Goal: Contribute content: Contribute content

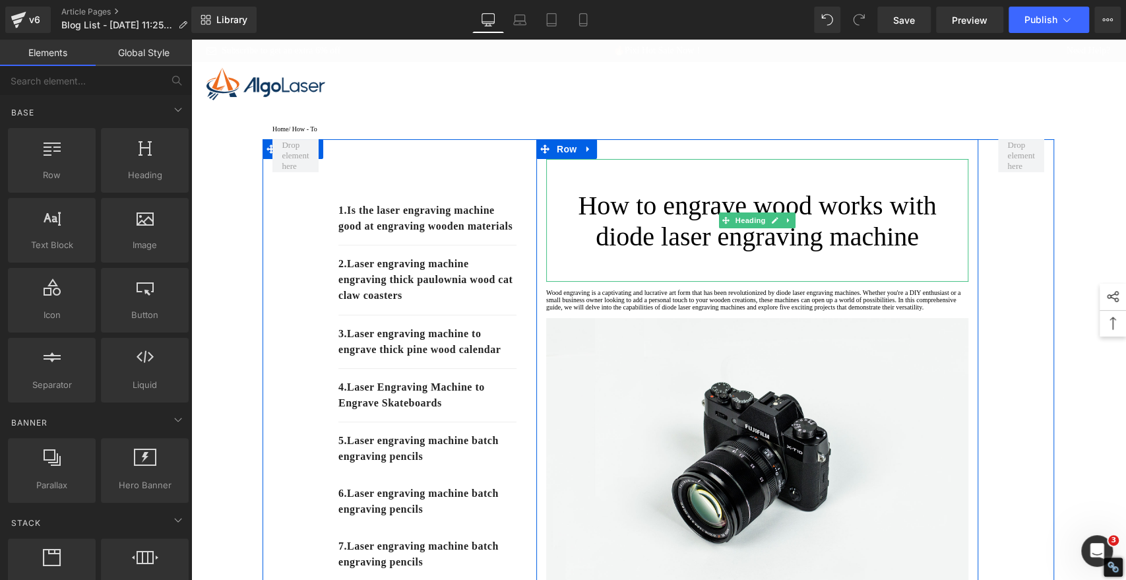
click at [666, 235] on h1 "How to engrave wood works with diode laser engraving machine" at bounding box center [757, 221] width 422 height 62
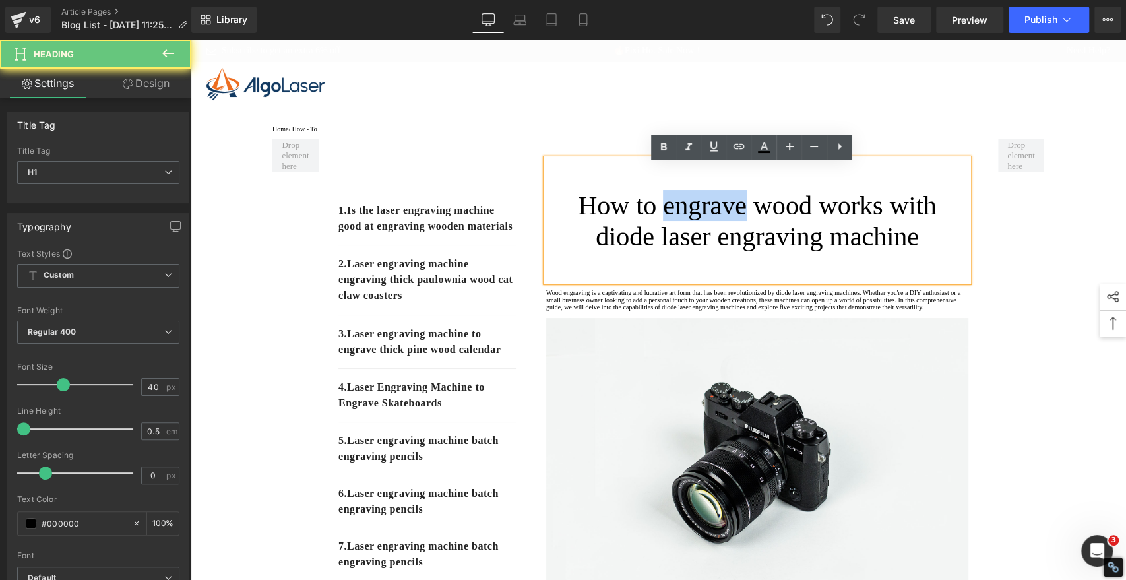
click at [666, 235] on h1 "How to engrave wood works with diode laser engraving machine" at bounding box center [757, 221] width 422 height 62
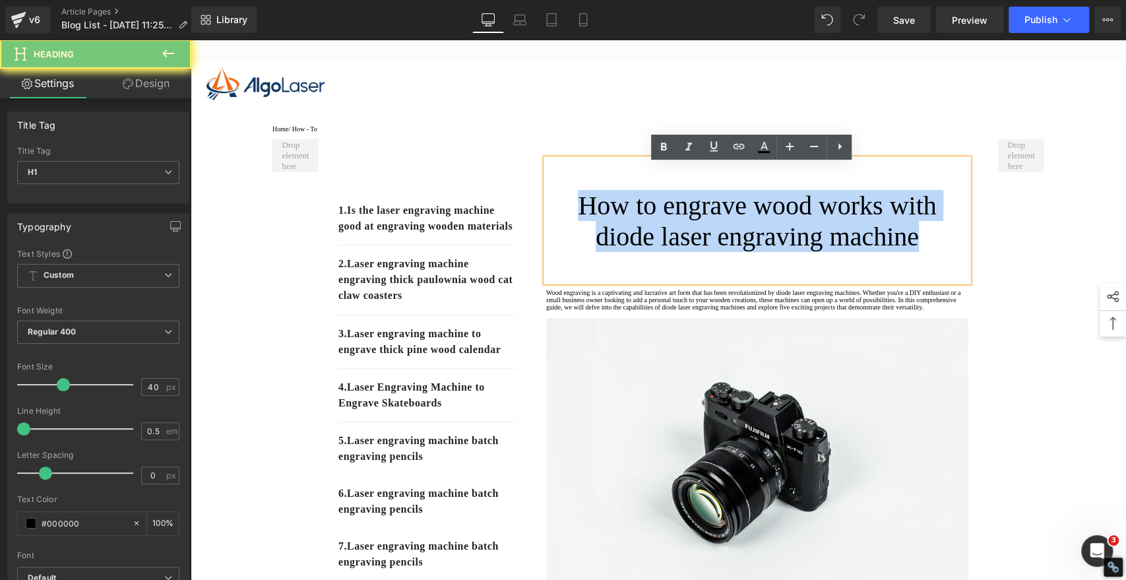
click at [666, 235] on h1 "How to engrave wood works with diode laser engraving machine" at bounding box center [757, 221] width 422 height 62
paste div
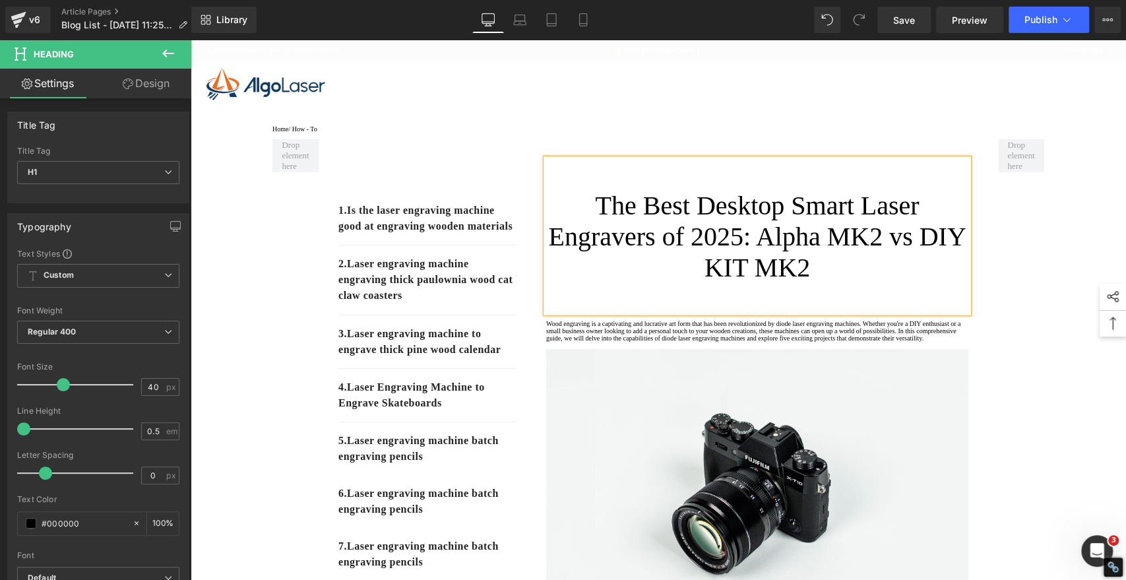
click at [672, 231] on h1 "The Best Desktop Smart Laser Engravers of 2025: Alpha MK2 vs DIY KIT MK2" at bounding box center [757, 236] width 422 height 93
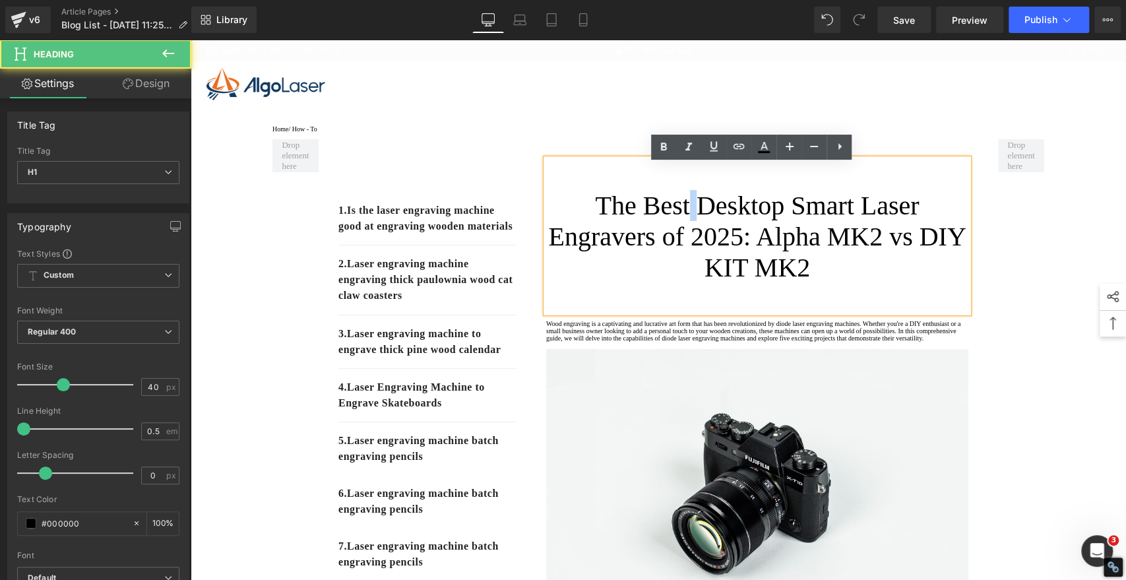
click at [672, 231] on h1 "The Best Desktop Smart Laser Engravers of 2025: Alpha MK2 vs DIY KIT MK2" at bounding box center [757, 236] width 422 height 93
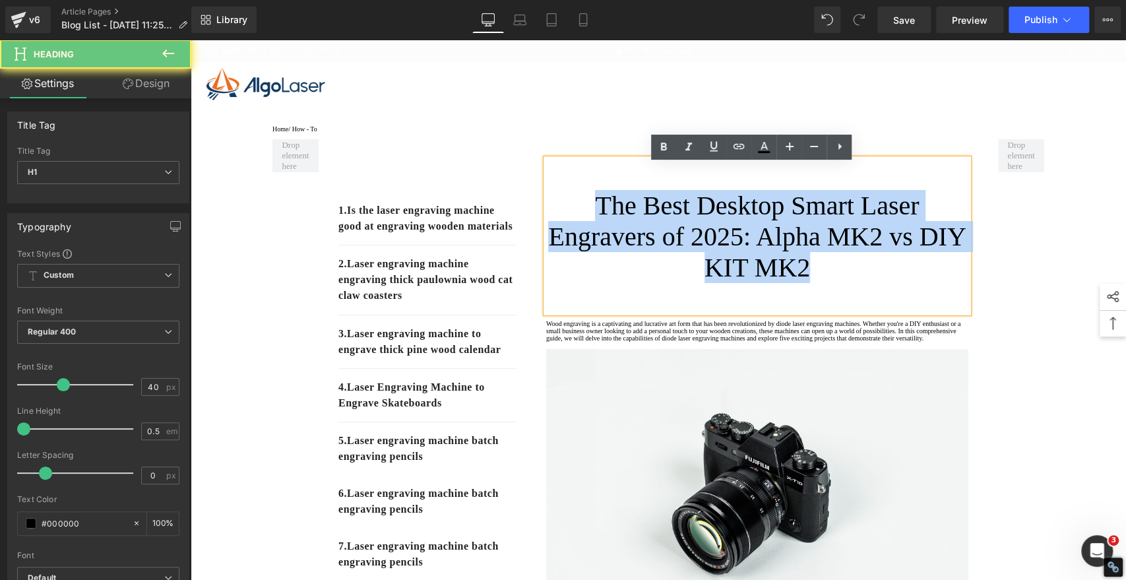
click at [672, 231] on h1 "The Best Desktop Smart Laser Engravers of 2025: Alpha MK2 vs DIY KIT MK2" at bounding box center [757, 236] width 422 height 93
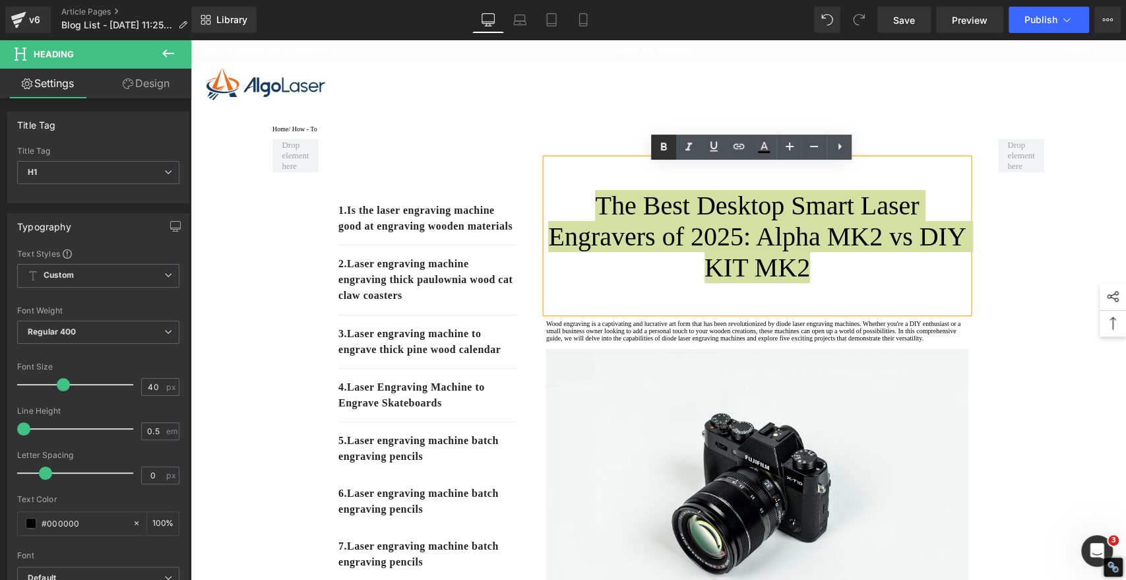
click at [661, 148] on icon at bounding box center [664, 147] width 6 height 8
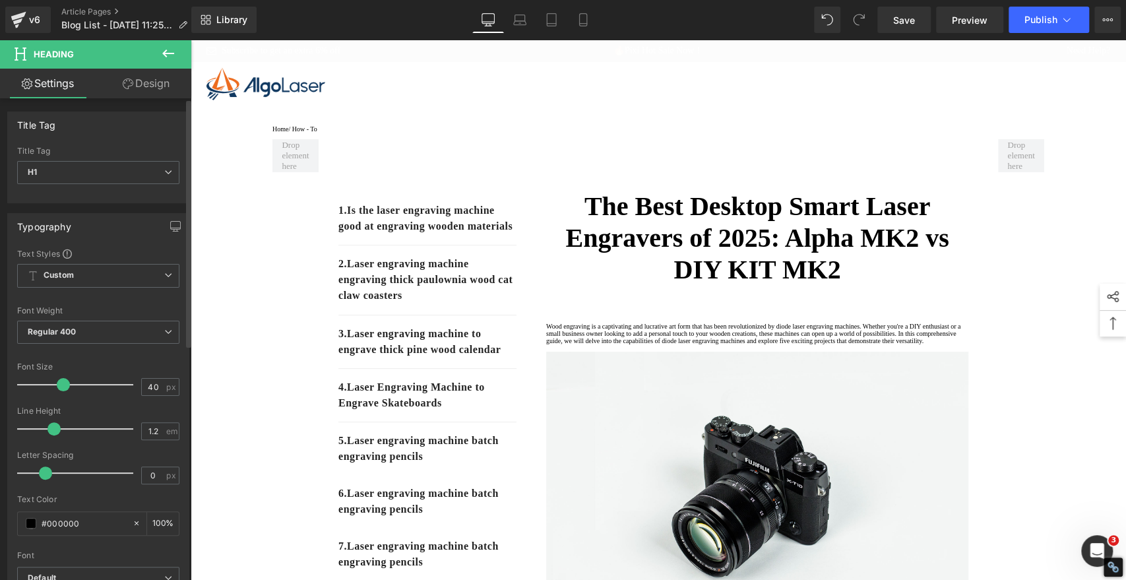
type input "1.3"
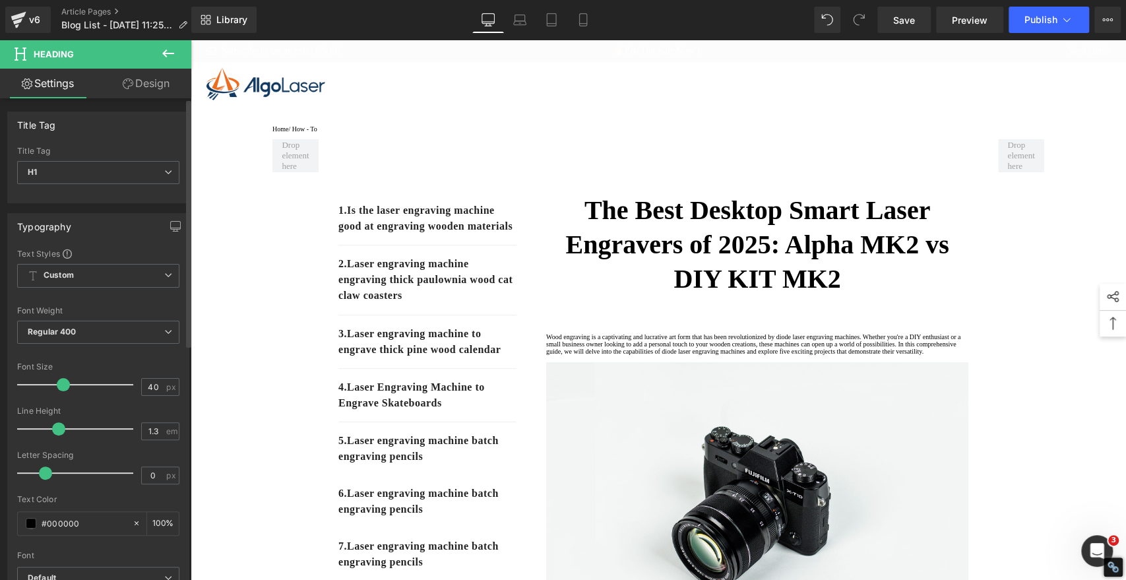
drag, startPoint x: 28, startPoint y: 429, endPoint x: 61, endPoint y: 432, distance: 32.5
click at [61, 432] on span at bounding box center [58, 428] width 13 height 13
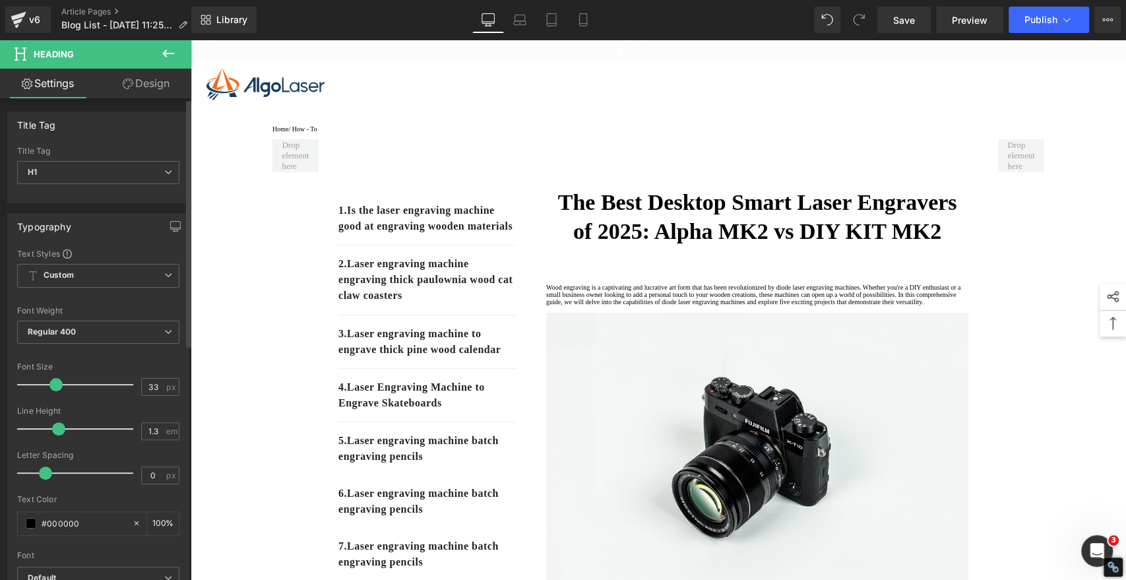
type input "32"
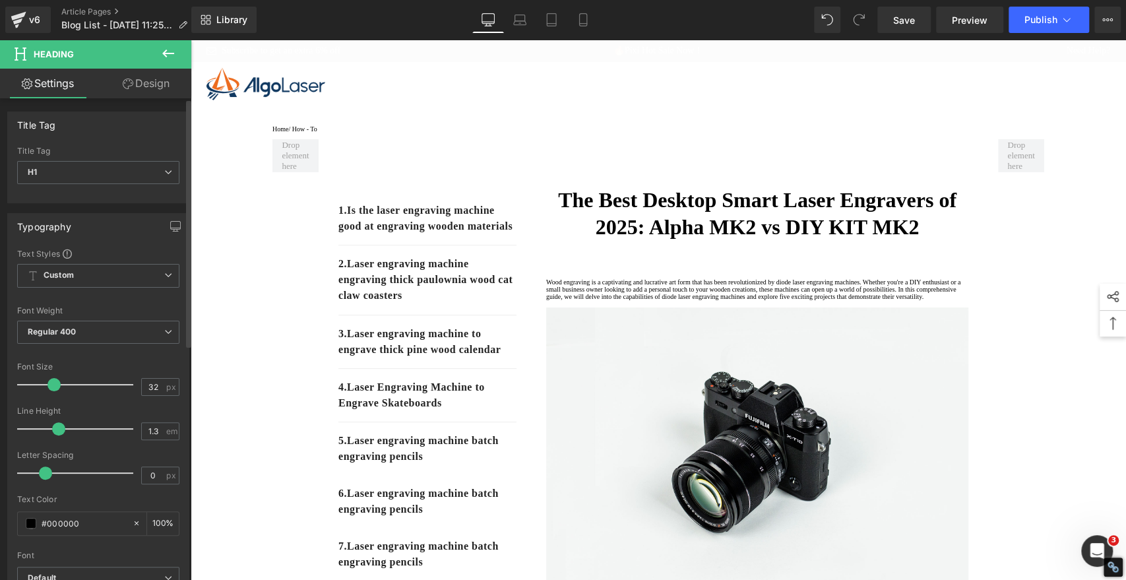
drag, startPoint x: 63, startPoint y: 384, endPoint x: 54, endPoint y: 383, distance: 8.6
click at [54, 383] on span at bounding box center [54, 384] width 13 height 13
click at [911, 20] on span "Save" at bounding box center [904, 20] width 22 height 14
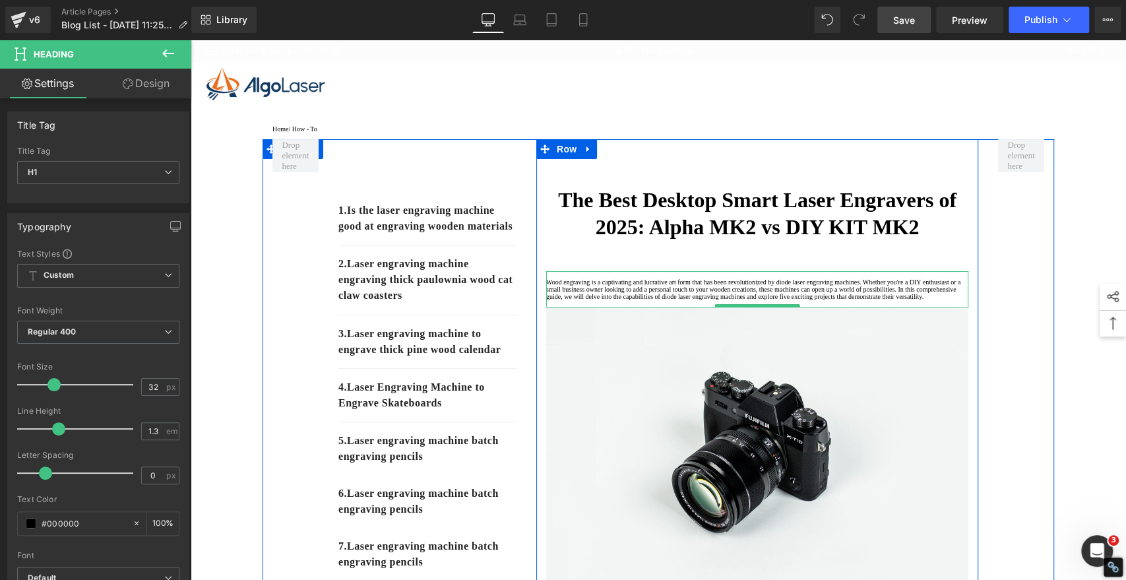
click at [590, 300] on p "Wood engraving is a captivating and lucrative art form that has been revolution…" at bounding box center [757, 289] width 422 height 22
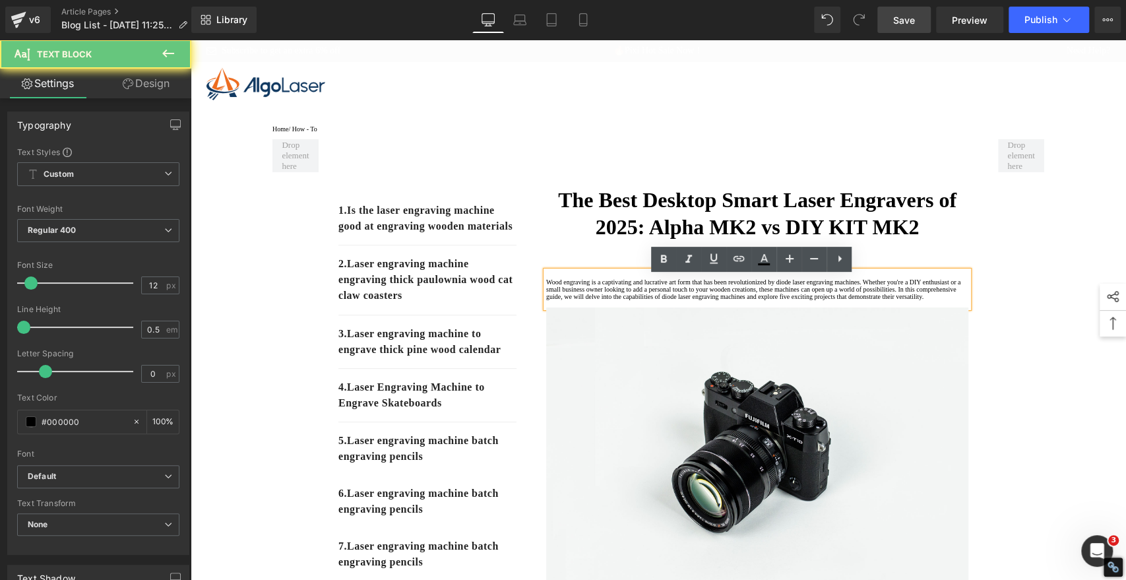
click at [585, 300] on p "Wood engraving is a captivating and lucrative art form that has been revolution…" at bounding box center [757, 289] width 422 height 22
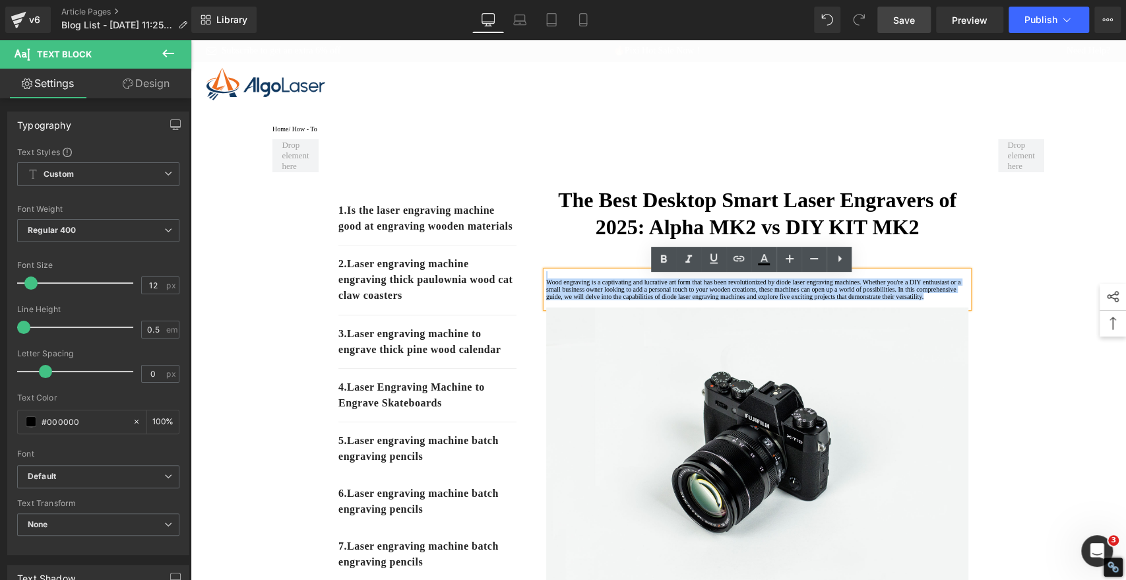
drag, startPoint x: 589, startPoint y: 341, endPoint x: 507, endPoint y: 266, distance: 111.2
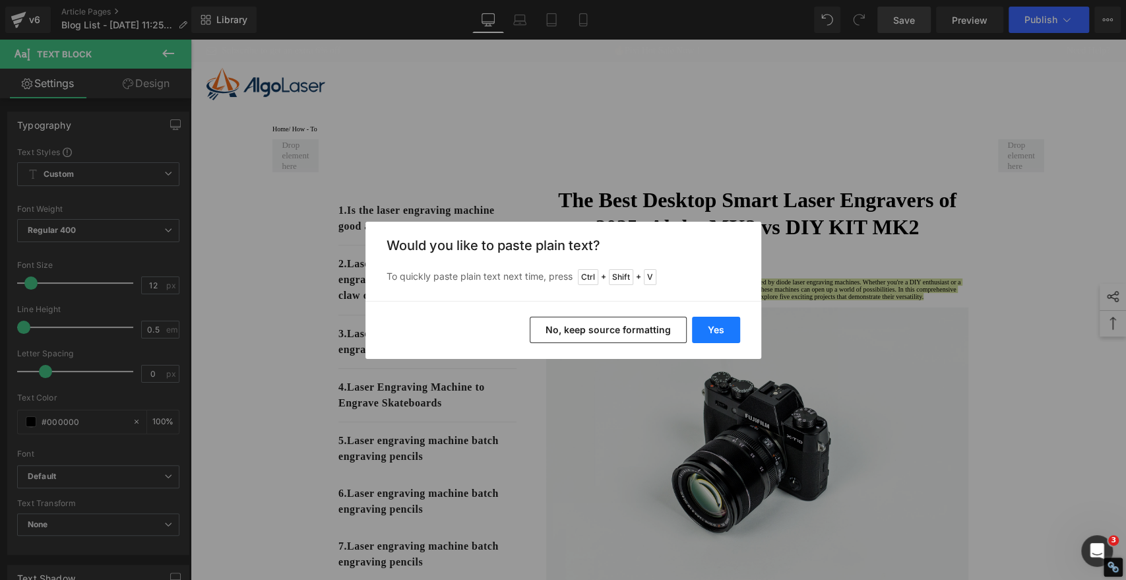
click at [713, 324] on button "Yes" at bounding box center [716, 330] width 48 height 26
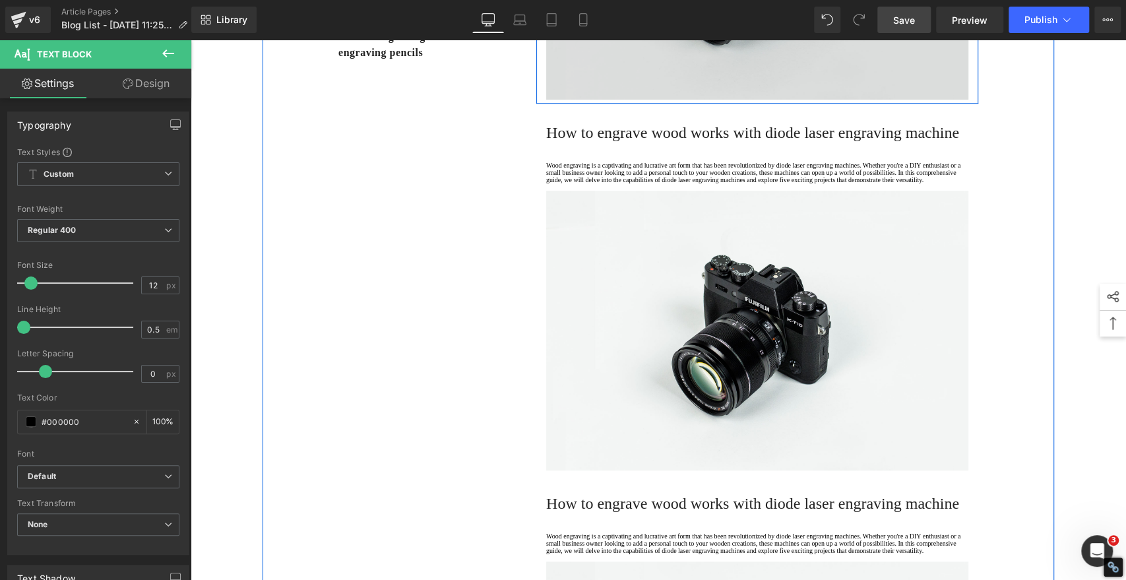
scroll to position [513, 0]
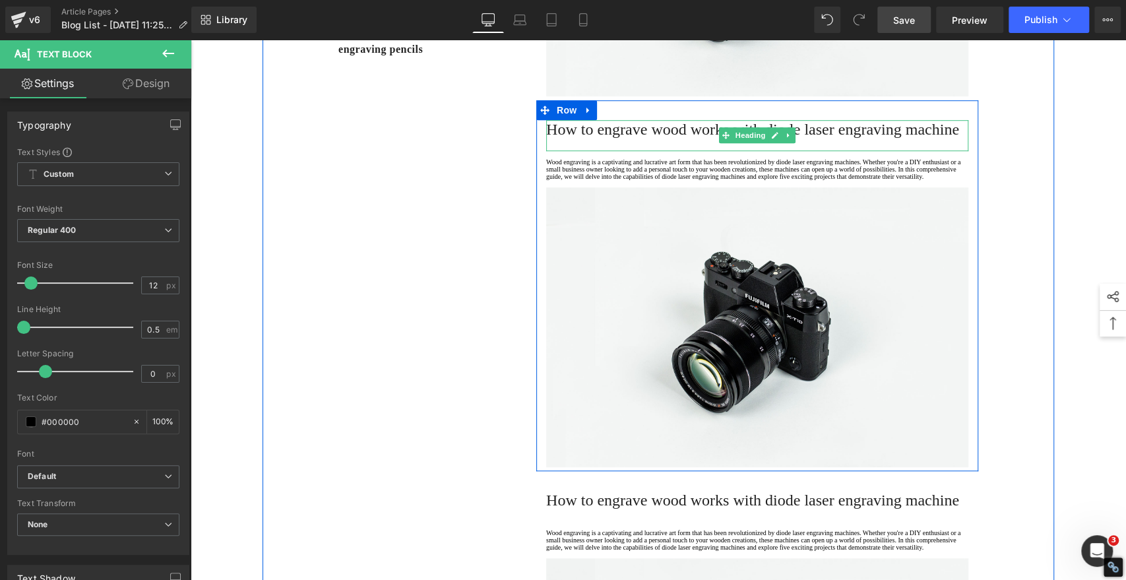
click at [586, 138] on span "How to engrave wood works with diode laser engraving machine" at bounding box center [752, 129] width 413 height 17
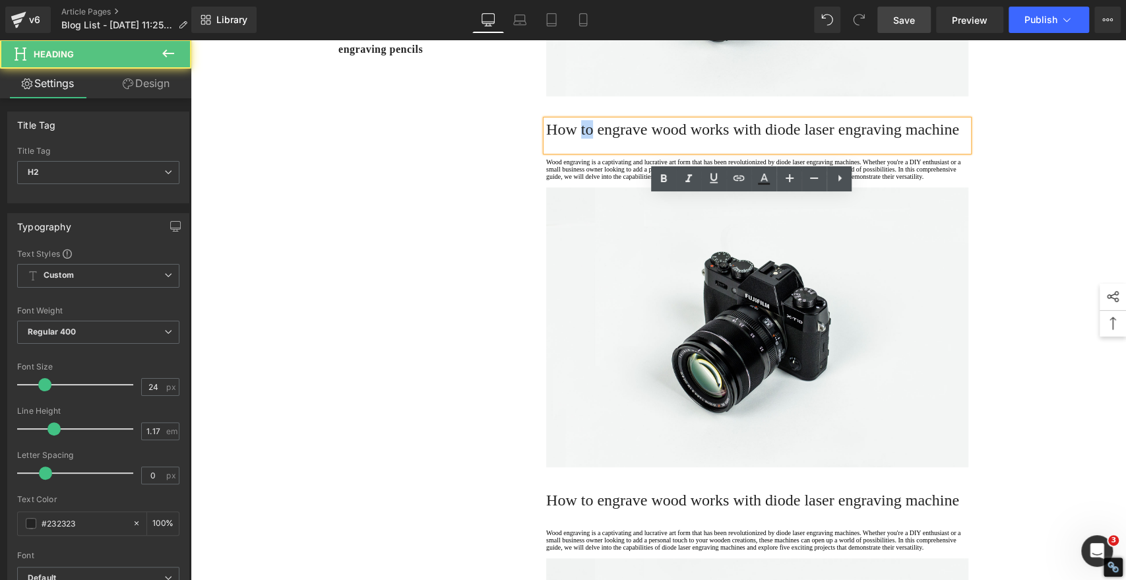
click at [586, 138] on span "How to engrave wood works with diode laser engraving machine" at bounding box center [752, 129] width 413 height 17
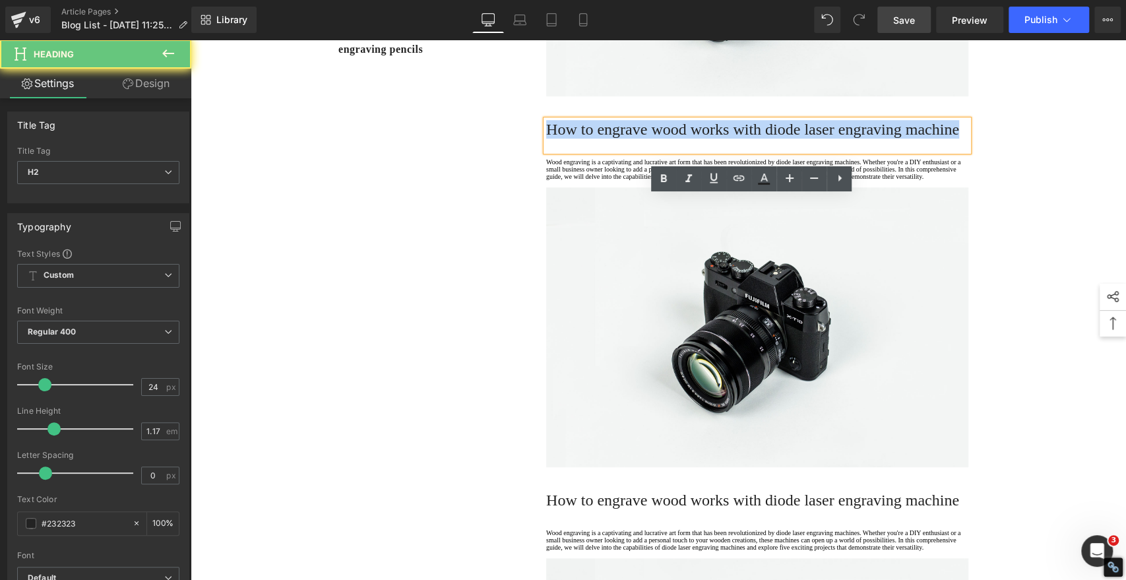
click at [586, 138] on span "How to engrave wood works with diode laser engraving machine" at bounding box center [752, 129] width 413 height 17
paste div
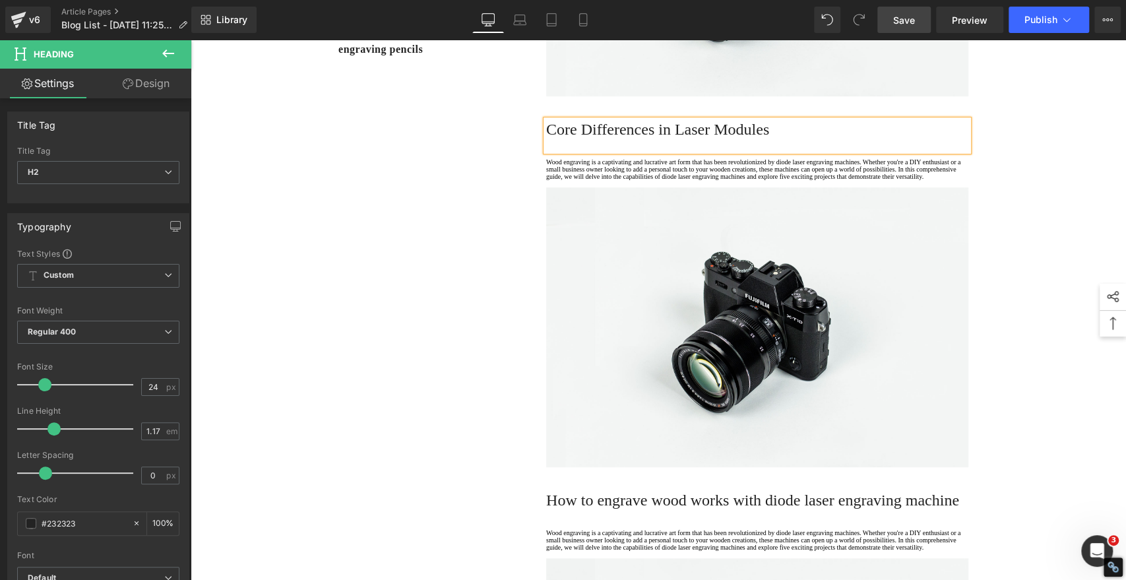
click at [590, 139] on h2 "Core Differences in Laser Modules" at bounding box center [757, 129] width 422 height 18
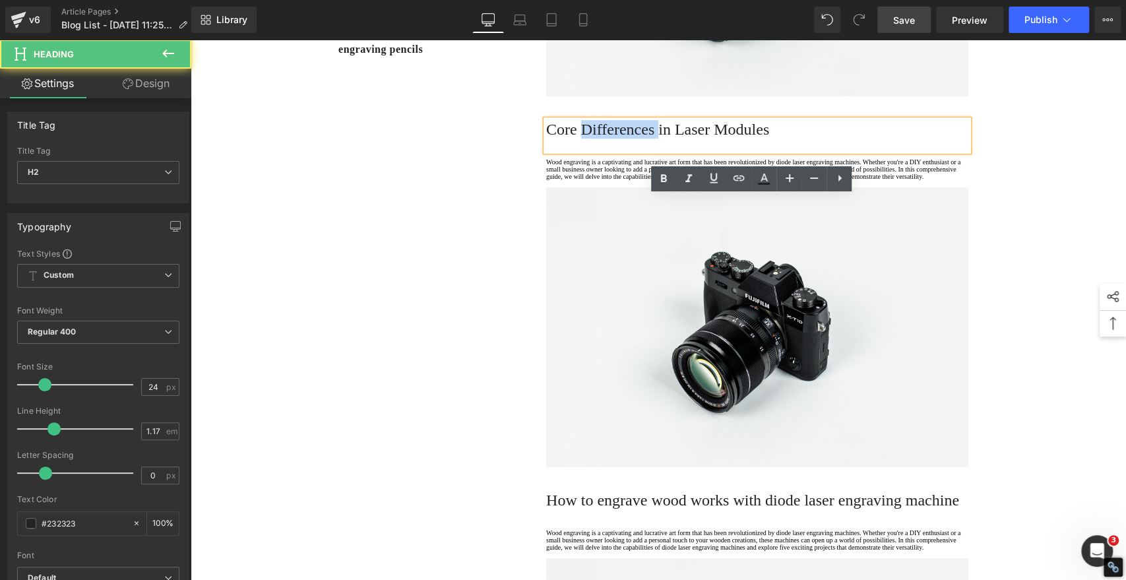
click at [590, 139] on h2 "Core Differences in Laser Modules" at bounding box center [757, 129] width 422 height 18
drag, startPoint x: 670, startPoint y: 178, endPoint x: 661, endPoint y: 180, distance: 9.4
click at [670, 178] on icon at bounding box center [664, 179] width 16 height 16
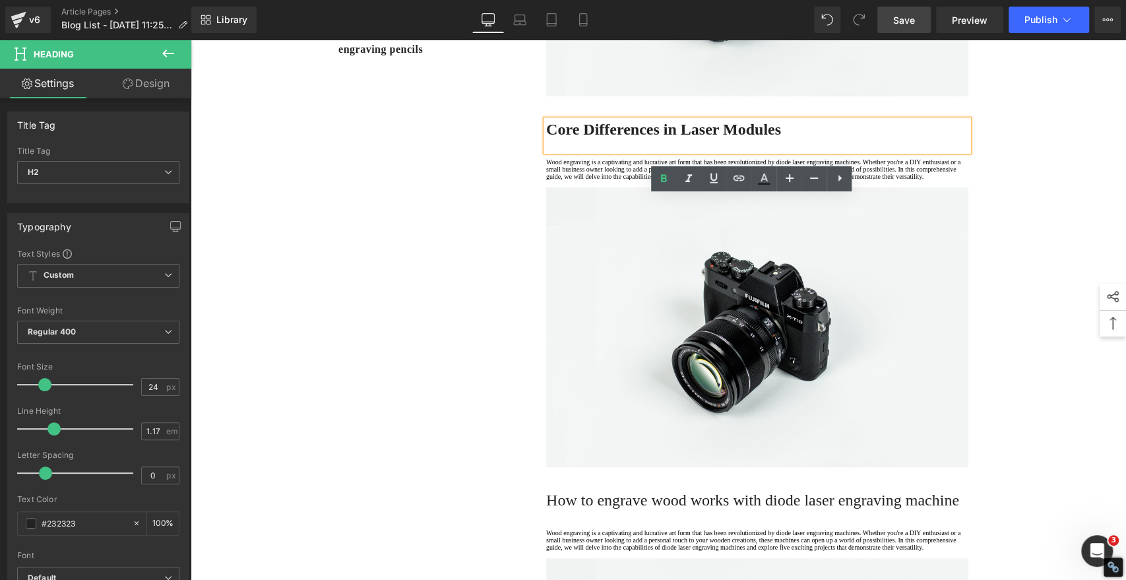
click at [480, 240] on div "1. Is the laser engraving machine good at engraving wooden materials Text Block…" at bounding box center [659, 254] width 792 height 1255
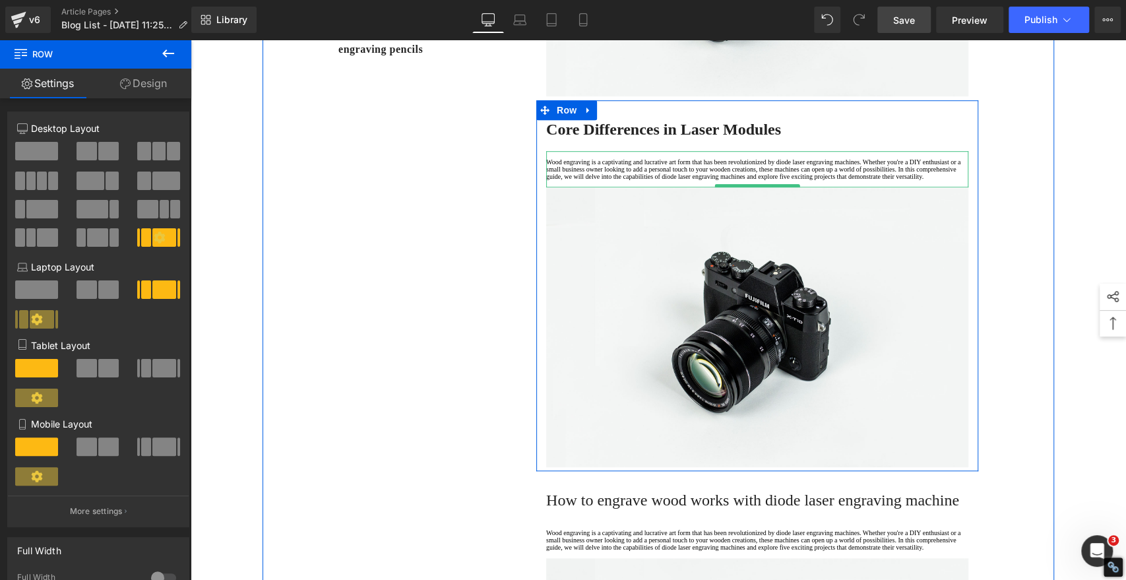
click at [585, 180] on p "Wood engraving is a captivating and lucrative art form that has been revolution…" at bounding box center [757, 169] width 422 height 22
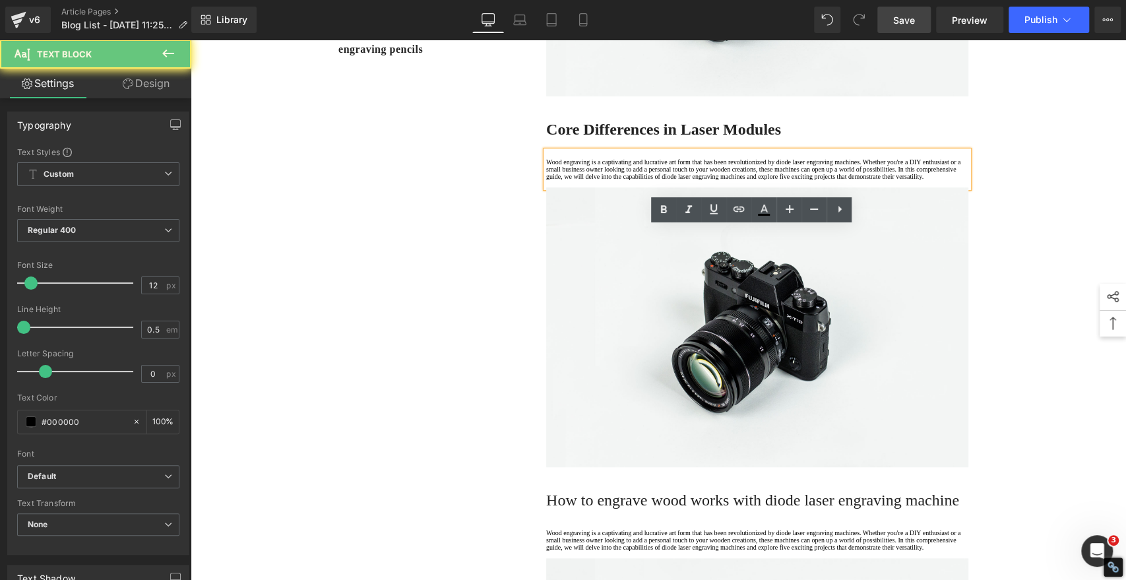
click at [592, 180] on p "Wood engraving is a captivating and lucrative art form that has been revolution…" at bounding box center [757, 169] width 422 height 22
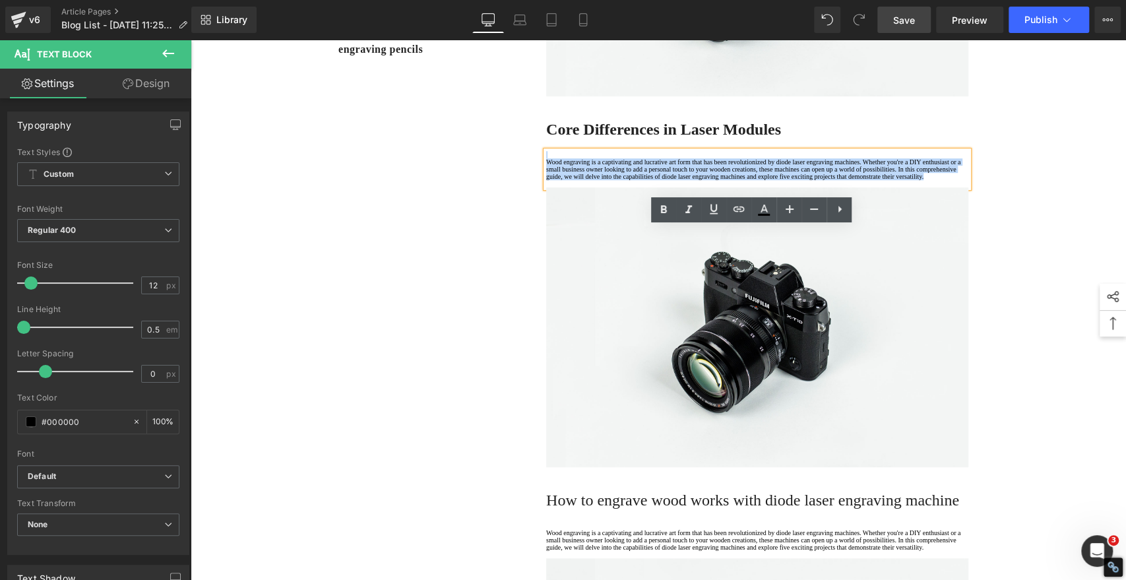
drag, startPoint x: 599, startPoint y: 289, endPoint x: 486, endPoint y: 224, distance: 130.4
click at [486, 224] on div "1. Is the laser engraving machine good at engraving wooden materials Text Block…" at bounding box center [659, 254] width 792 height 1255
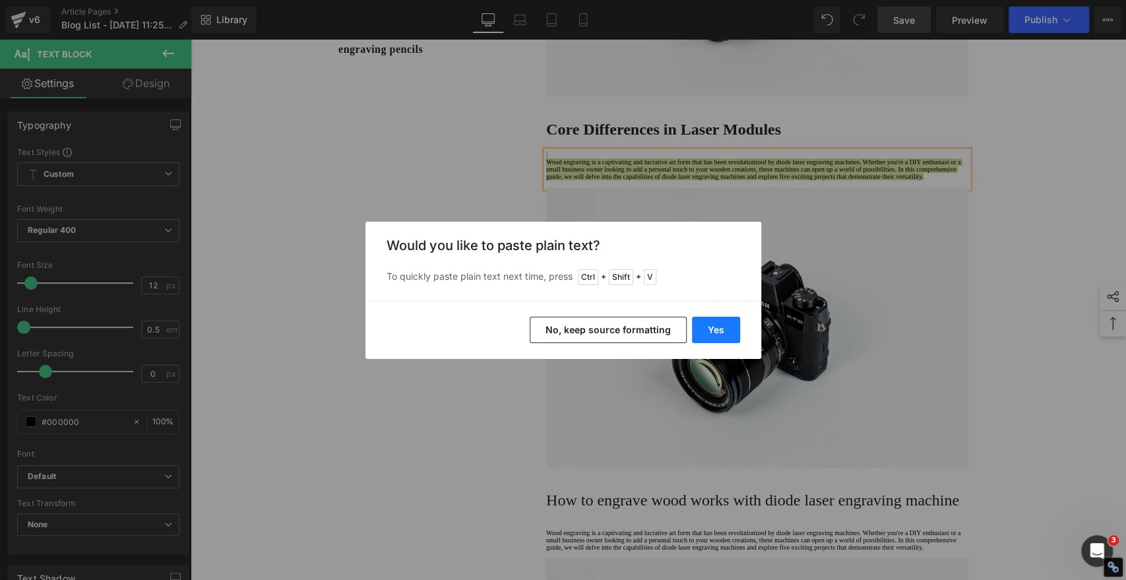
click at [732, 325] on button "Yes" at bounding box center [716, 330] width 48 height 26
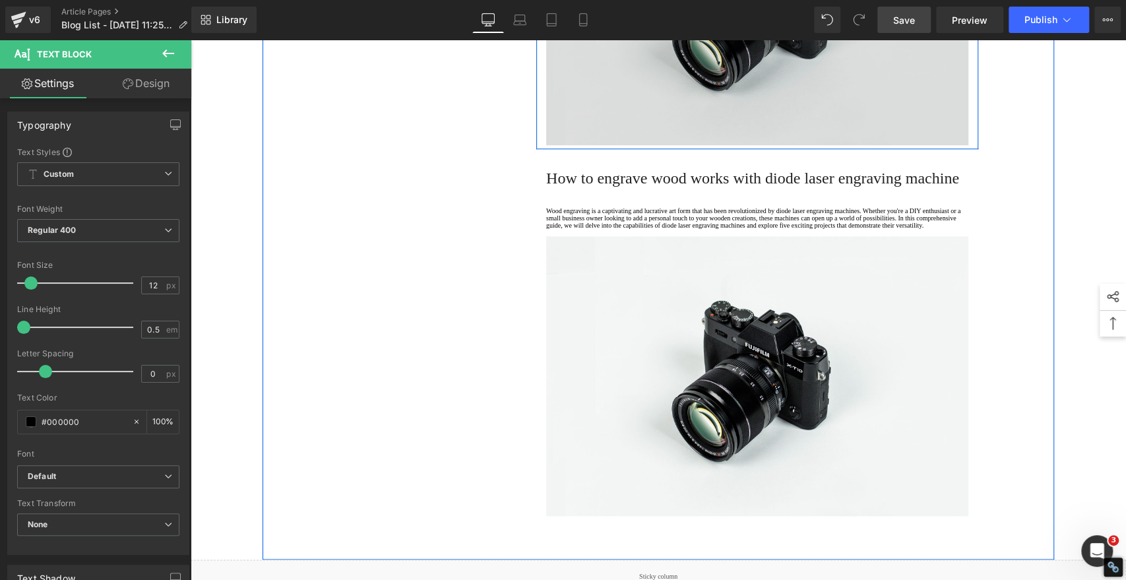
scroll to position [953, 0]
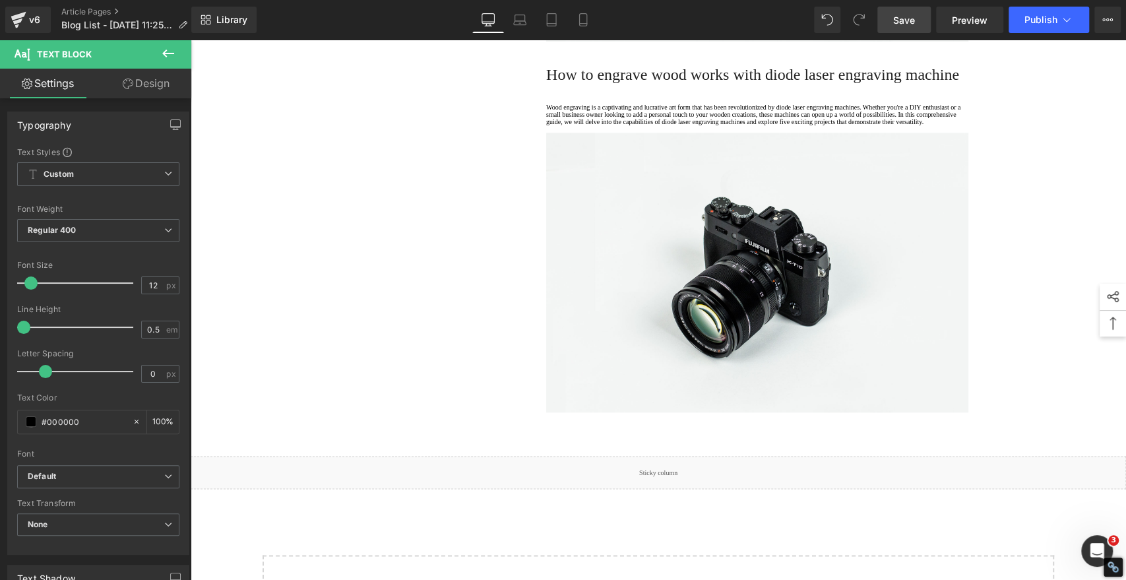
click at [911, 19] on span "Save" at bounding box center [904, 20] width 22 height 14
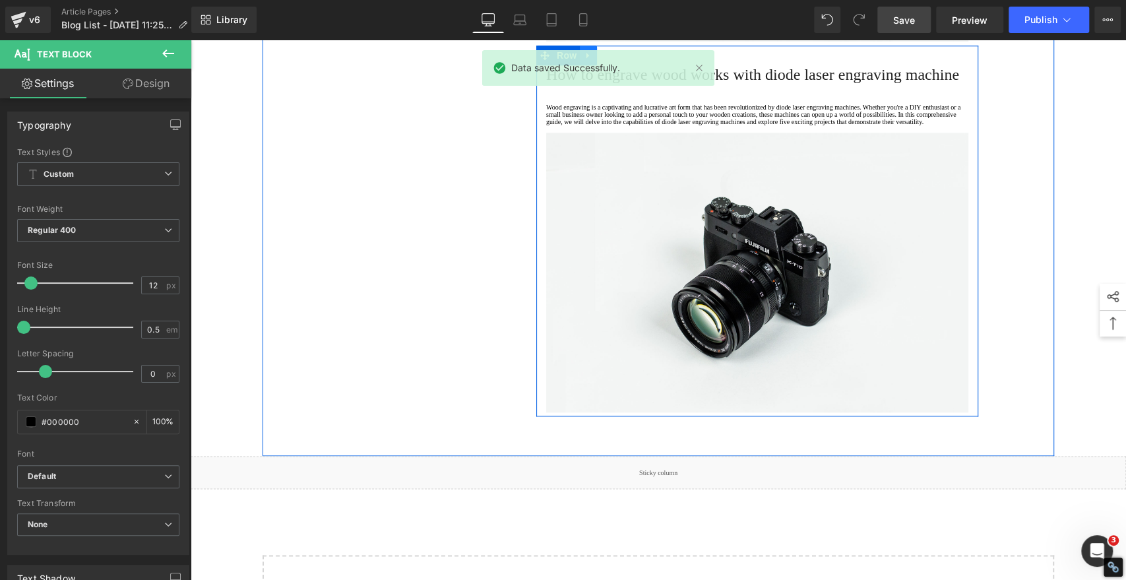
click at [584, 60] on icon at bounding box center [588, 55] width 9 height 10
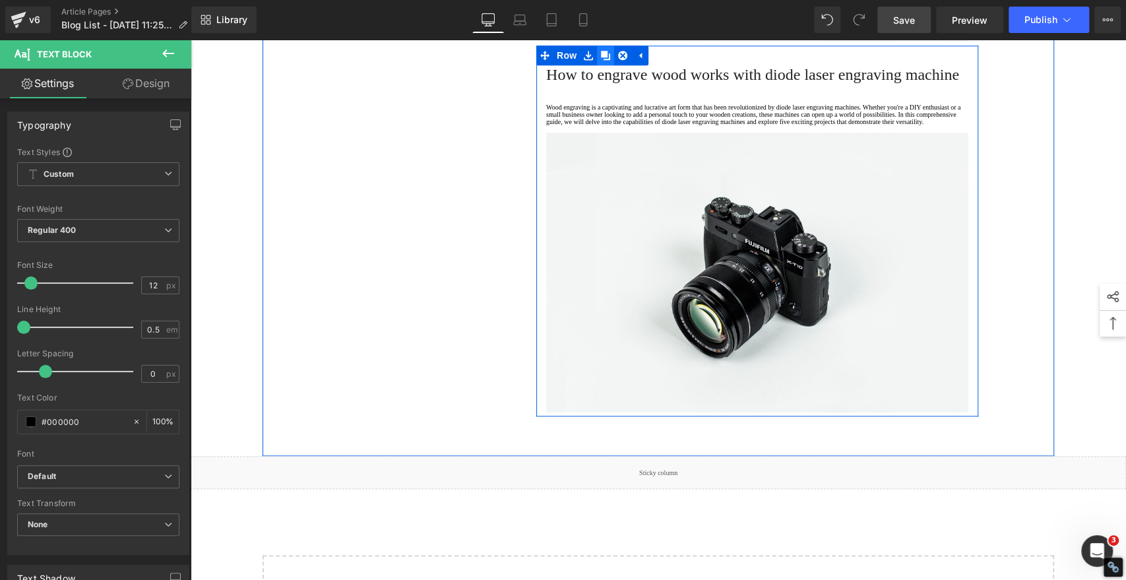
click at [601, 60] on icon at bounding box center [605, 55] width 9 height 9
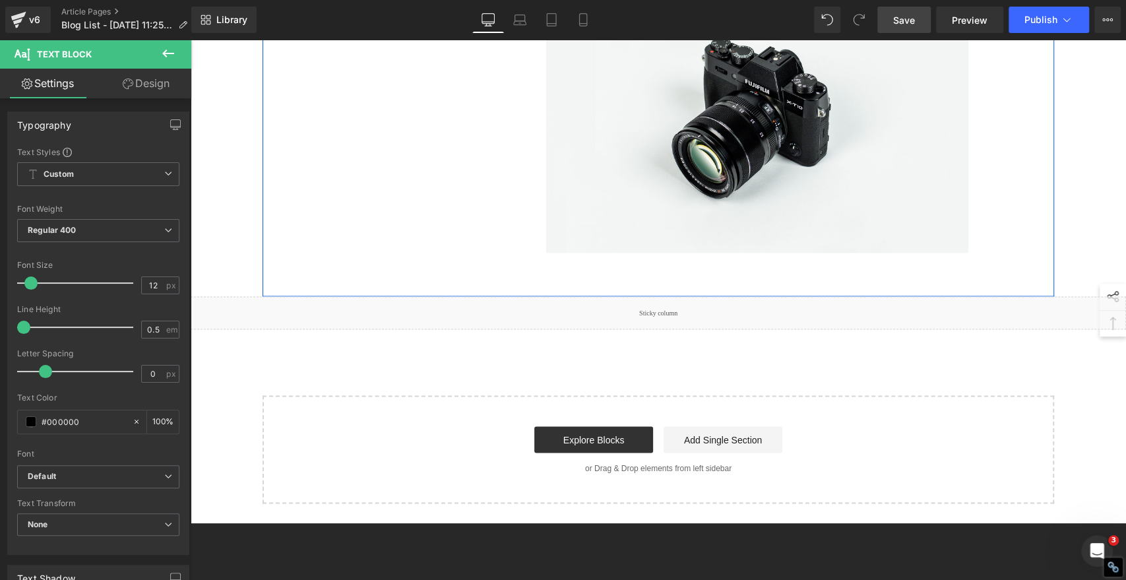
scroll to position [1484, 0]
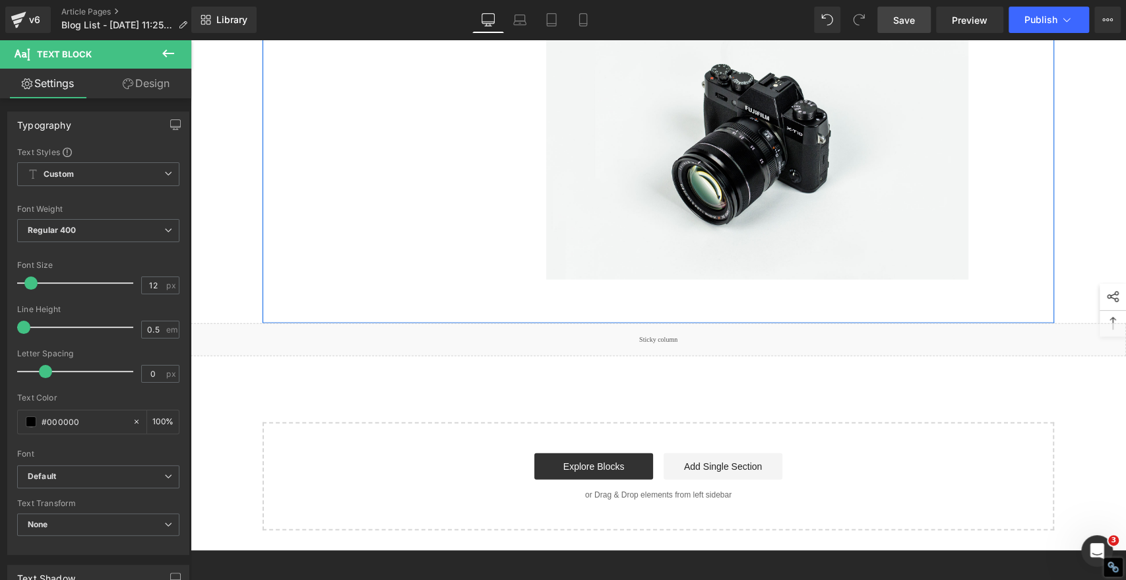
scroll to position [1920, 0]
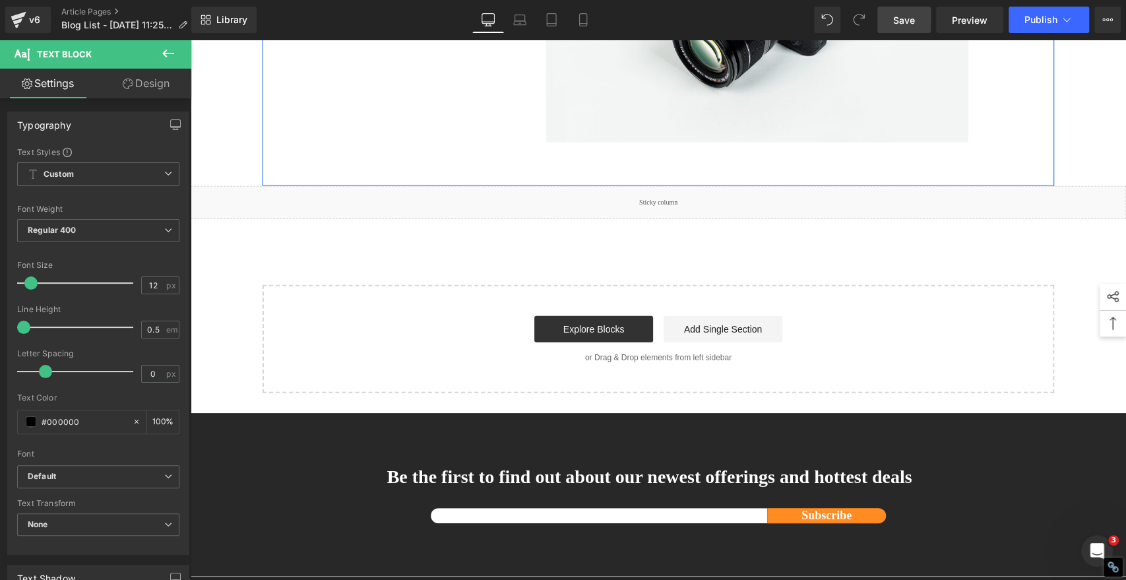
scroll to position [2355, 0]
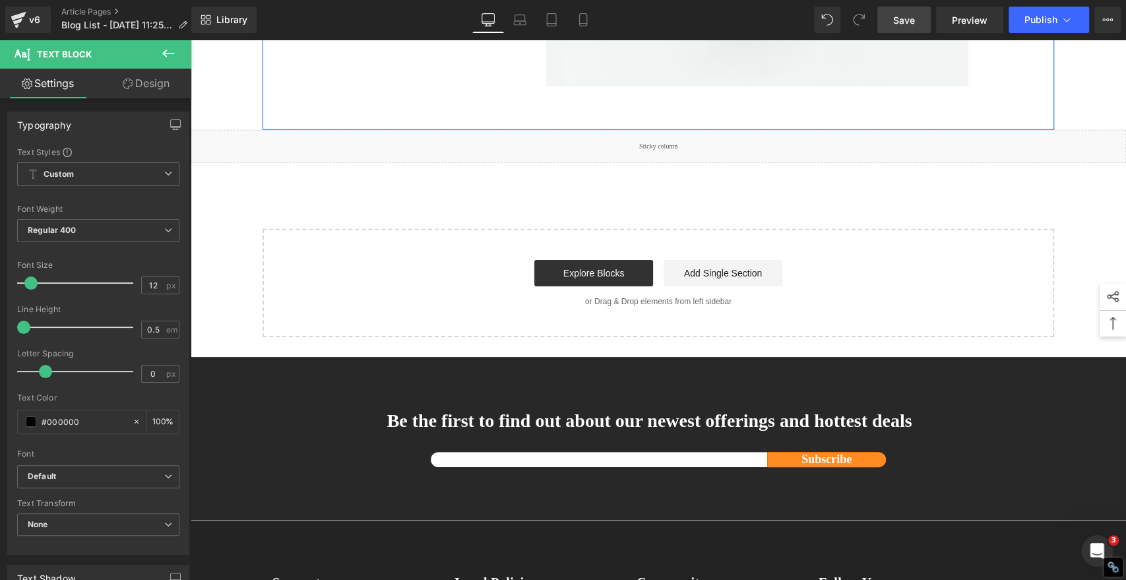
scroll to position [2790, 0]
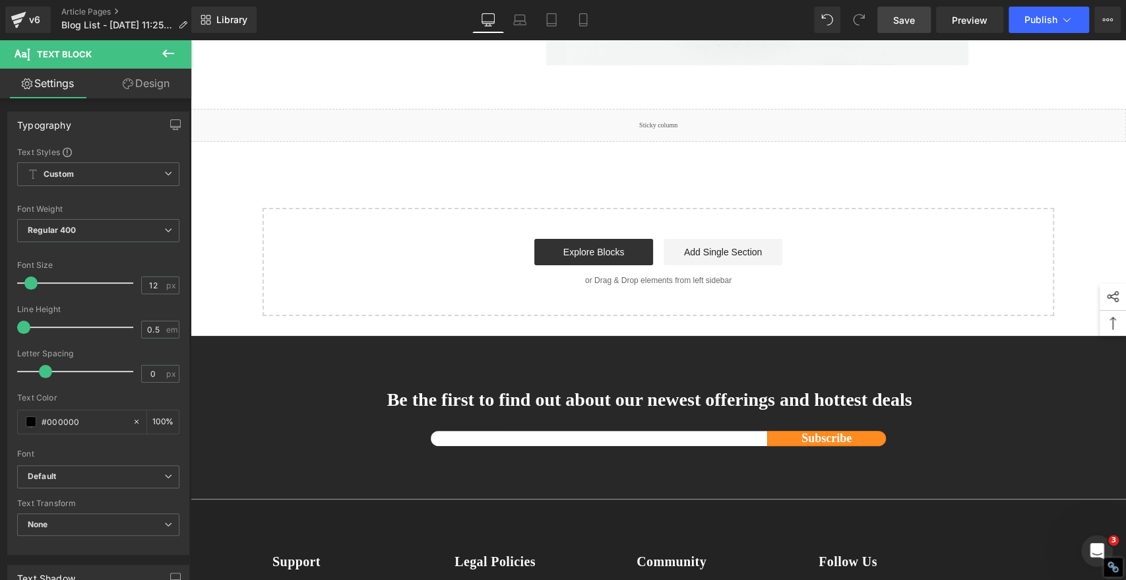
scroll to position [3226, 0]
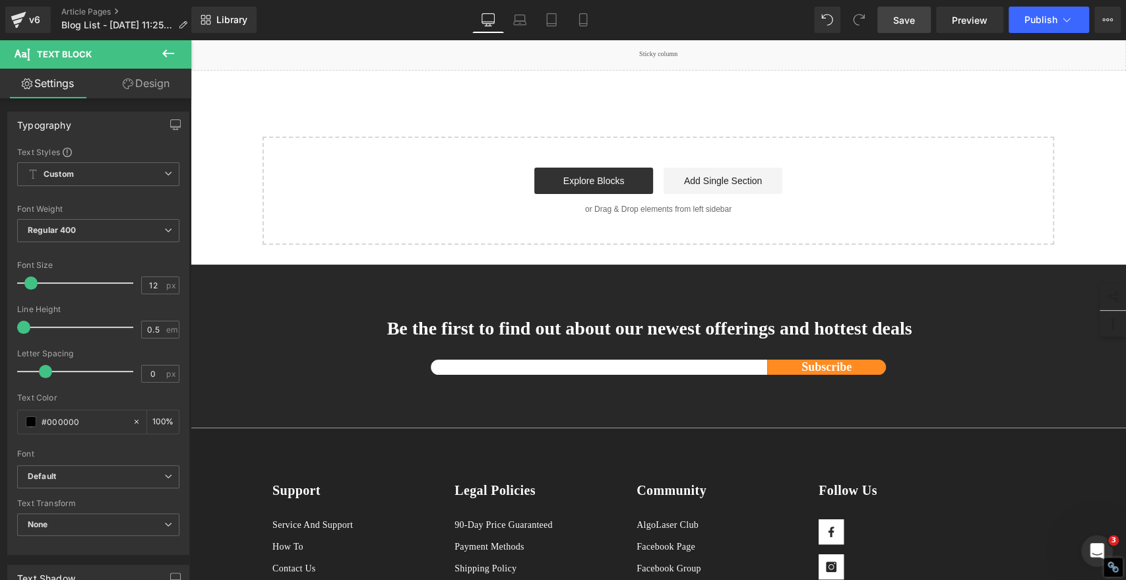
click at [900, 22] on span "Save" at bounding box center [904, 20] width 22 height 14
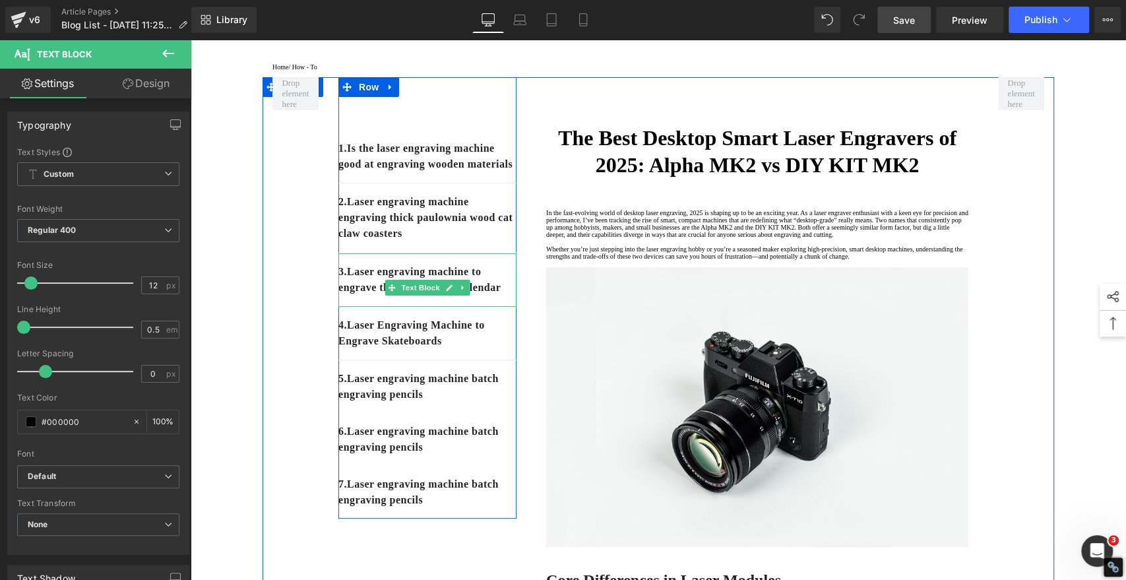
scroll to position [146, 0]
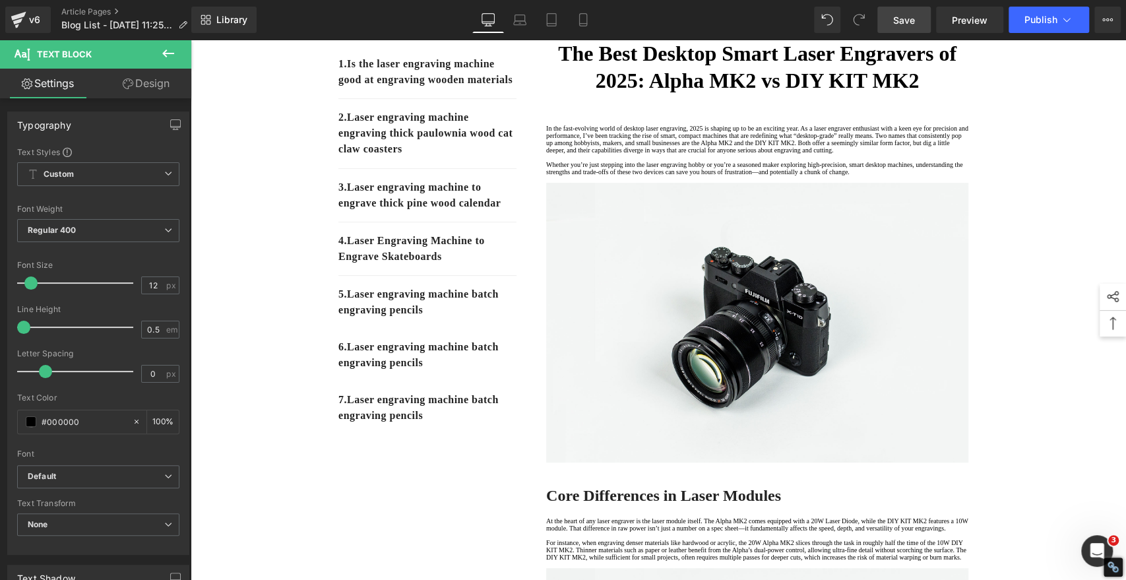
drag, startPoint x: 1063, startPoint y: 156, endPoint x: 951, endPoint y: 59, distance: 148.3
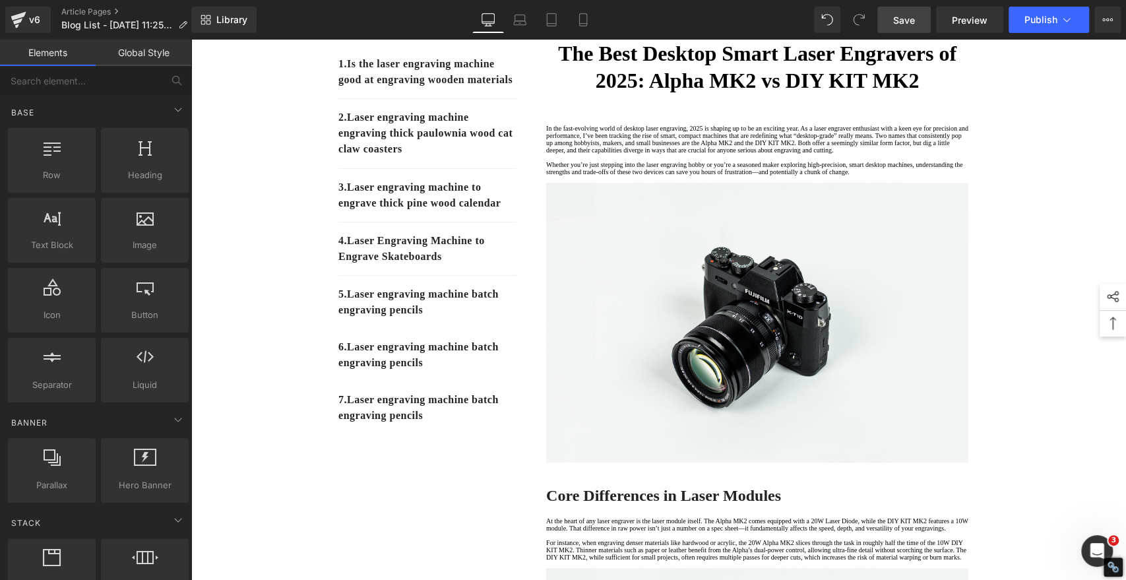
click at [895, 18] on span "Save" at bounding box center [904, 20] width 22 height 14
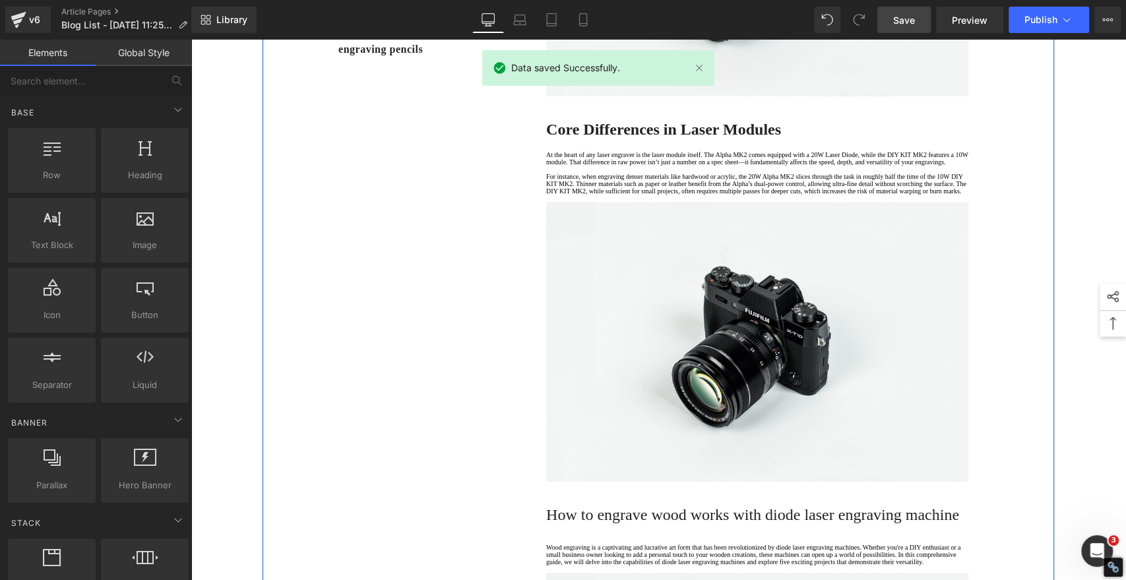
scroll to position [733, 0]
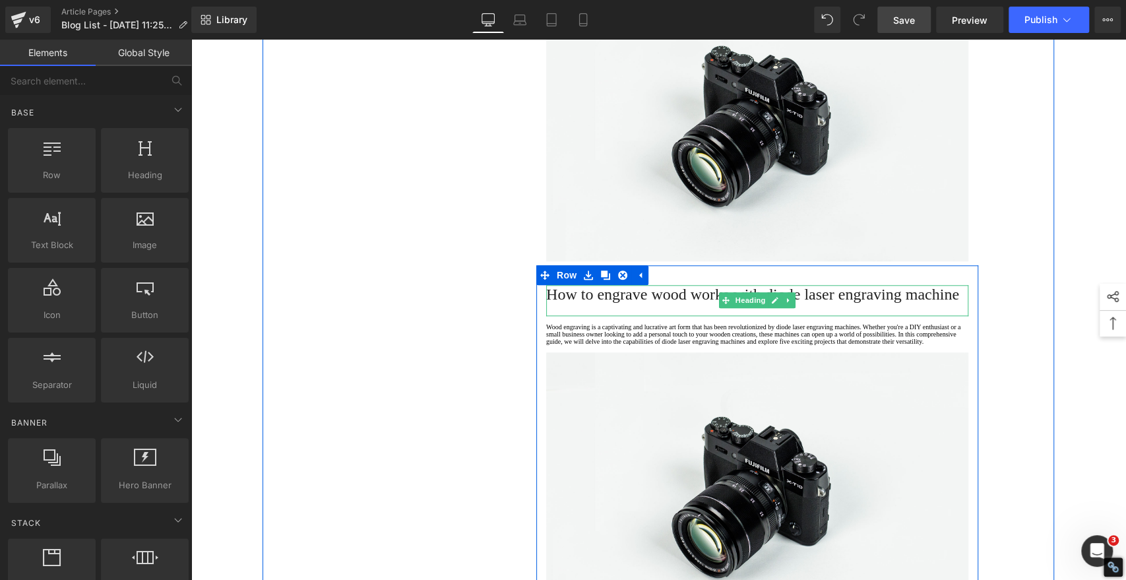
click at [602, 303] on span "How to engrave wood works with diode laser engraving machine" at bounding box center [752, 294] width 413 height 17
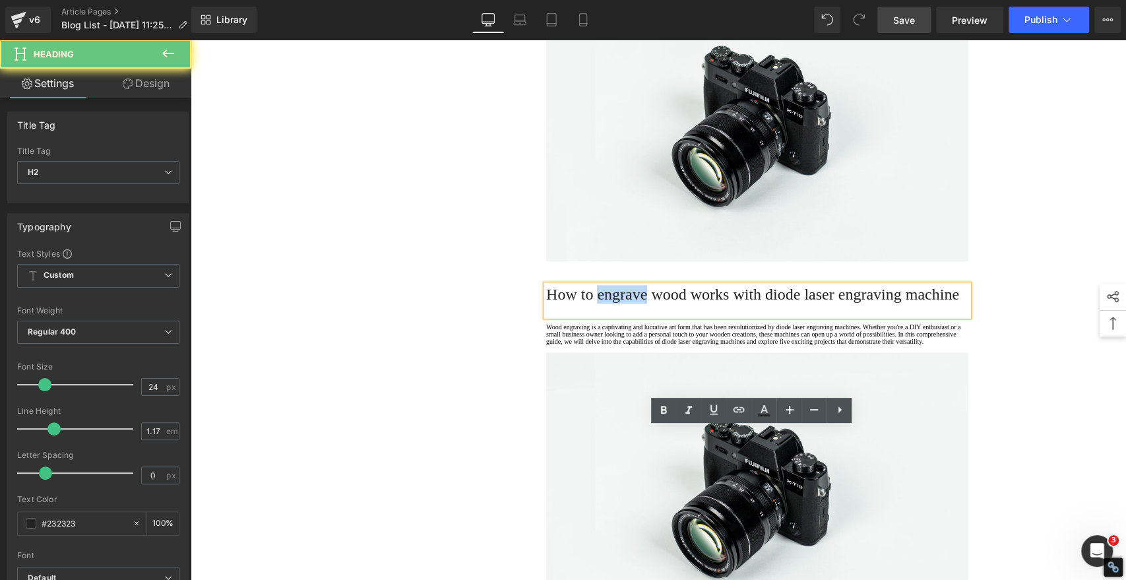
click at [602, 303] on span "How to engrave wood works with diode laser engraving machine" at bounding box center [752, 294] width 413 height 17
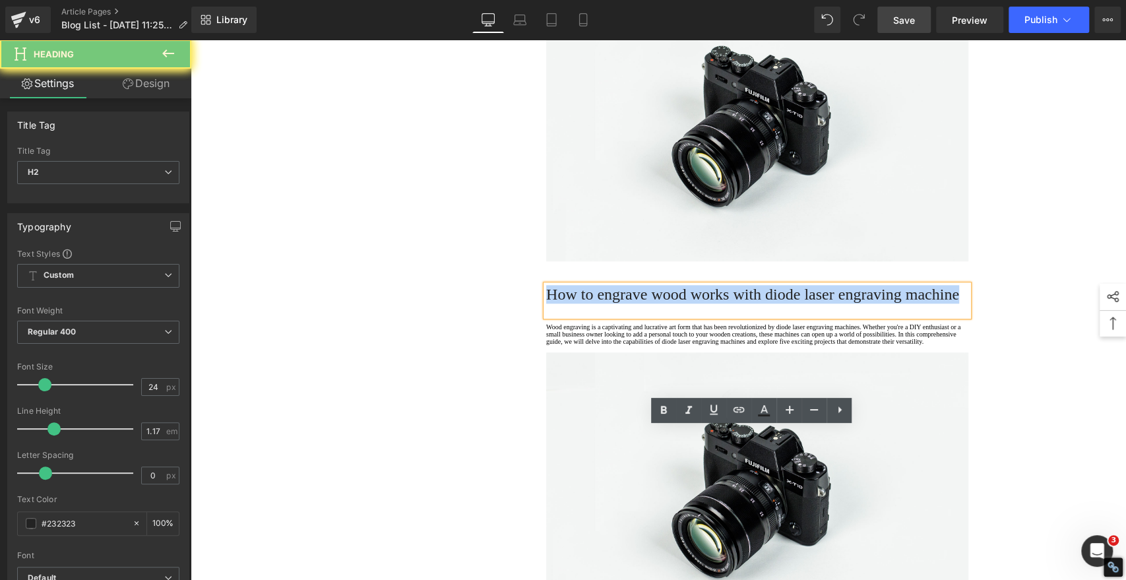
click at [602, 303] on span "How to engrave wood works with diode laser engraving machine" at bounding box center [752, 294] width 413 height 17
paste div
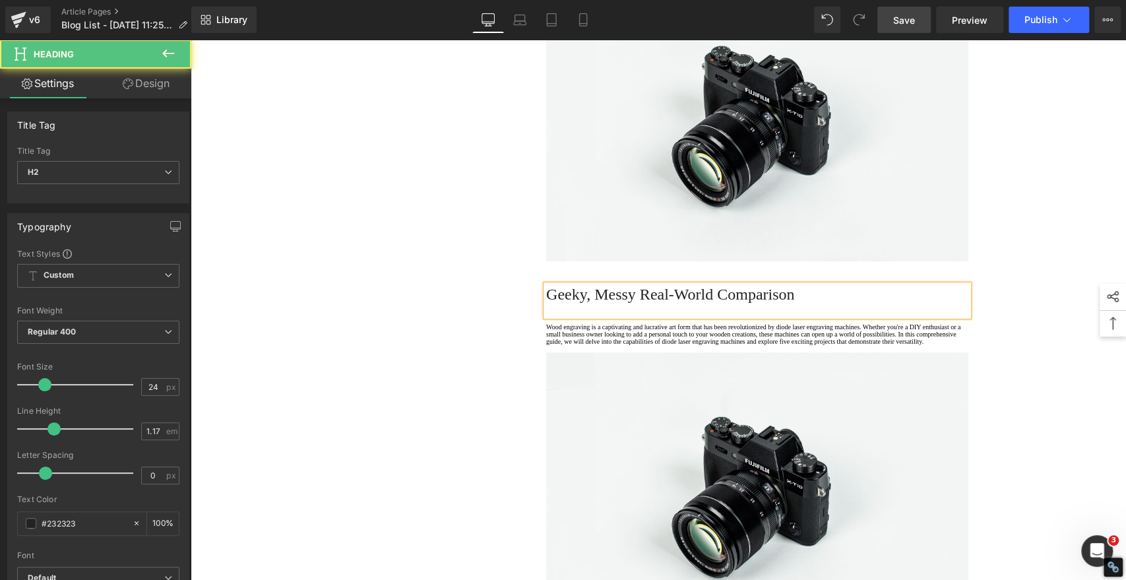
click at [604, 304] on h2 "Geeky, Messy Real-World Comparison" at bounding box center [757, 294] width 422 height 18
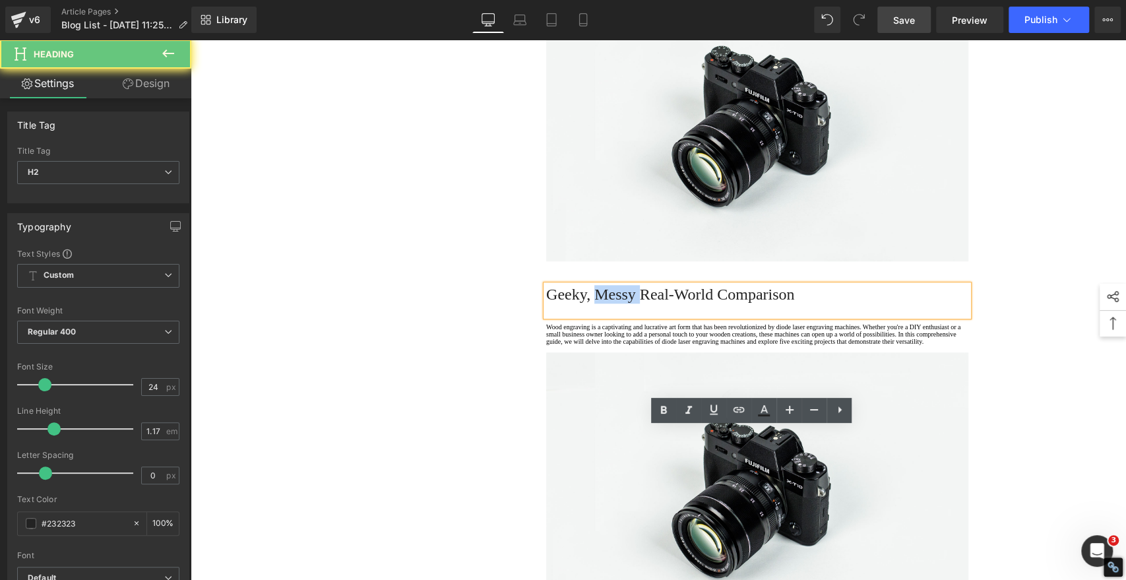
click at [604, 304] on h2 "Geeky, Messy Real-World Comparison" at bounding box center [757, 294] width 422 height 18
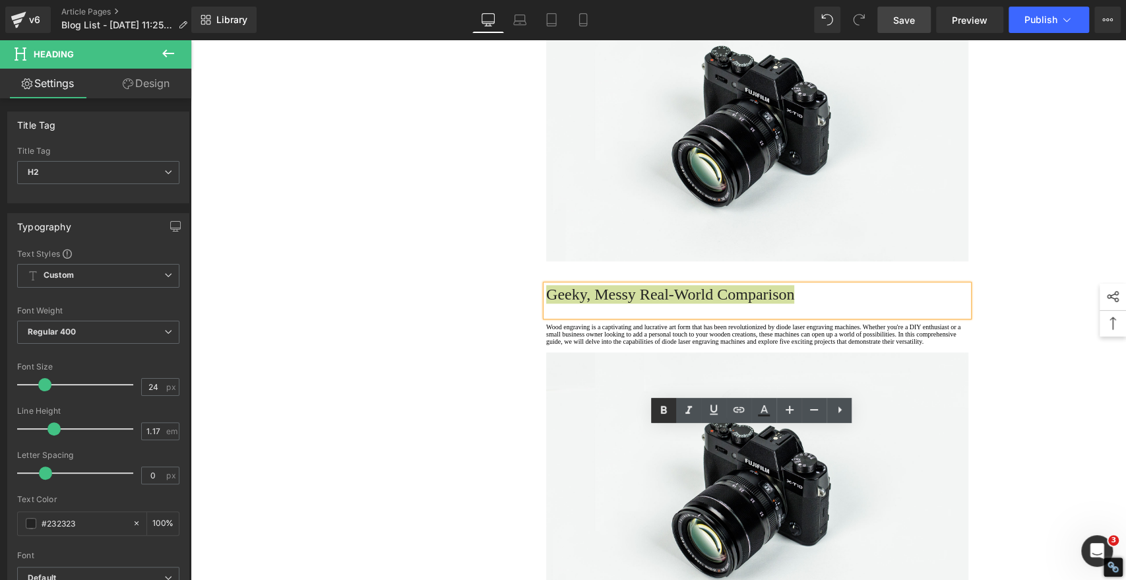
click at [666, 405] on icon at bounding box center [664, 411] width 16 height 16
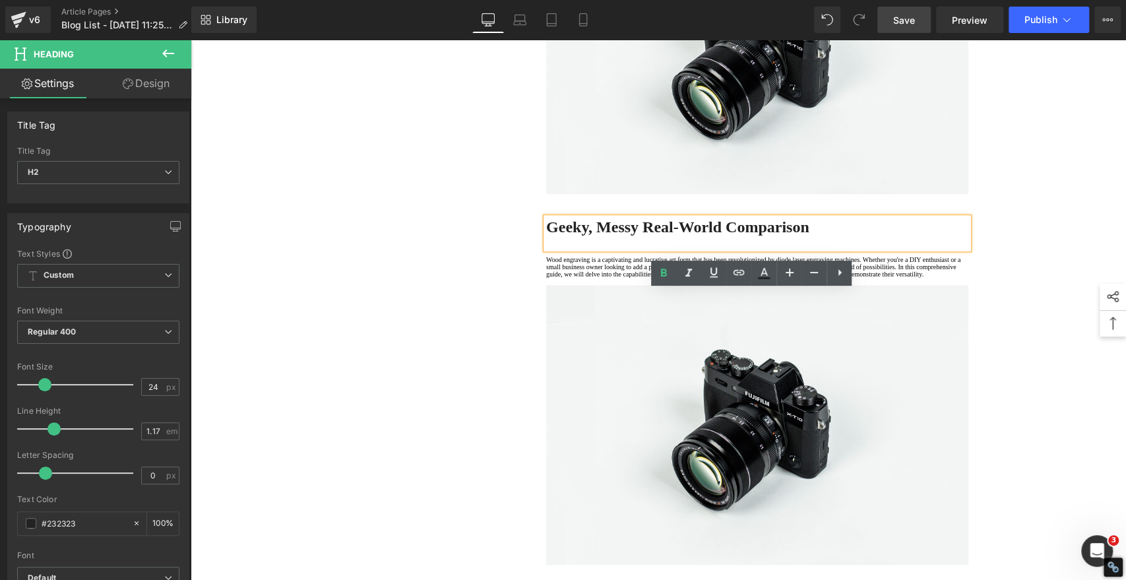
scroll to position [880, 0]
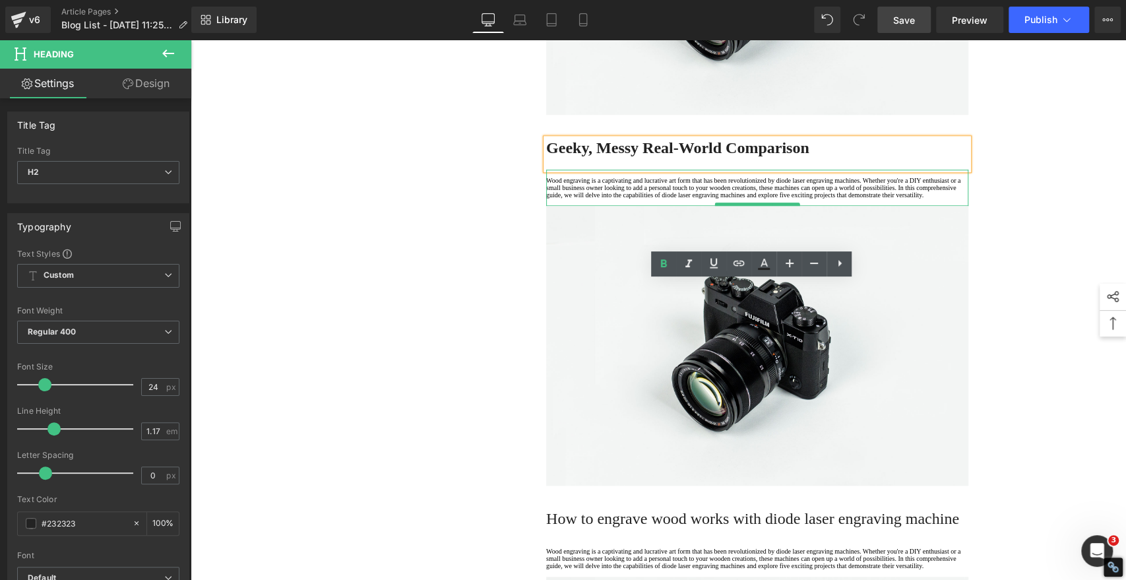
click at [577, 199] on p "Wood engraving is a captivating and lucrative art form that has been revolution…" at bounding box center [757, 188] width 422 height 22
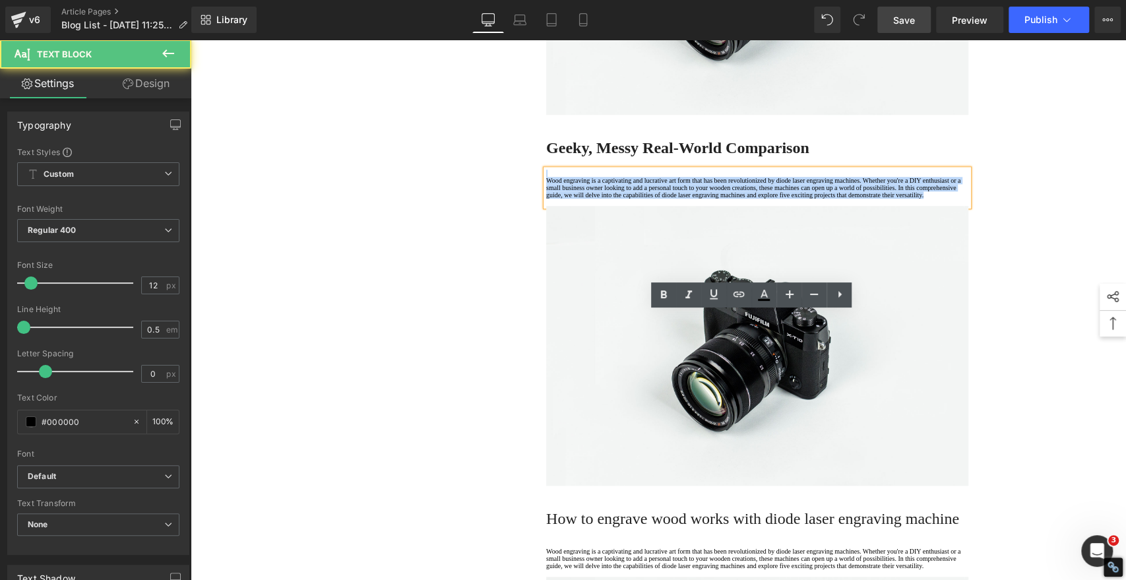
drag, startPoint x: 582, startPoint y: 375, endPoint x: 481, endPoint y: 284, distance: 136.4
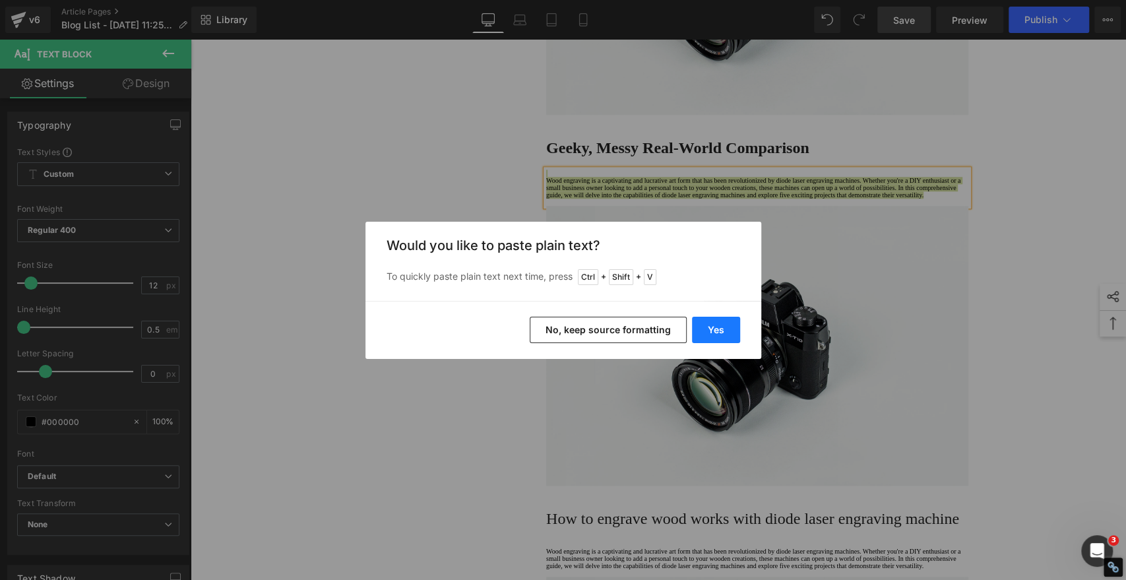
click at [724, 335] on button "Yes" at bounding box center [716, 330] width 48 height 26
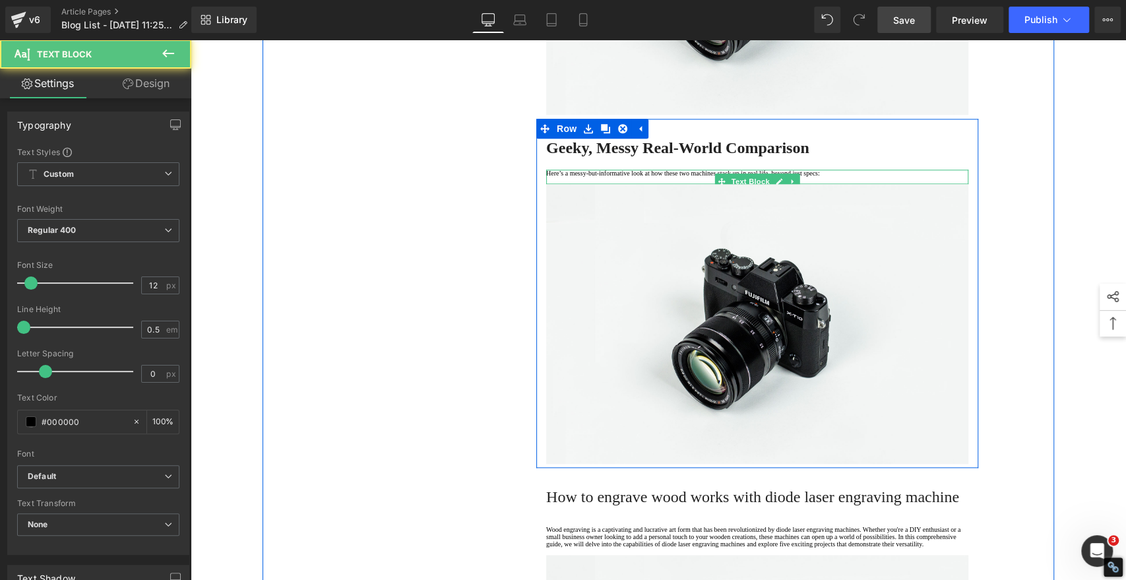
click at [936, 177] on p "Here’s a messy-but-informative look at how these two machines stack up in real …" at bounding box center [757, 173] width 422 height 7
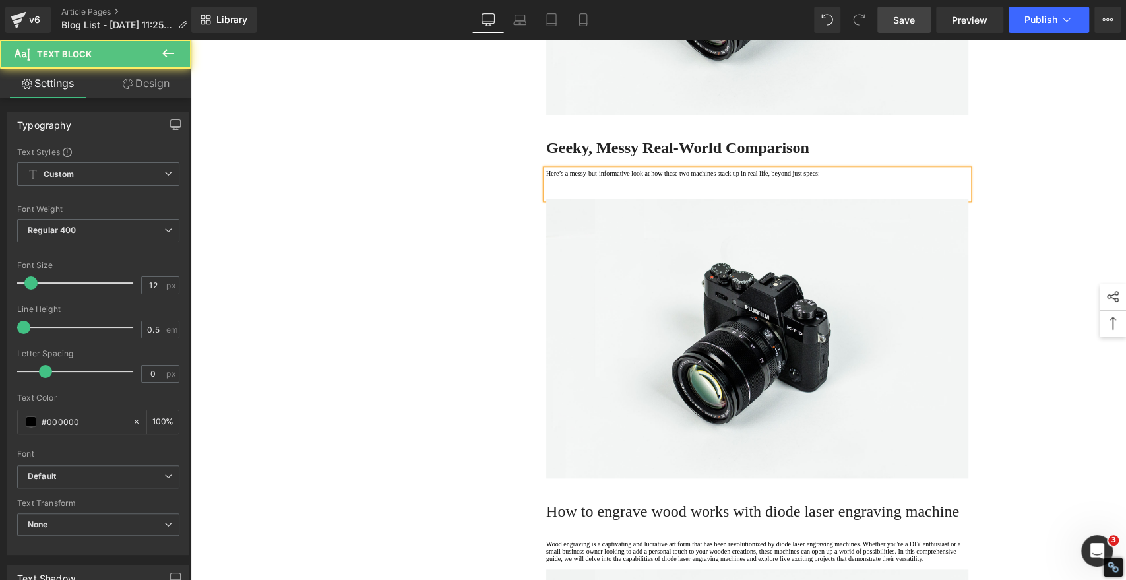
click at [587, 191] on p at bounding box center [757, 187] width 422 height 7
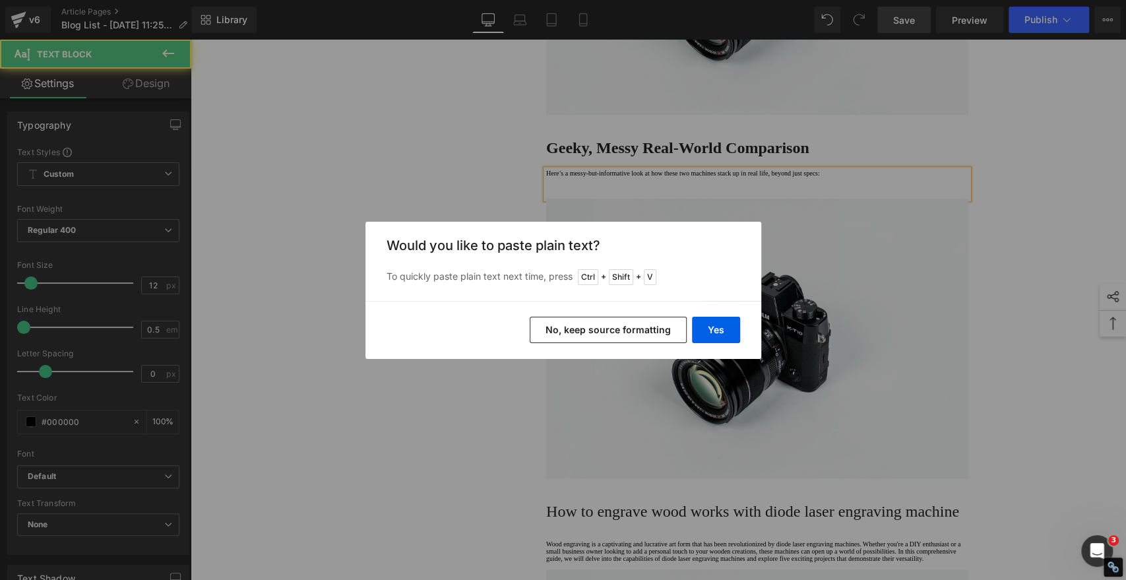
click at [608, 334] on button "No, keep source formatting" at bounding box center [608, 330] width 157 height 26
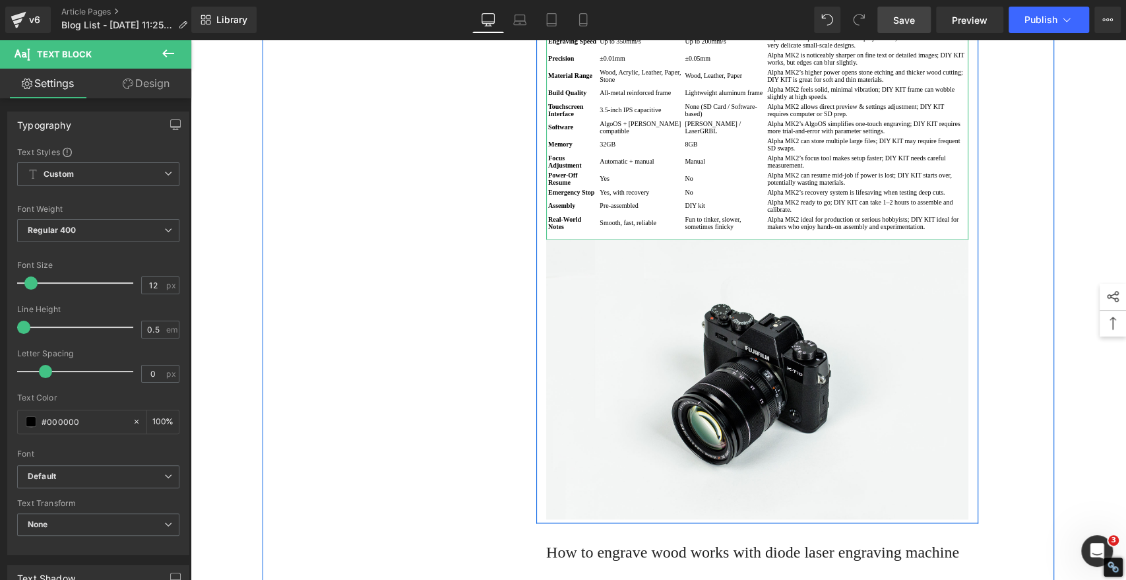
scroll to position [1173, 0]
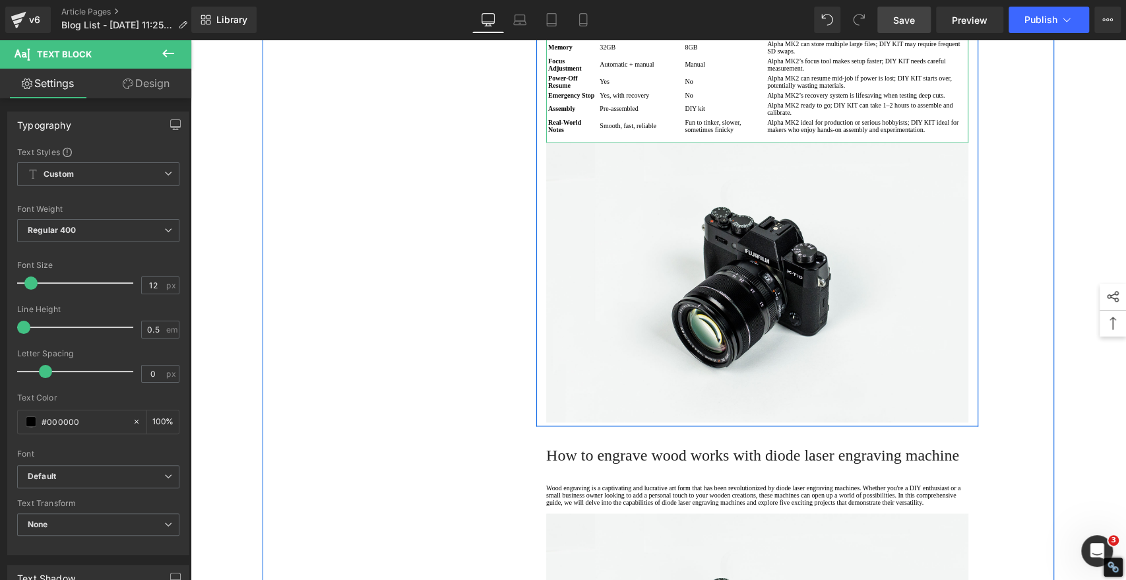
click at [866, 134] on td "Alpha MK2 ideal for production or serious hobbyists; DIY KIT ideal for makers w…" at bounding box center [867, 126] width 201 height 16
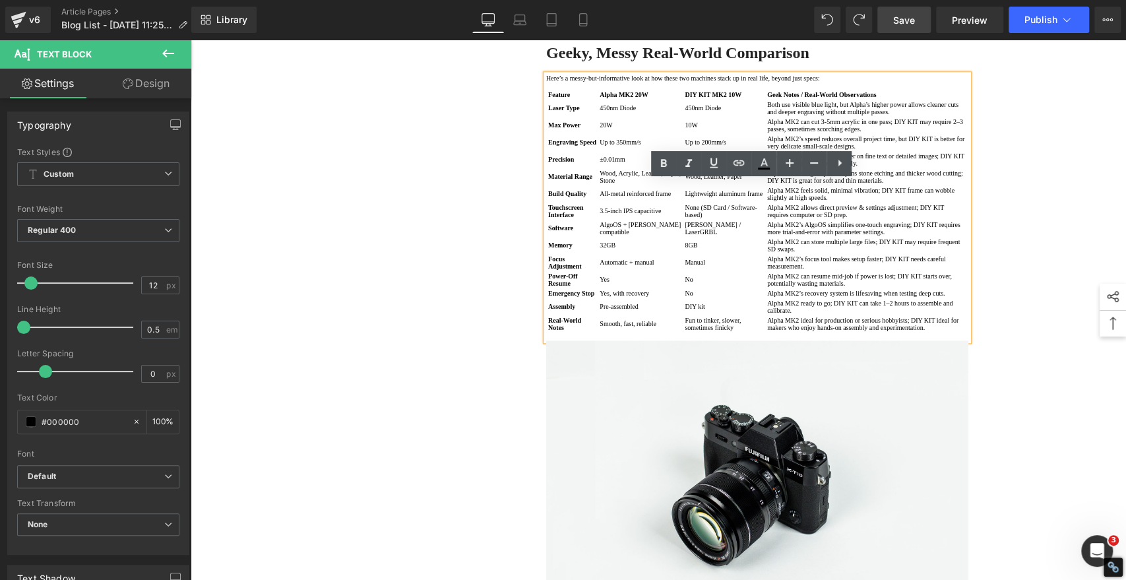
scroll to position [971, 0]
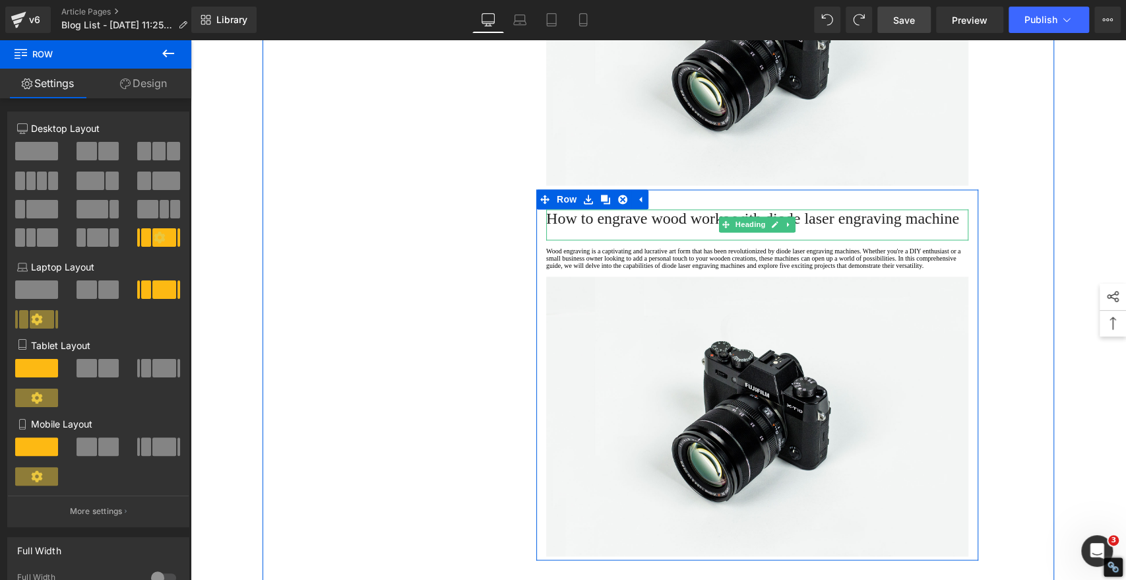
scroll to position [1264, 0]
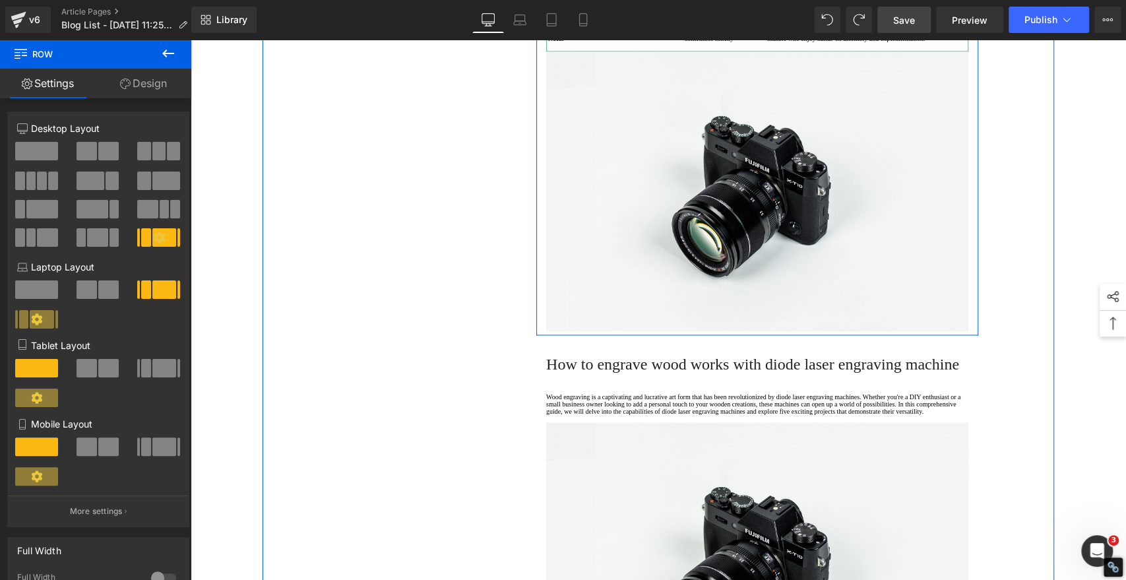
click at [773, 51] on p at bounding box center [757, 47] width 422 height 7
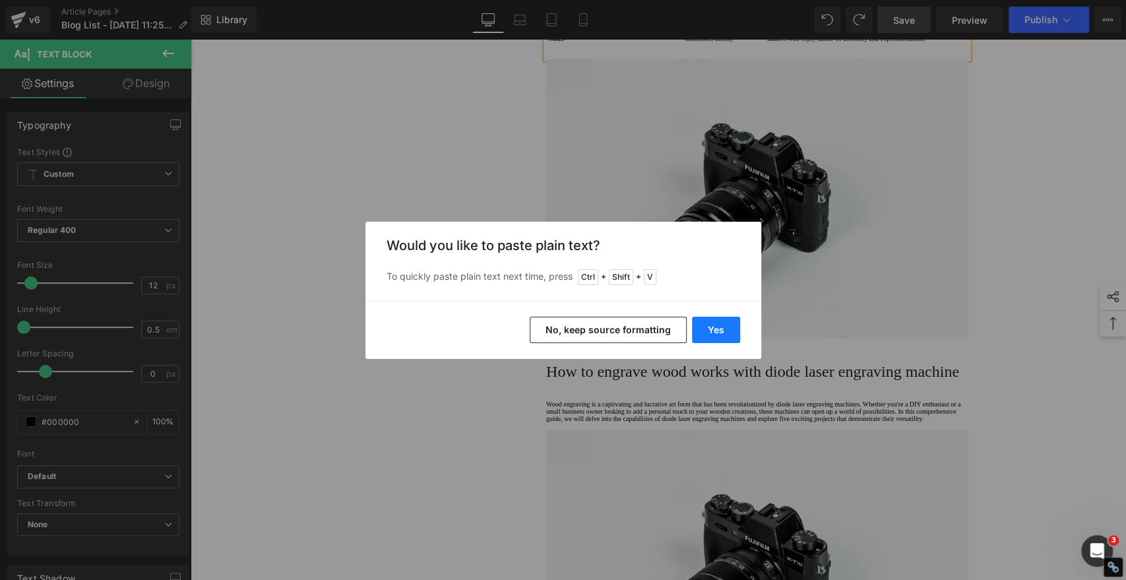
click at [719, 327] on button "Yes" at bounding box center [716, 330] width 48 height 26
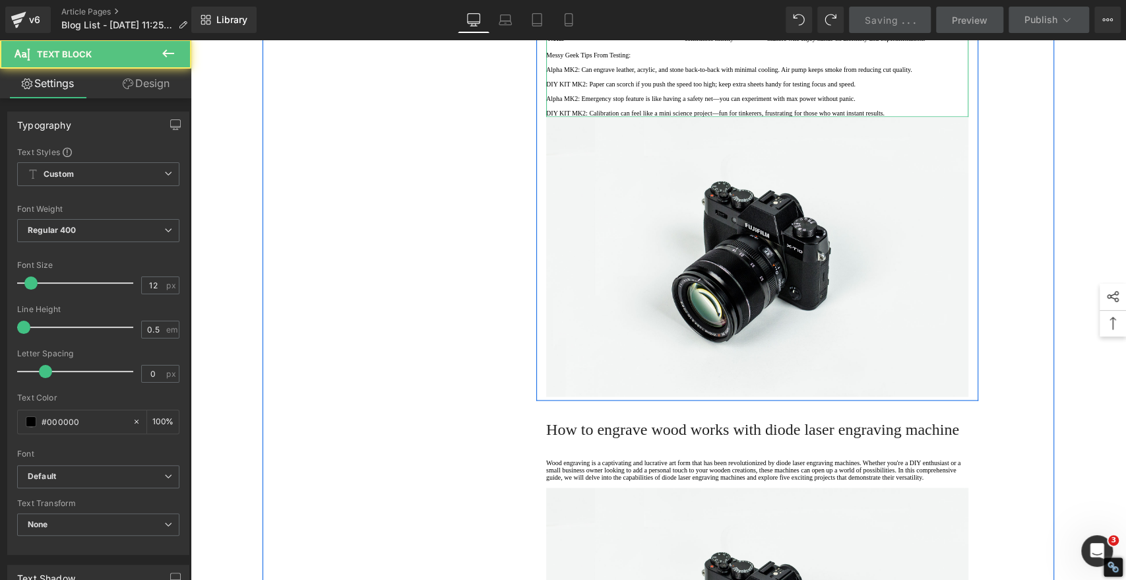
click at [661, 117] on p "DIY KIT MK2: Calibration can feel like a mini science project—fun for tinkerers…" at bounding box center [757, 113] width 422 height 7
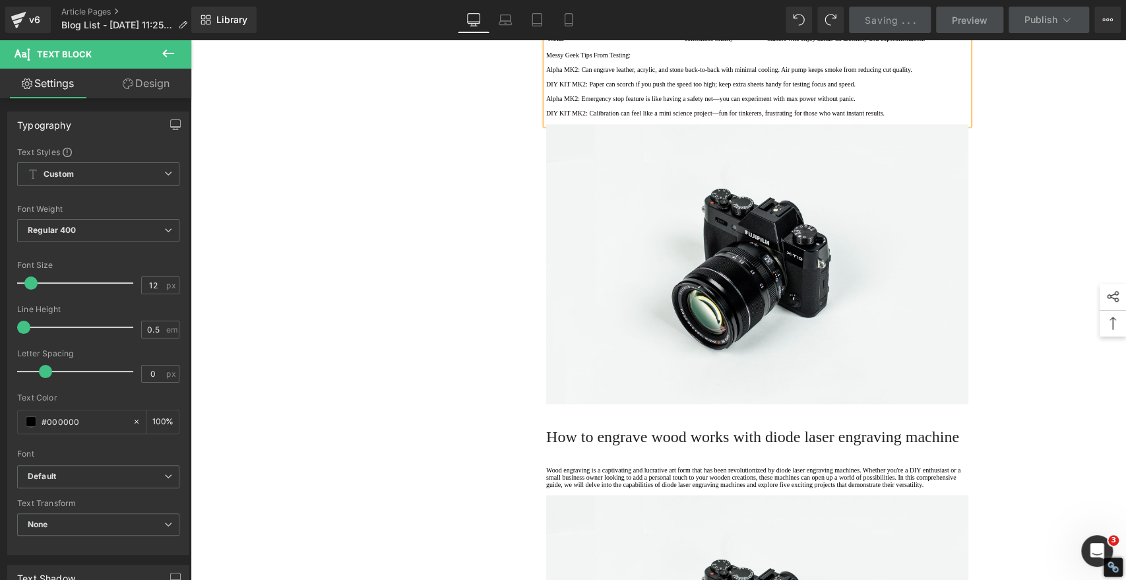
click at [387, 392] on div "1. Is the laser engraving machine good at engraving wooden materials Text Block…" at bounding box center [659, 589] width 792 height 3426
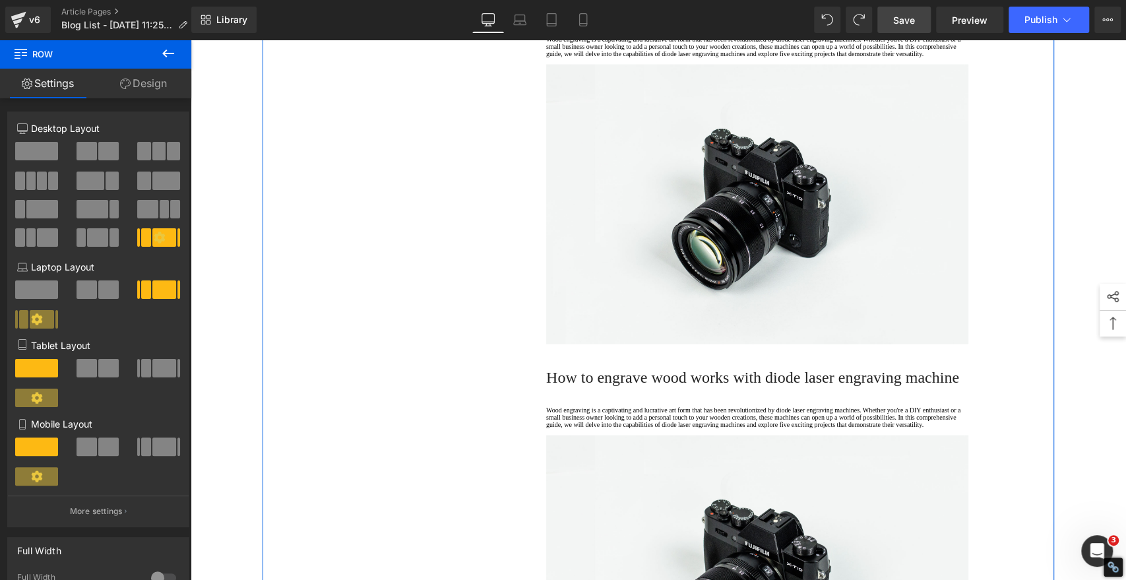
scroll to position [1704, 0]
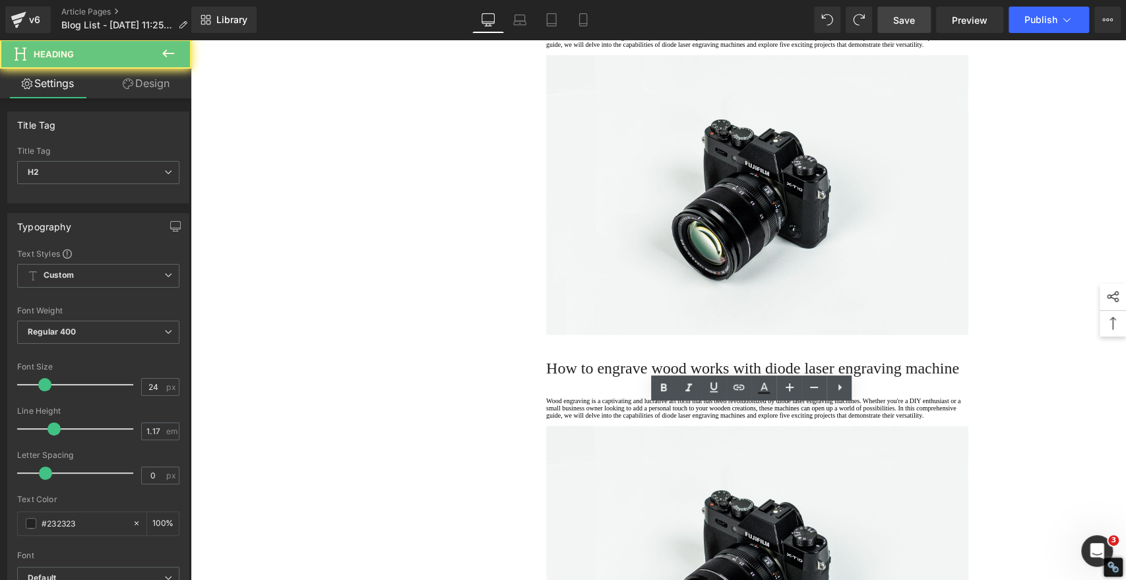
paste div
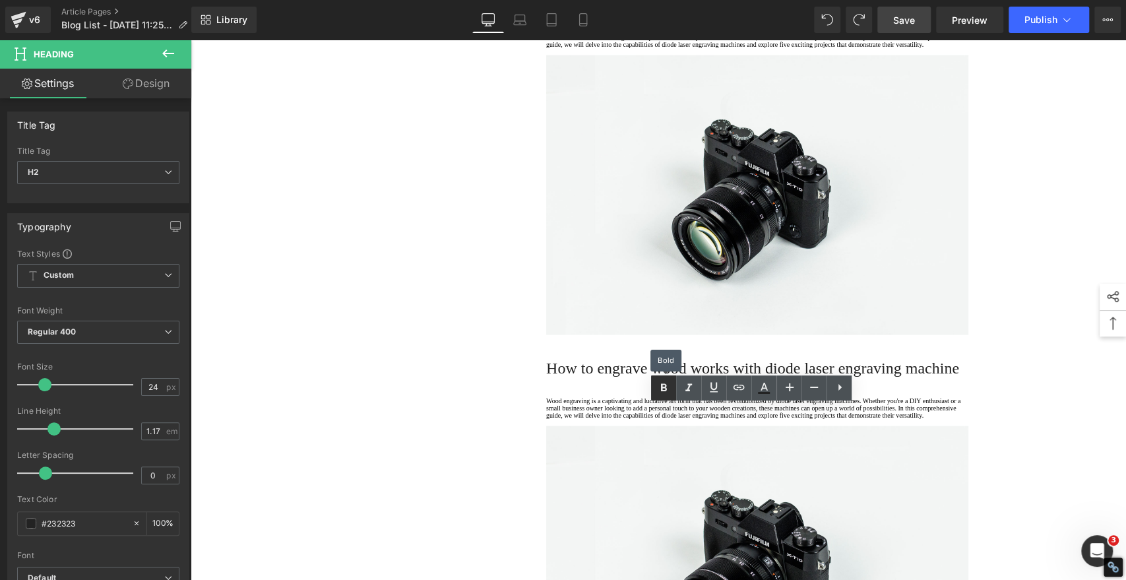
click at [668, 386] on icon at bounding box center [664, 388] width 16 height 16
click at [463, 353] on div "1. Is the laser engraving machine good at engraving wooden materials Text Block…" at bounding box center [659, 148] width 792 height 3426
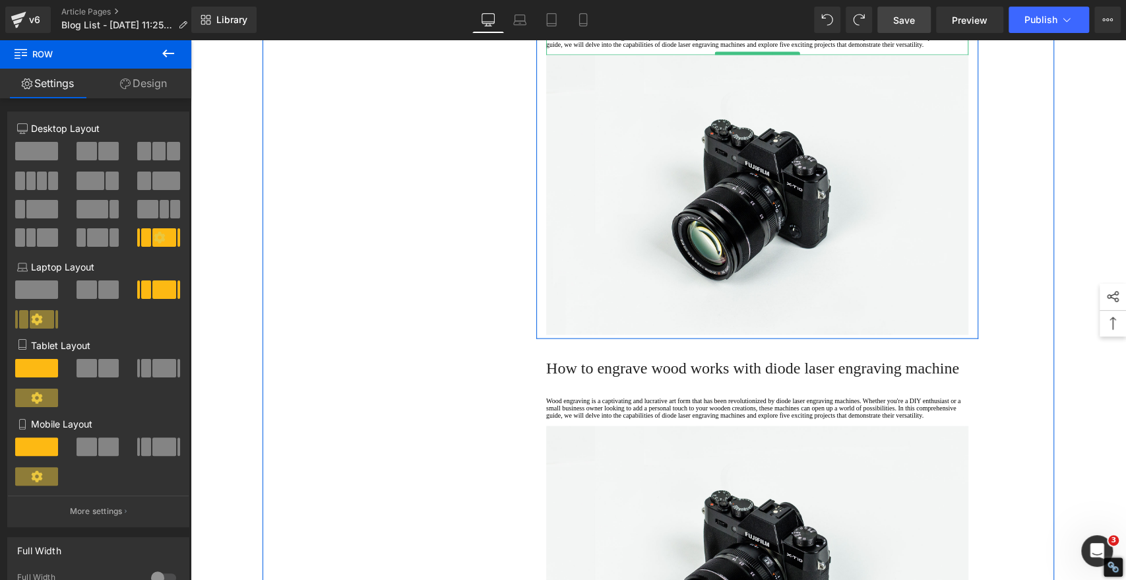
drag, startPoint x: 596, startPoint y: 510, endPoint x: 591, endPoint y: 504, distance: 7.5
click at [595, 55] on p at bounding box center [757, 51] width 422 height 7
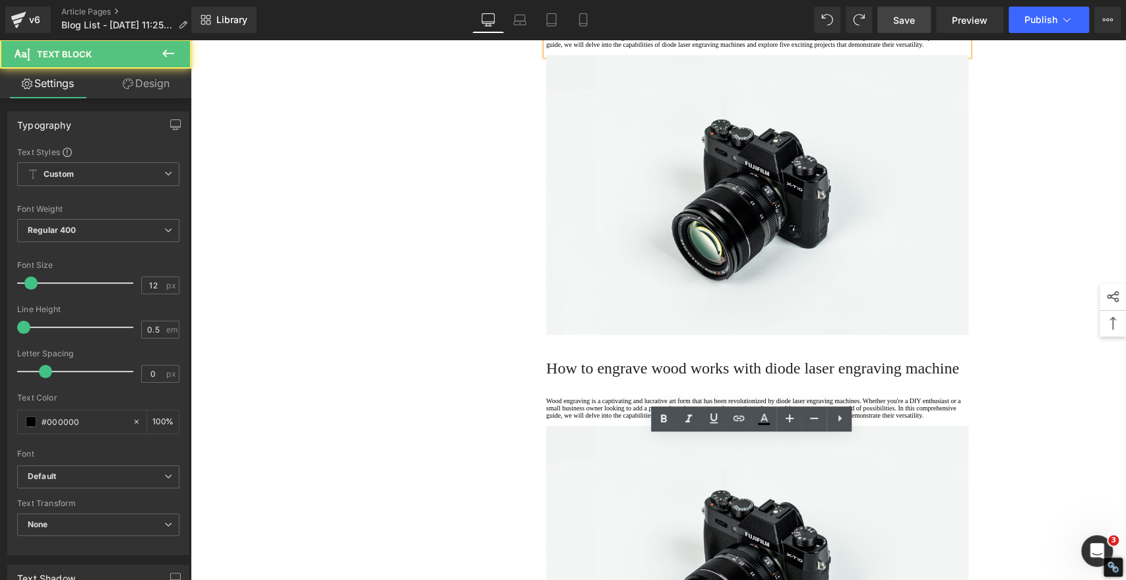
click at [591, 48] on p "Wood engraving is a captivating and lucrative art form that has been revolution…" at bounding box center [757, 37] width 422 height 22
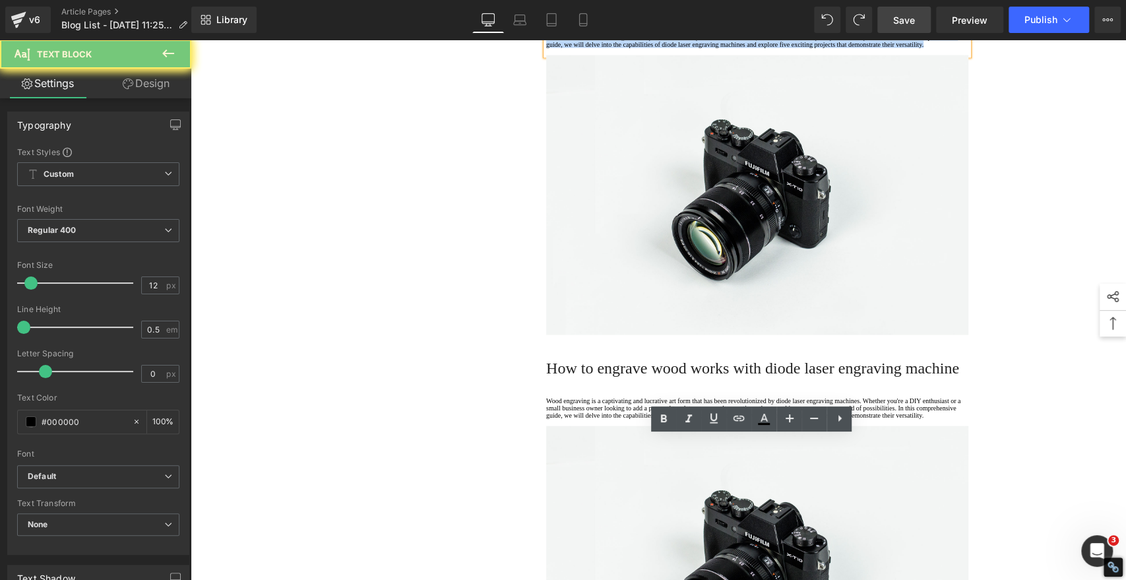
drag, startPoint x: 590, startPoint y: 501, endPoint x: 500, endPoint y: 409, distance: 128.3
click at [500, 409] on div "1. Is the laser engraving machine good at engraving wooden materials Text Block…" at bounding box center [659, 148] width 792 height 3426
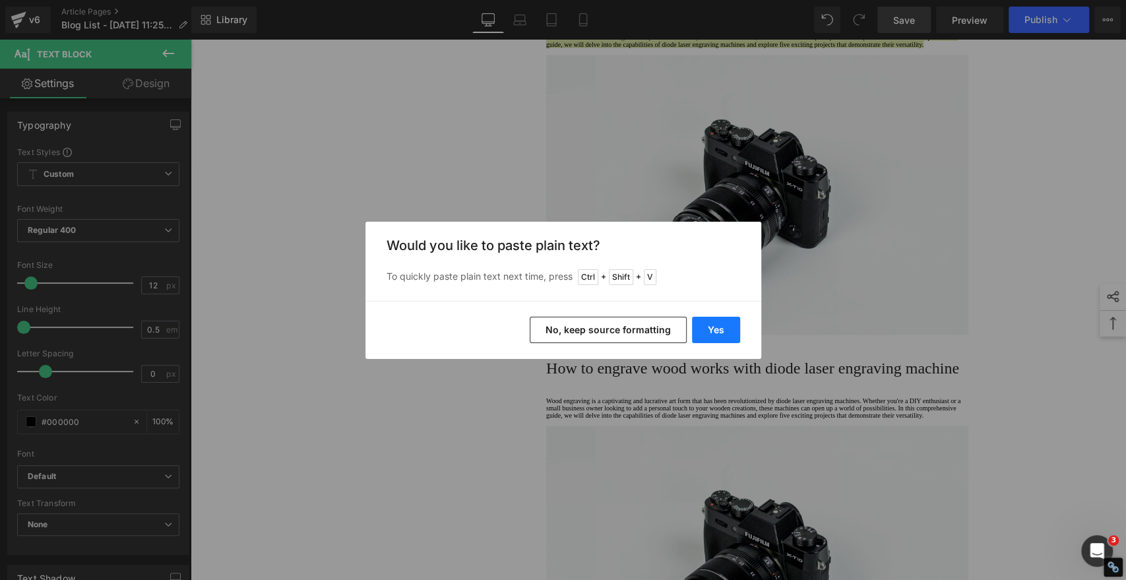
click at [717, 332] on button "Yes" at bounding box center [716, 330] width 48 height 26
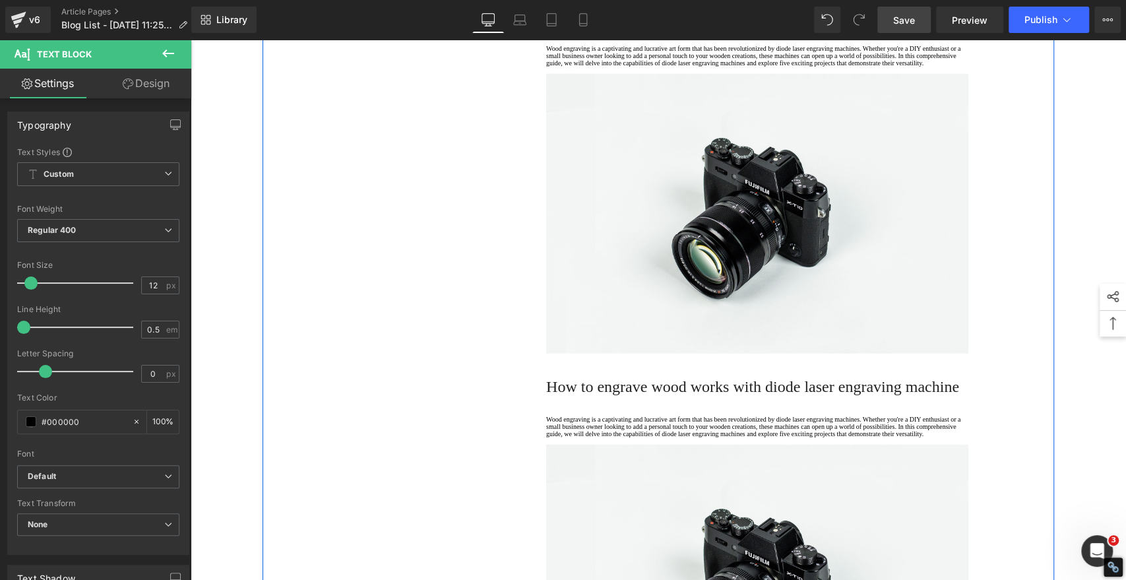
scroll to position [2217, 0]
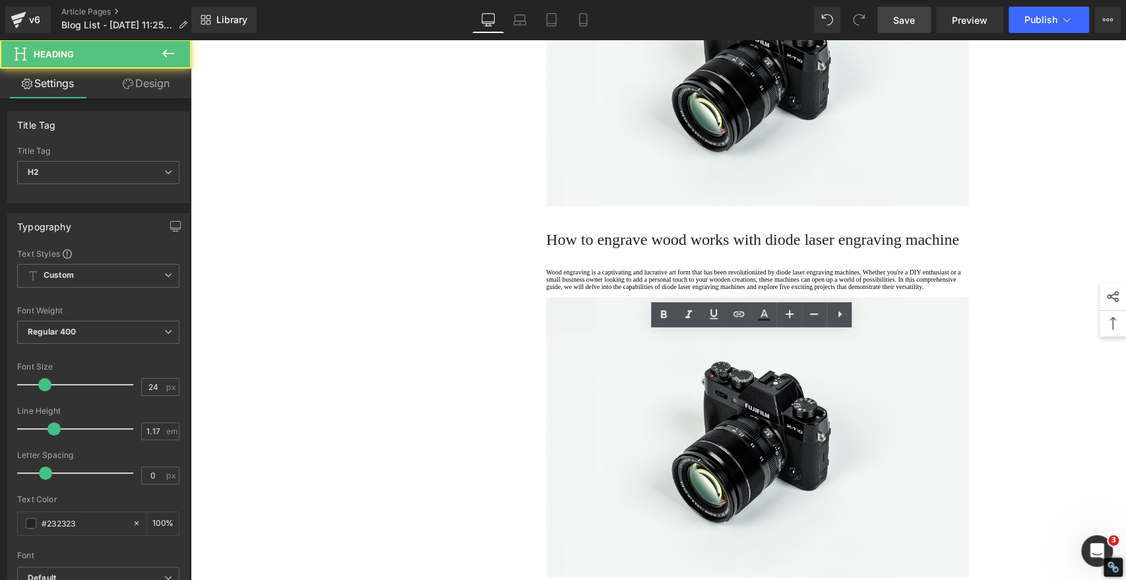
paste div
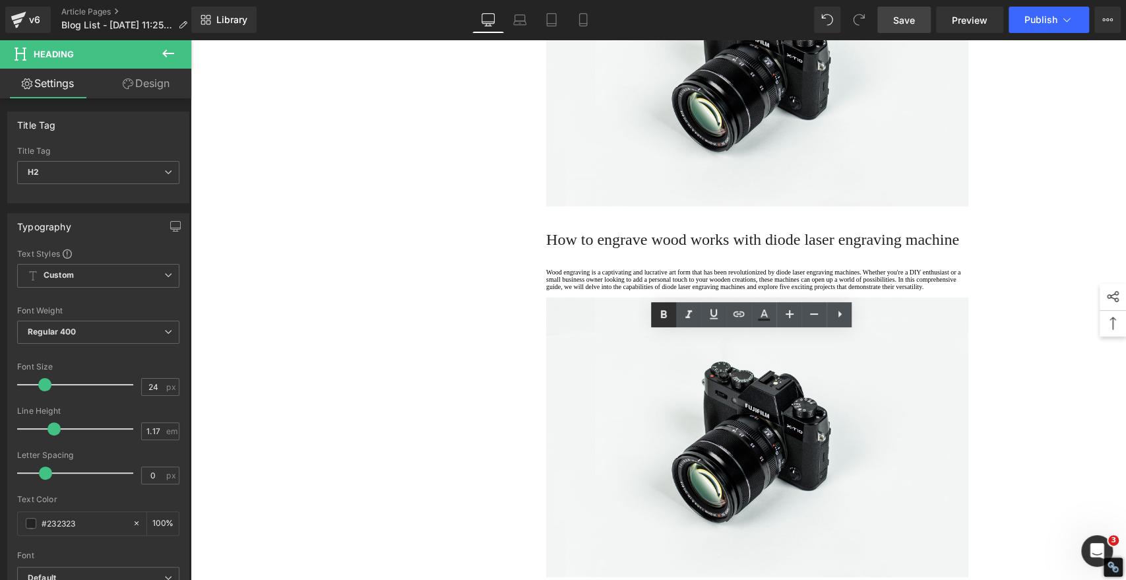
click at [657, 323] on link at bounding box center [663, 314] width 25 height 25
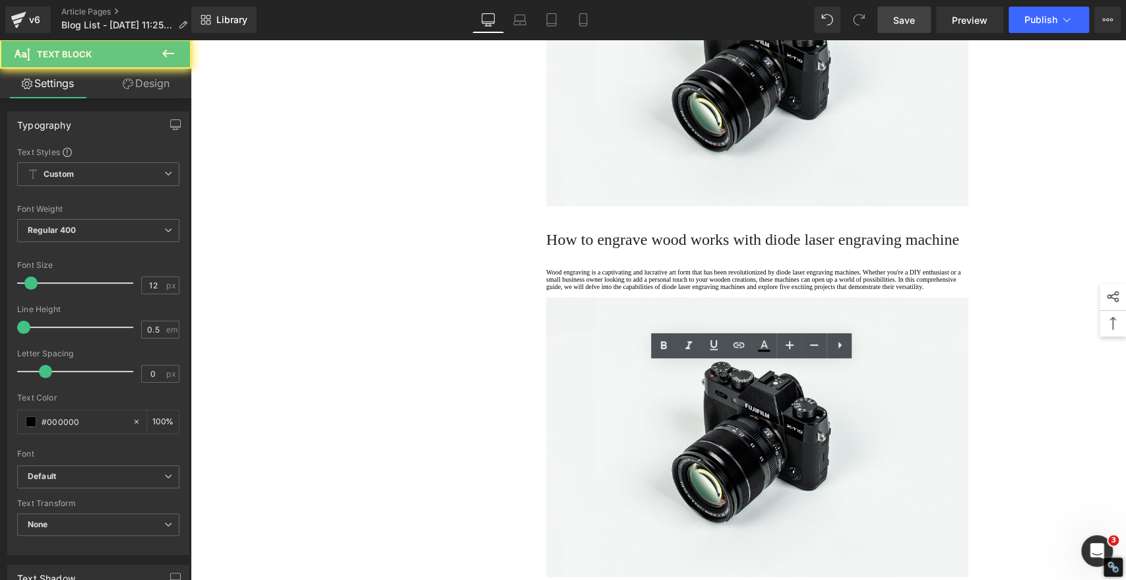
drag, startPoint x: 588, startPoint y: 429, endPoint x: 515, endPoint y: 358, distance: 102.2
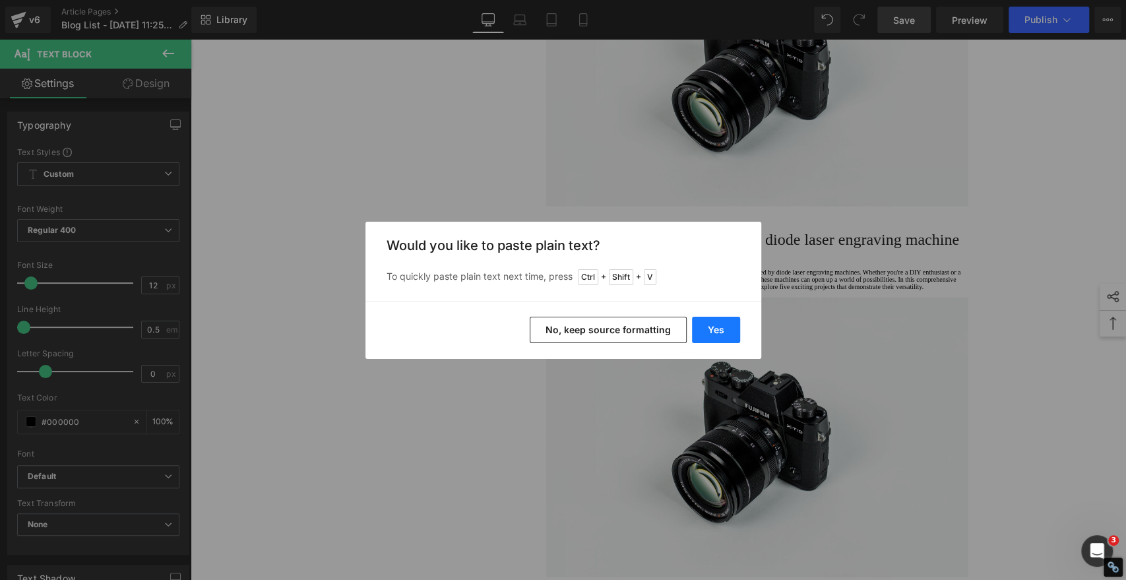
click at [725, 331] on button "Yes" at bounding box center [716, 330] width 48 height 26
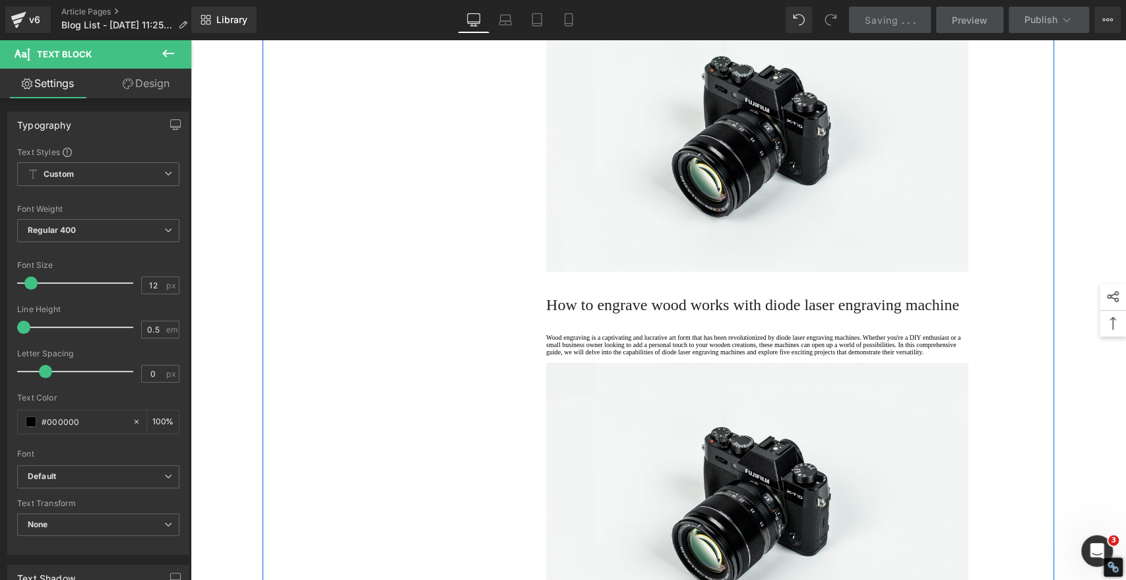
scroll to position [2583, 0]
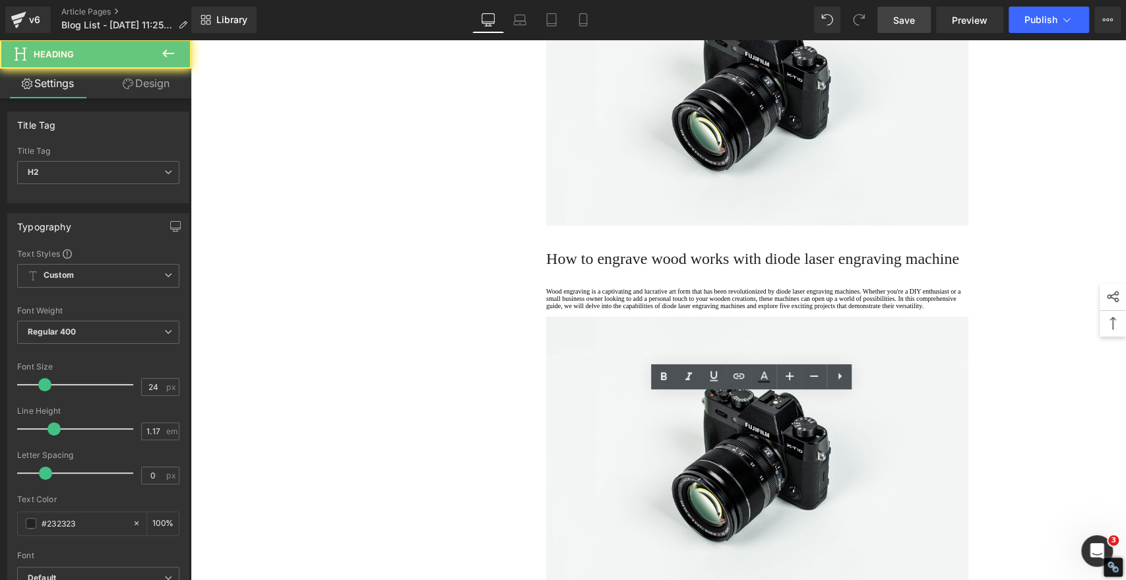
paste div
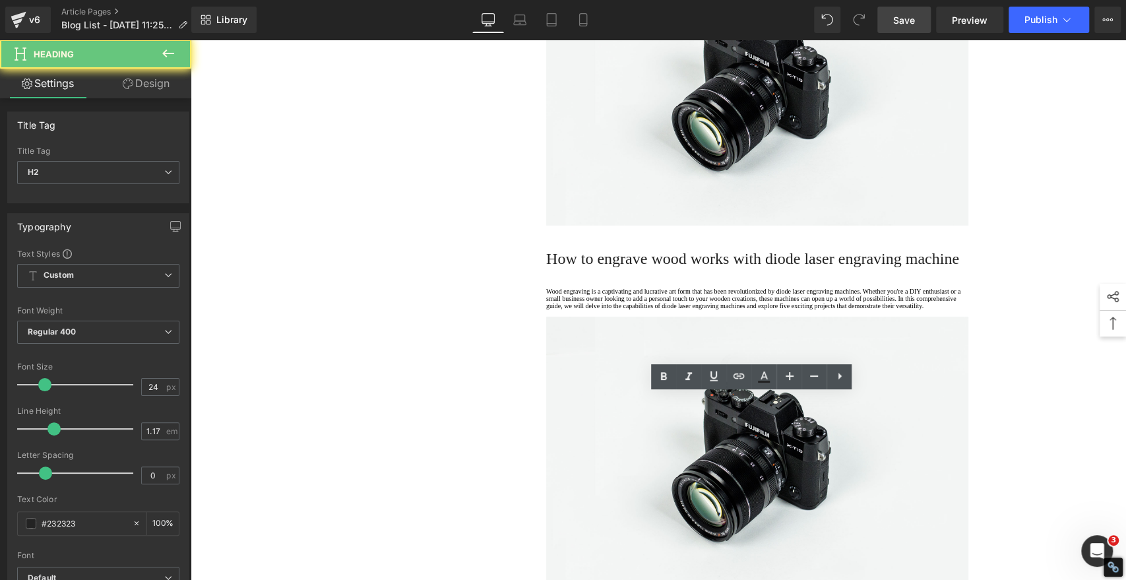
click at [655, 373] on link at bounding box center [663, 376] width 25 height 25
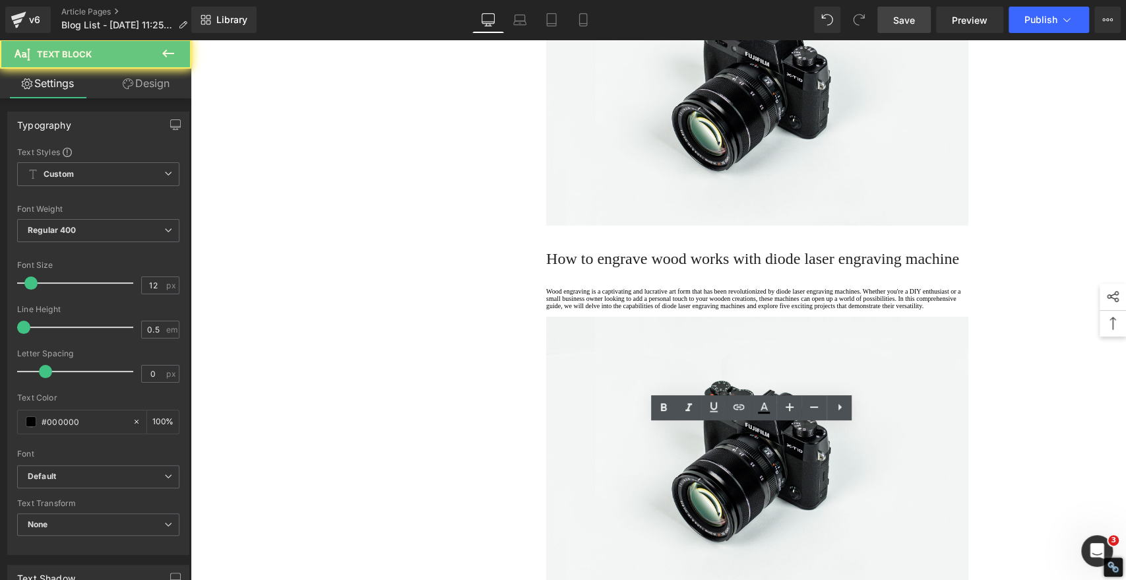
drag, startPoint x: 591, startPoint y: 490, endPoint x: 544, endPoint y: 425, distance: 80.2
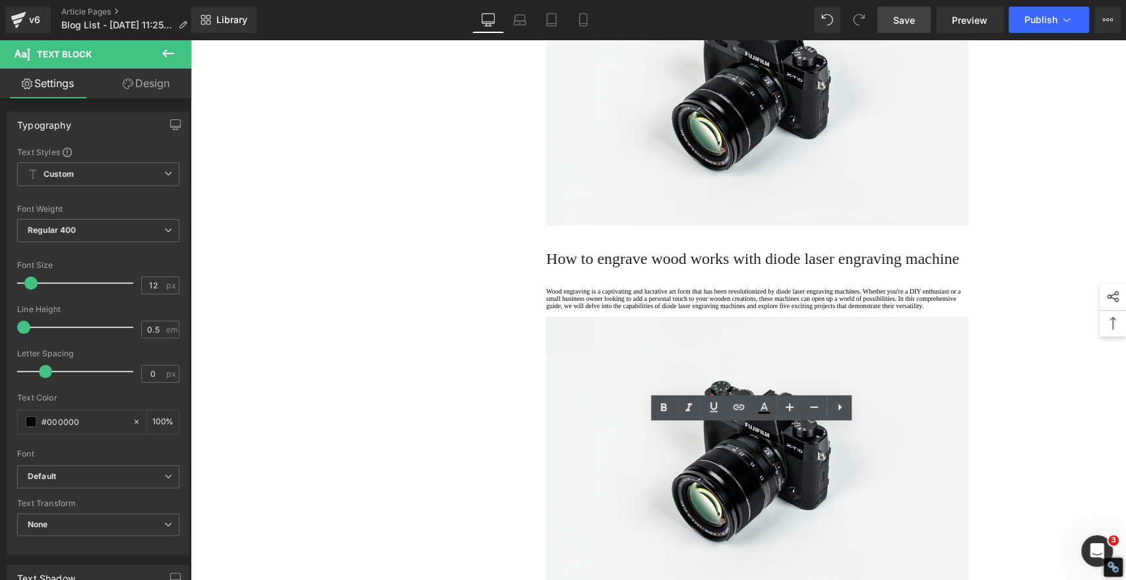
drag, startPoint x: 591, startPoint y: 492, endPoint x: 544, endPoint y: 433, distance: 75.1
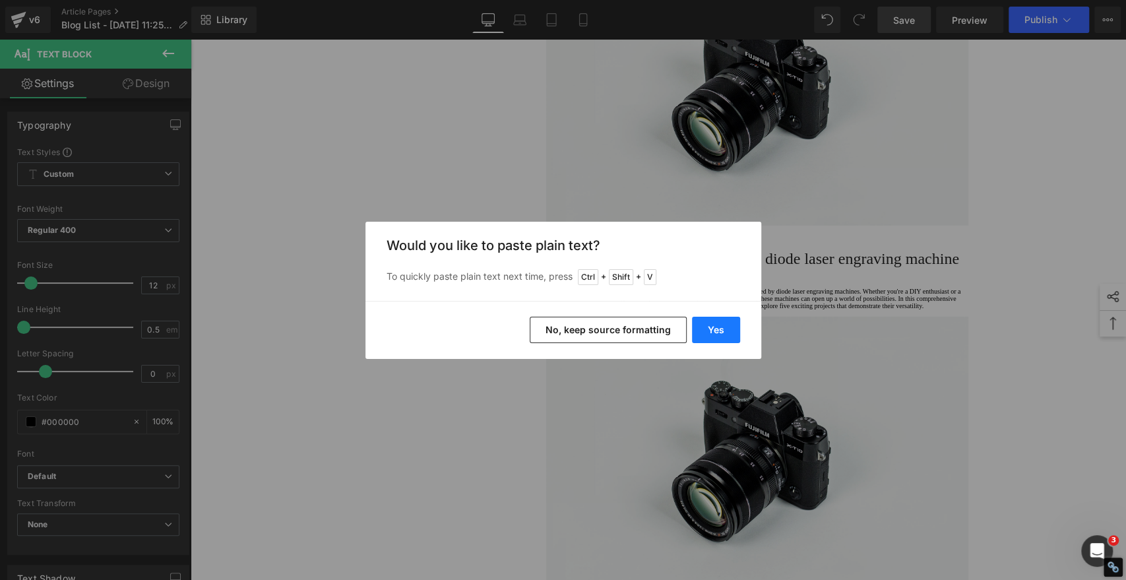
click at [712, 333] on button "Yes" at bounding box center [716, 330] width 48 height 26
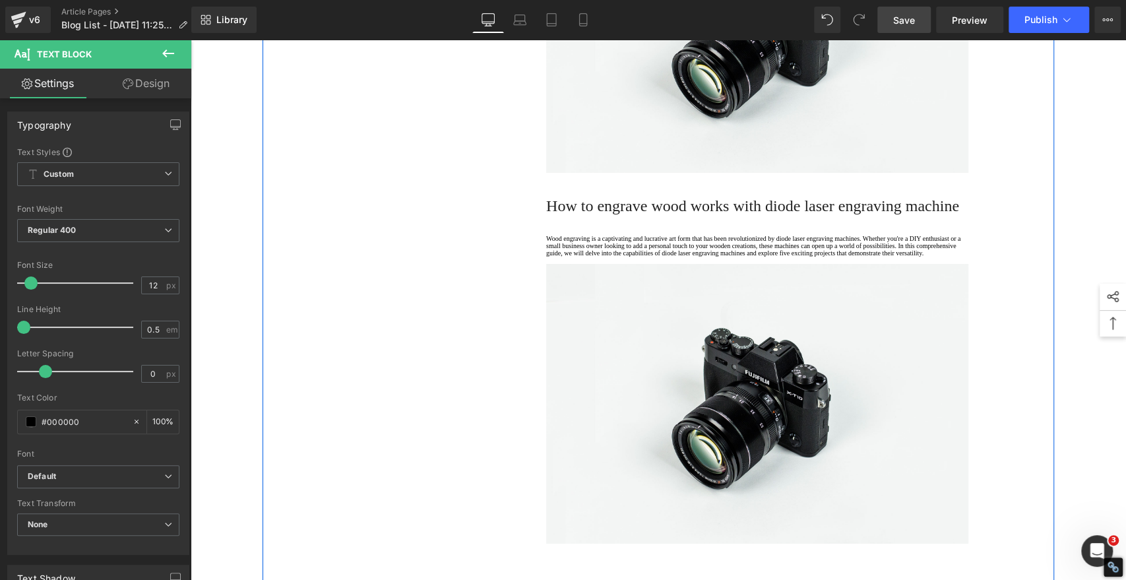
scroll to position [3024, 0]
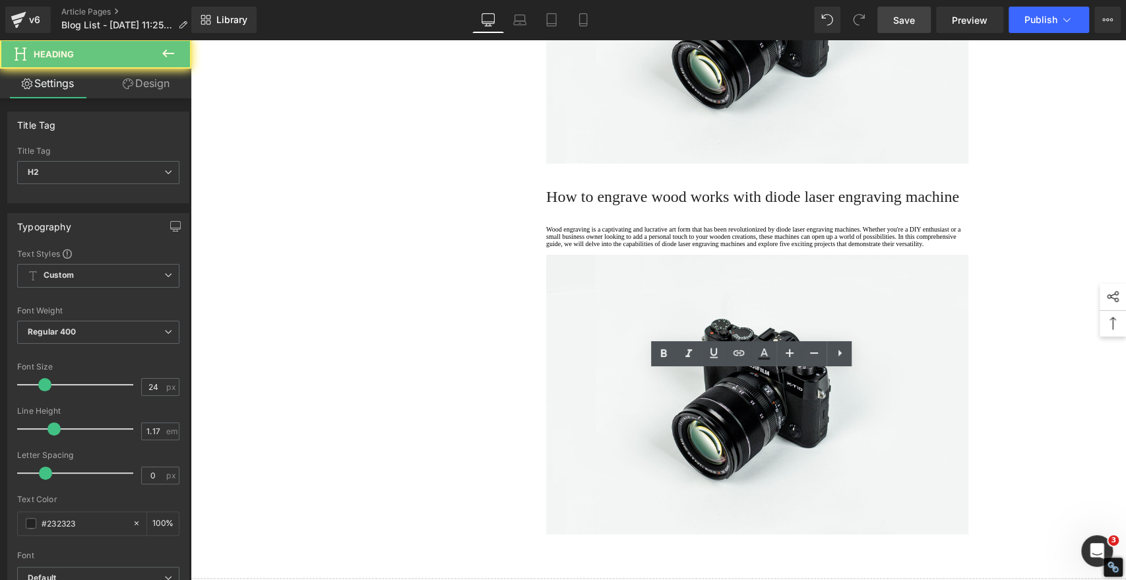
paste div
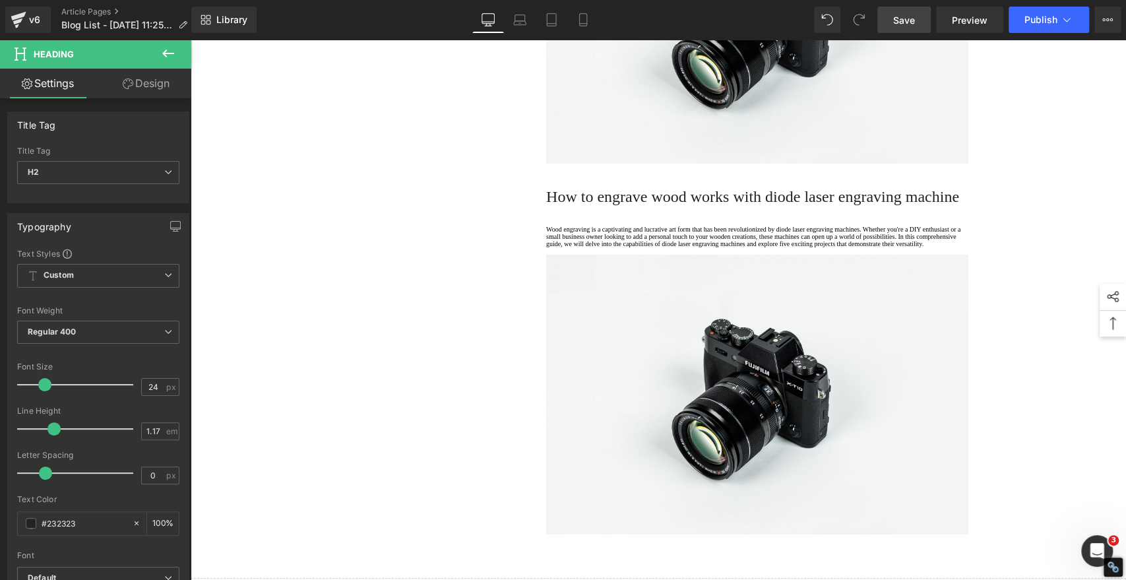
click at [660, 358] on icon at bounding box center [664, 354] width 16 height 16
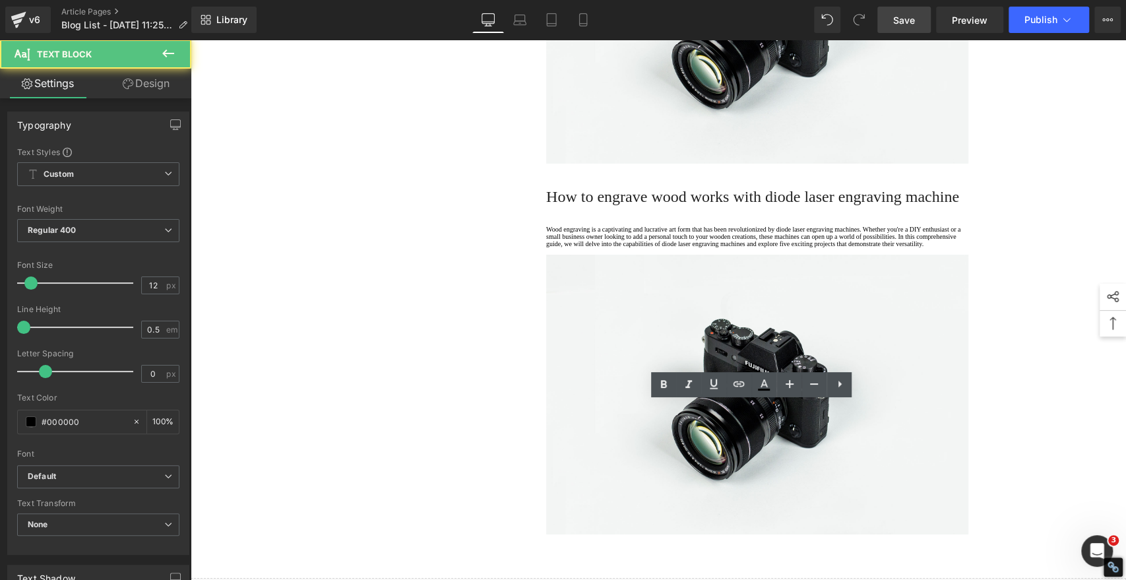
drag, startPoint x: 588, startPoint y: 465, endPoint x: 523, endPoint y: 396, distance: 94.3
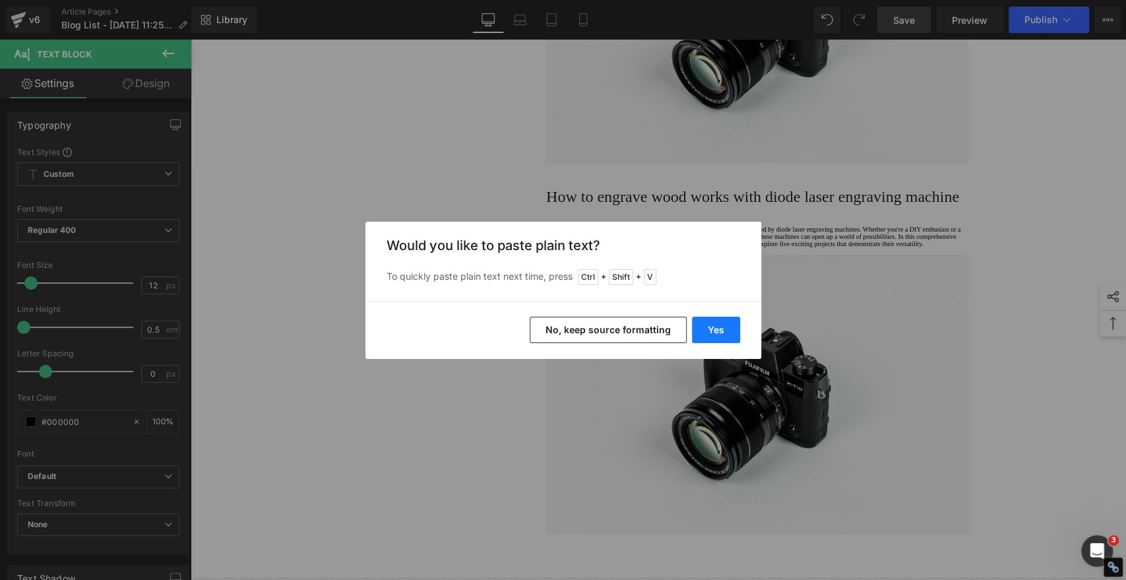
click at [702, 333] on button "Yes" at bounding box center [716, 330] width 48 height 26
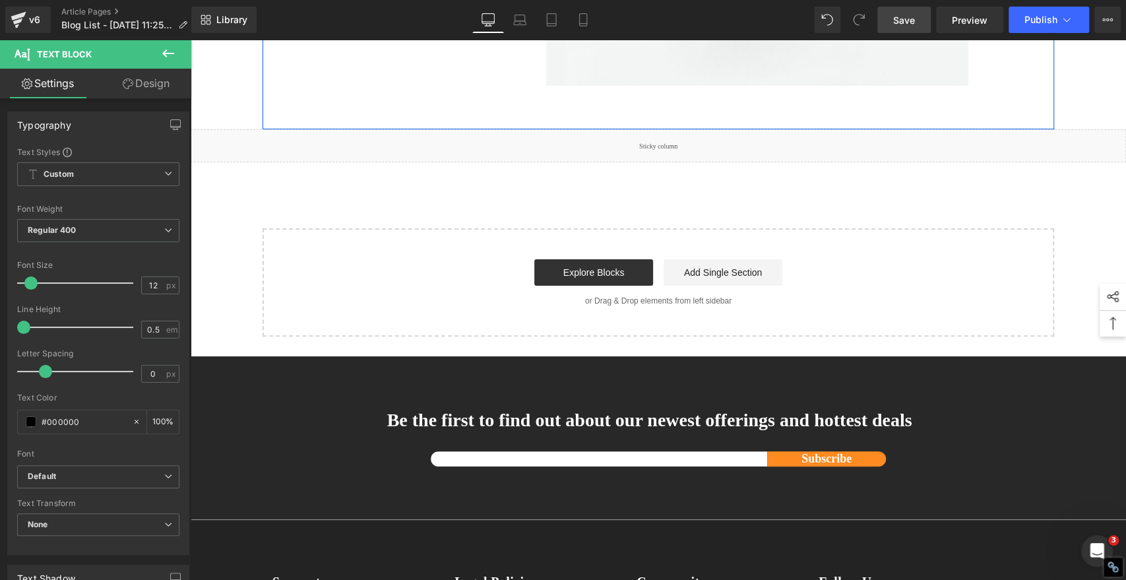
scroll to position [3537, 0]
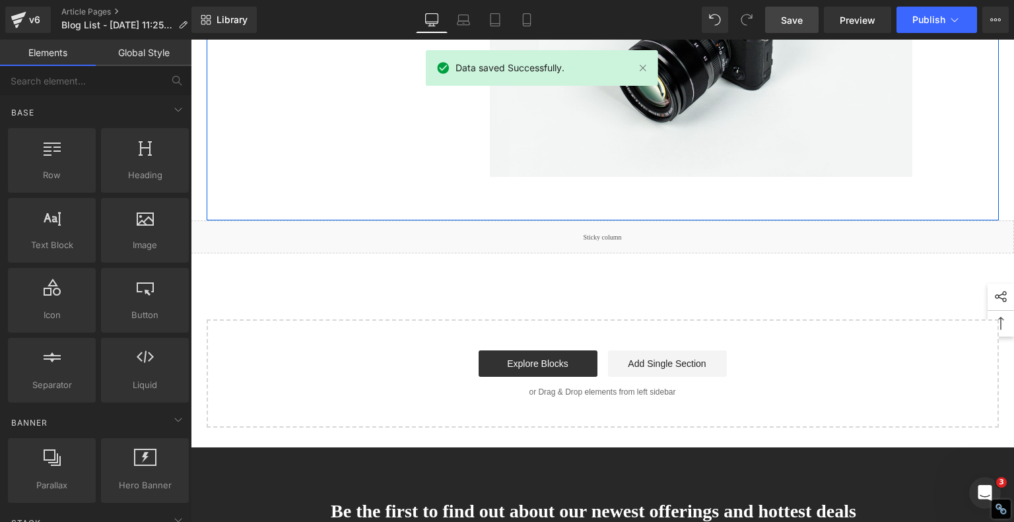
scroll to position [3060, 0]
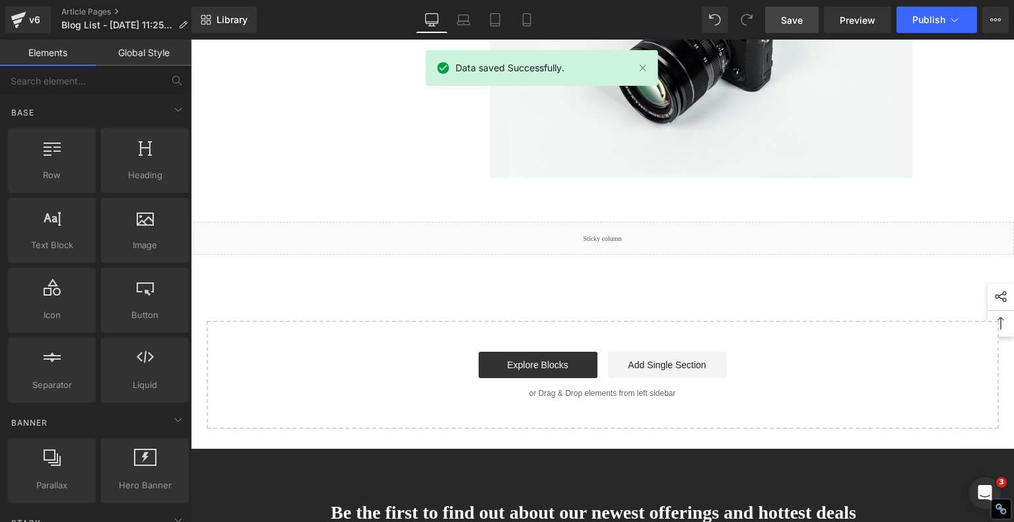
click at [791, 16] on span "Save" at bounding box center [792, 20] width 22 height 14
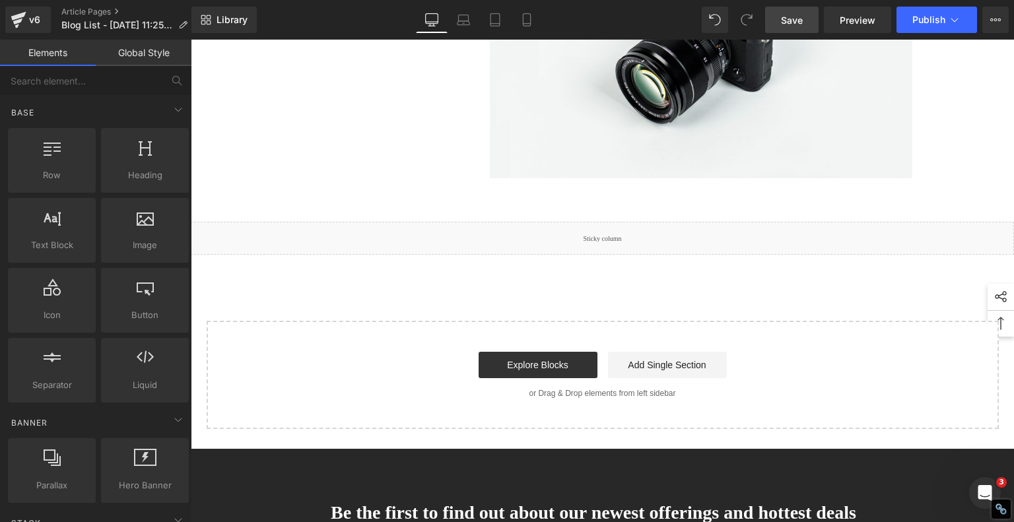
click at [784, 11] on link "Save" at bounding box center [791, 20] width 53 height 26
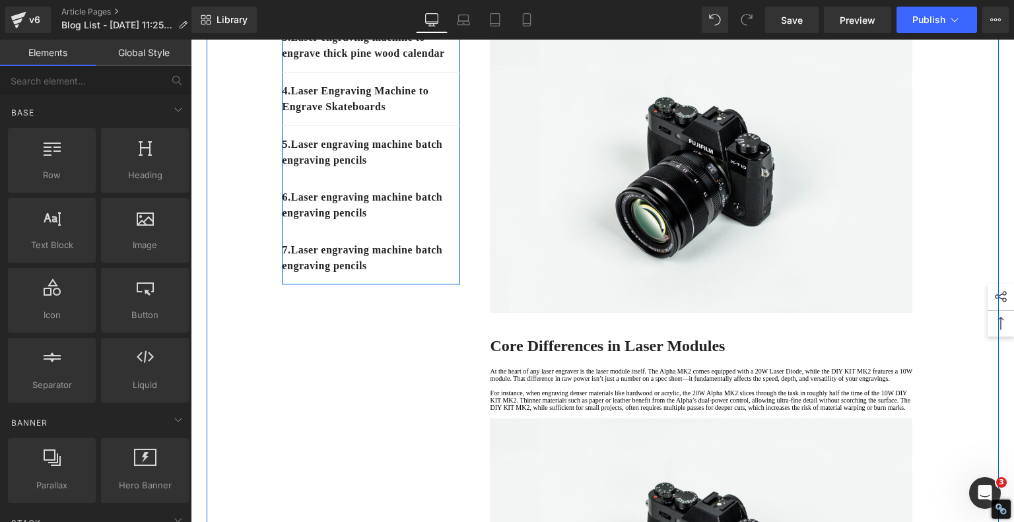
scroll to position [396, 0]
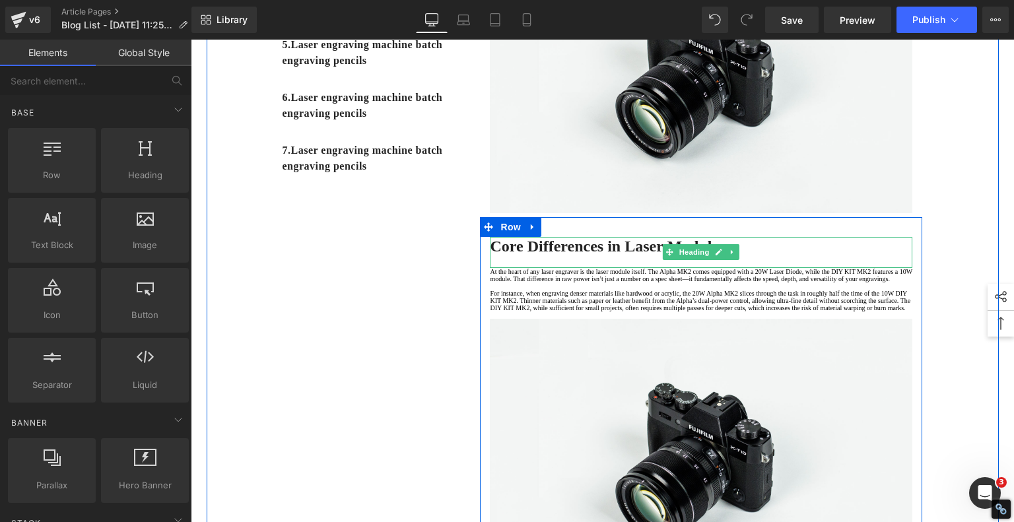
click at [595, 255] on strong "Core Differences in Laser Modules" at bounding box center [607, 246] width 235 height 17
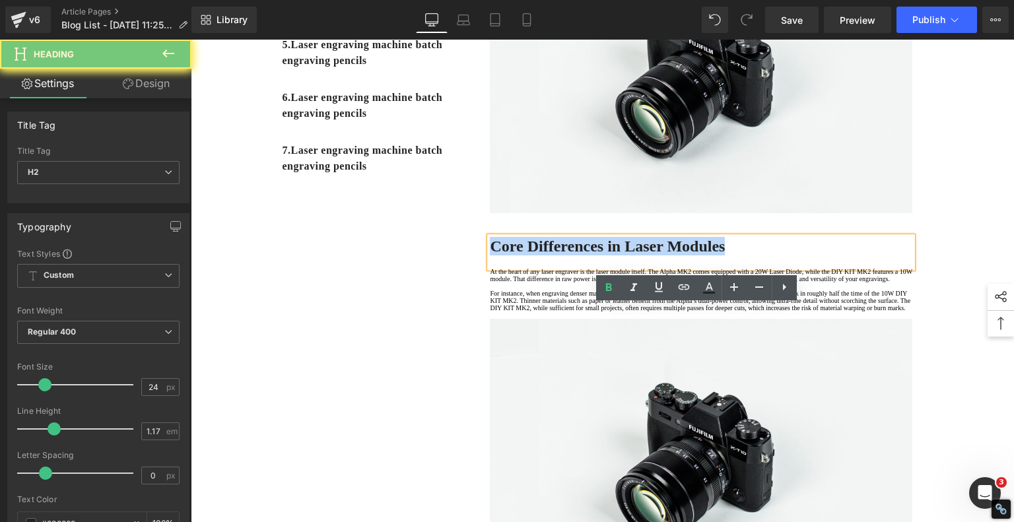
click at [595, 255] on strong "Core Differences in Laser Modules" at bounding box center [607, 246] width 235 height 17
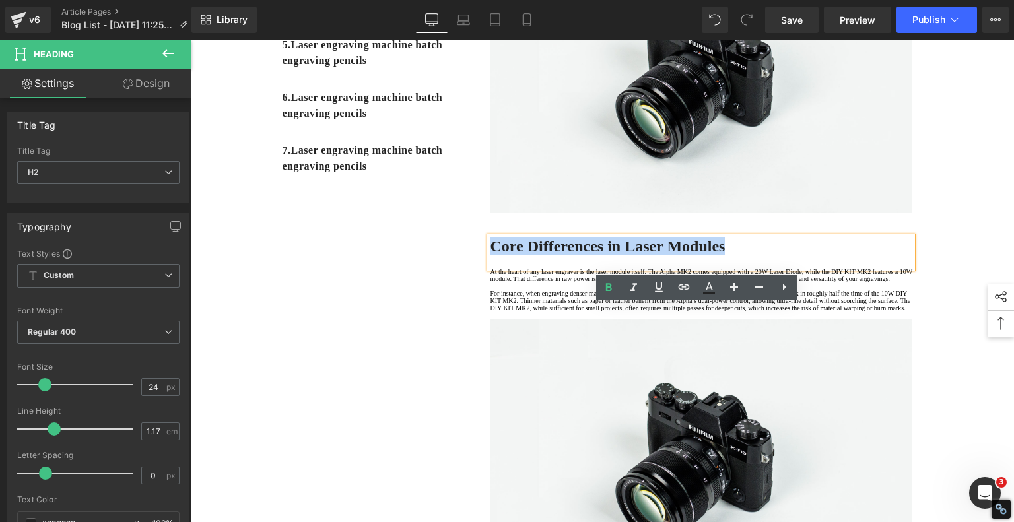
copy strong "Core Differences in Laser Modules"
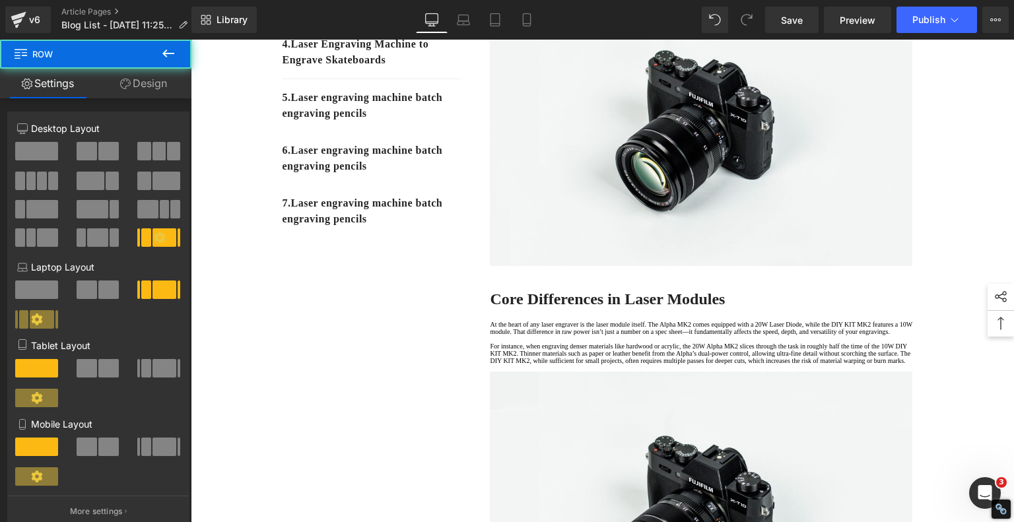
scroll to position [264, 0]
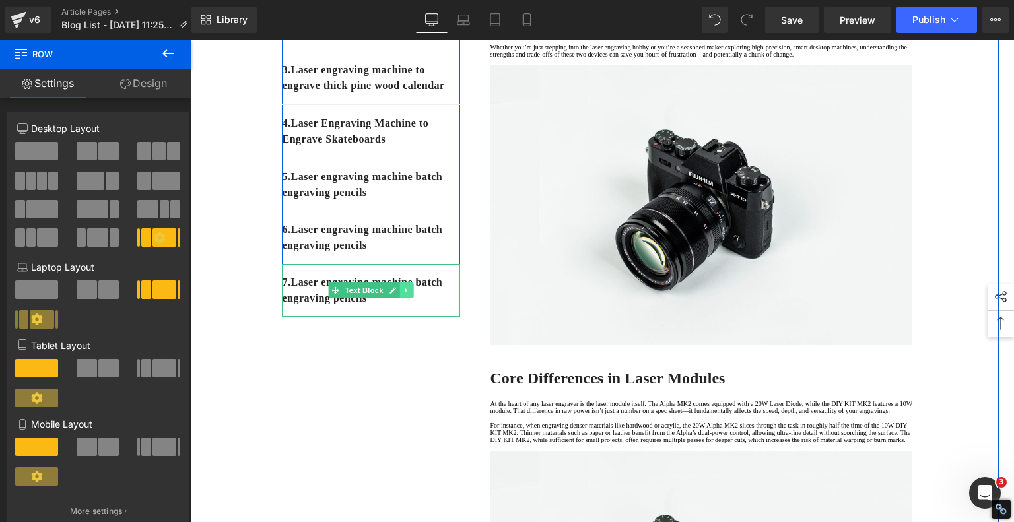
click at [403, 294] on icon at bounding box center [406, 290] width 7 height 8
click at [410, 294] on icon at bounding box center [413, 289] width 7 height 7
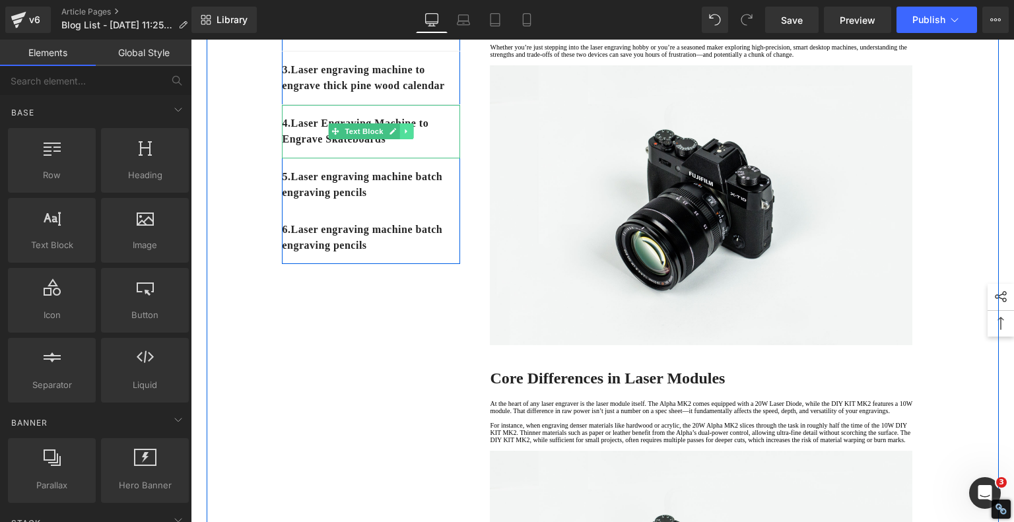
click at [403, 135] on icon at bounding box center [406, 131] width 7 height 8
click at [396, 135] on icon at bounding box center [399, 131] width 7 height 7
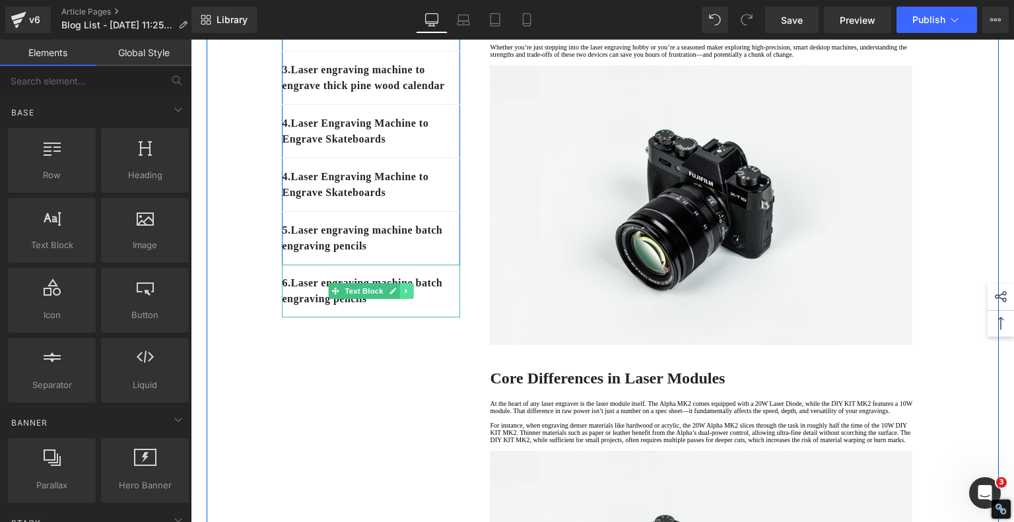
click at [401, 299] on link at bounding box center [407, 291] width 14 height 16
click at [410, 294] on icon at bounding box center [413, 290] width 7 height 7
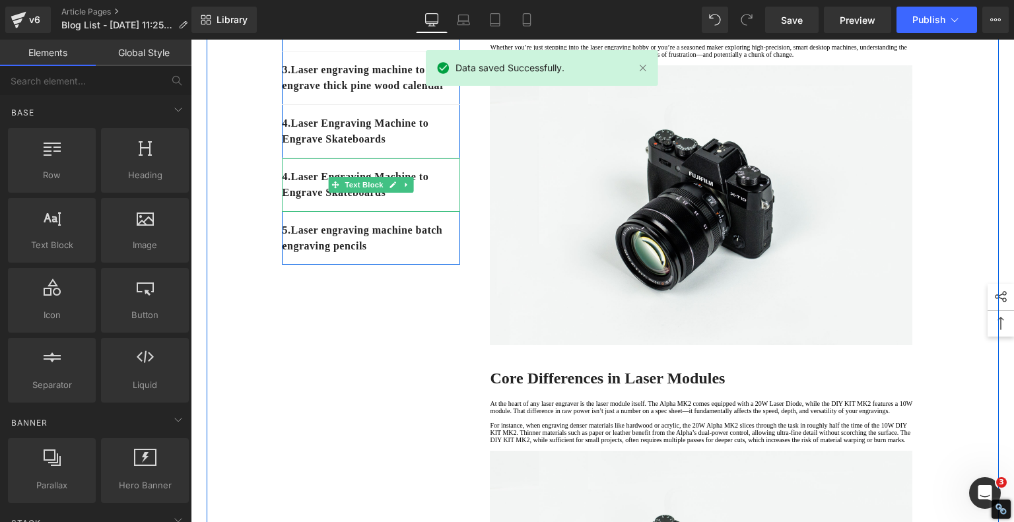
click at [290, 201] on p "4. Laser Engraving Machine to Engrave Skateboards" at bounding box center [371, 185] width 178 height 32
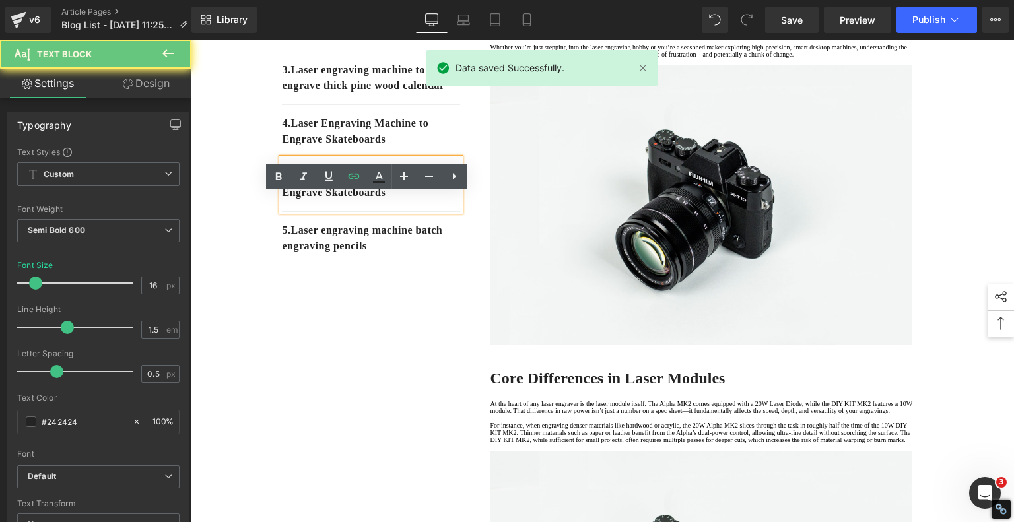
click at [290, 201] on p "4. Laser Engraving Machine to Engrave Skateboards" at bounding box center [371, 185] width 178 height 32
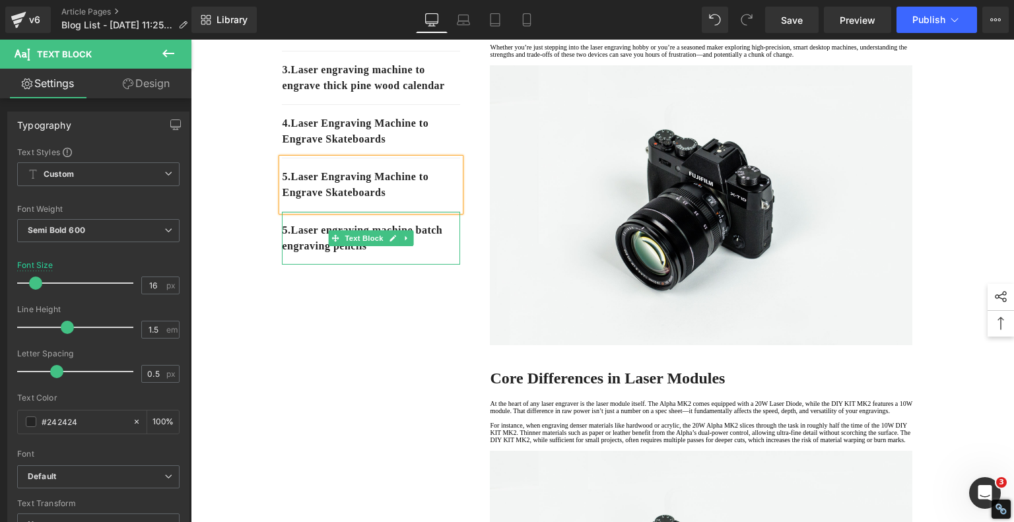
click at [290, 254] on p "5. Laser engraving machine batch engraving pencils" at bounding box center [371, 238] width 178 height 32
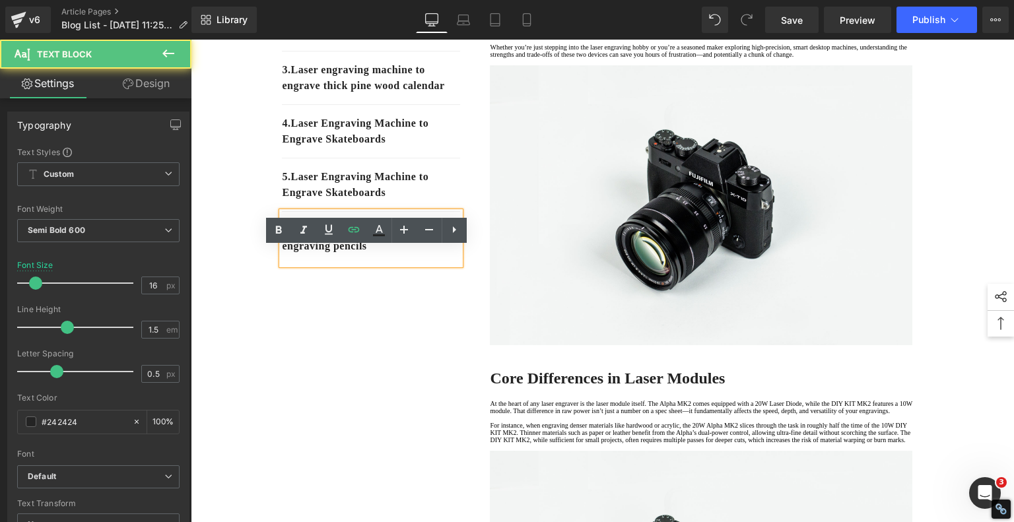
click at [290, 254] on p "5. Laser engraving machine batch engraving pencils" at bounding box center [371, 238] width 178 height 32
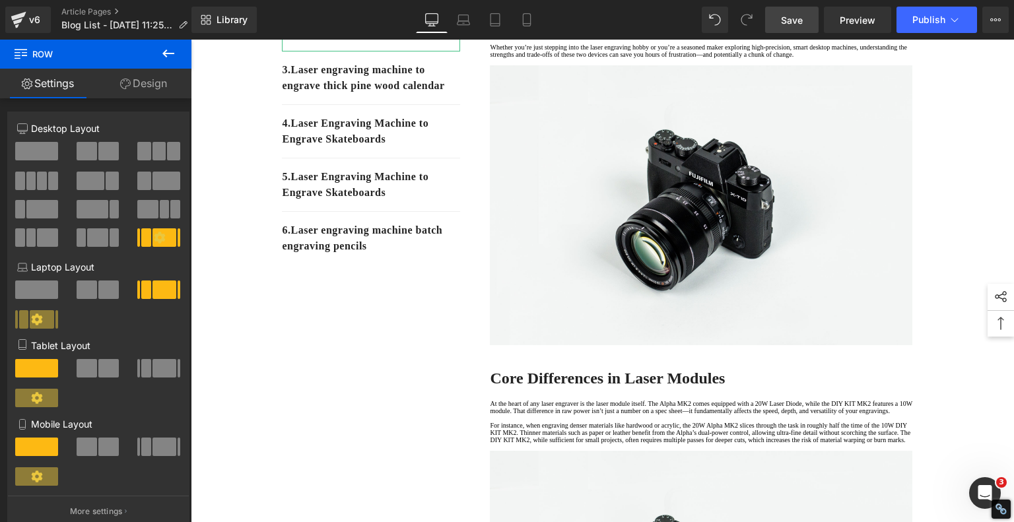
click at [802, 18] on span "Save" at bounding box center [792, 20] width 22 height 14
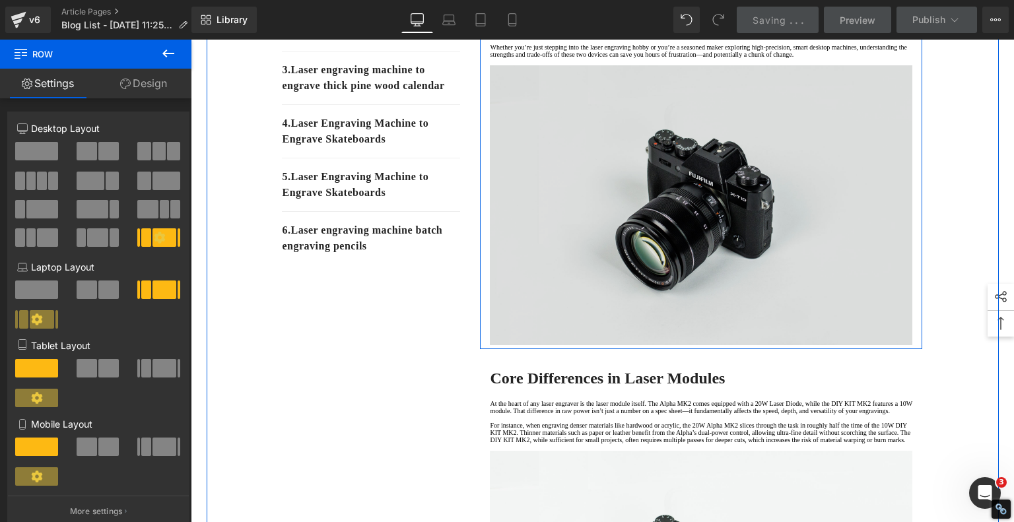
scroll to position [396, 0]
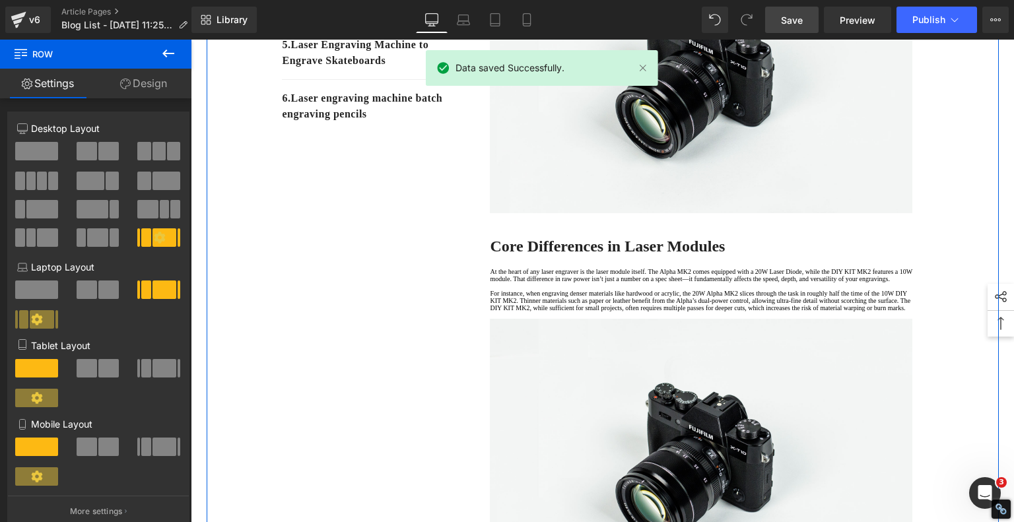
click at [538, 255] on strong "Core Differences in Laser Modules" at bounding box center [607, 246] width 235 height 17
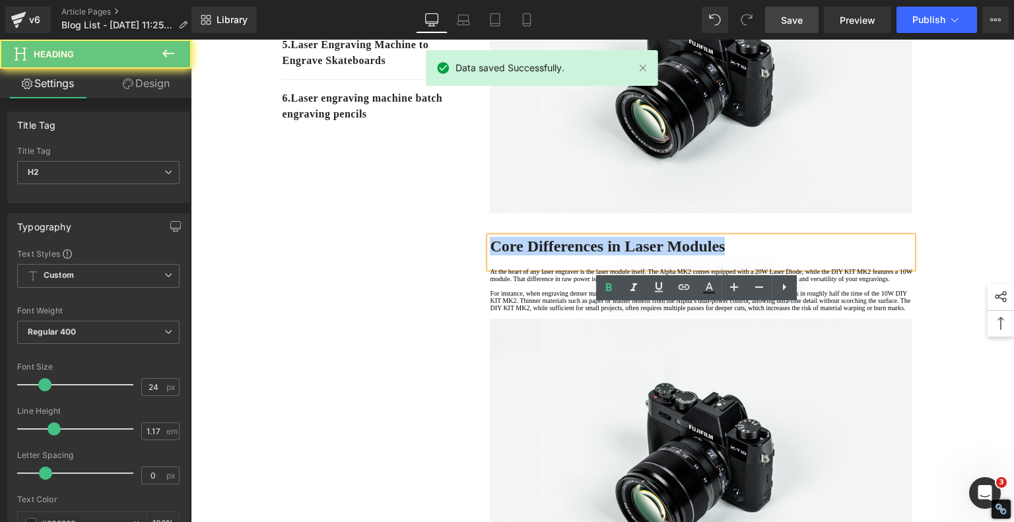
click at [538, 255] on strong "Core Differences in Laser Modules" at bounding box center [607, 246] width 235 height 17
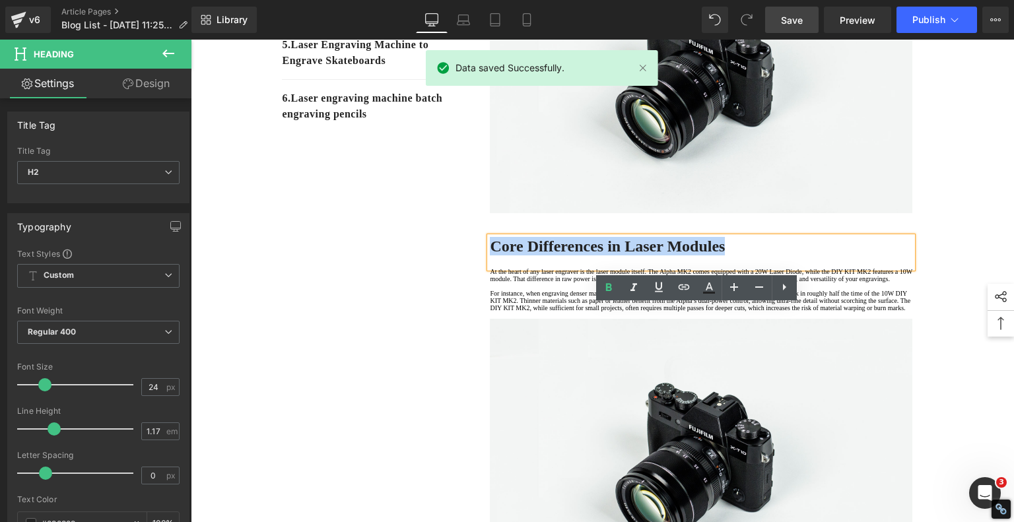
copy strong "Core Differences in Laser Modules"
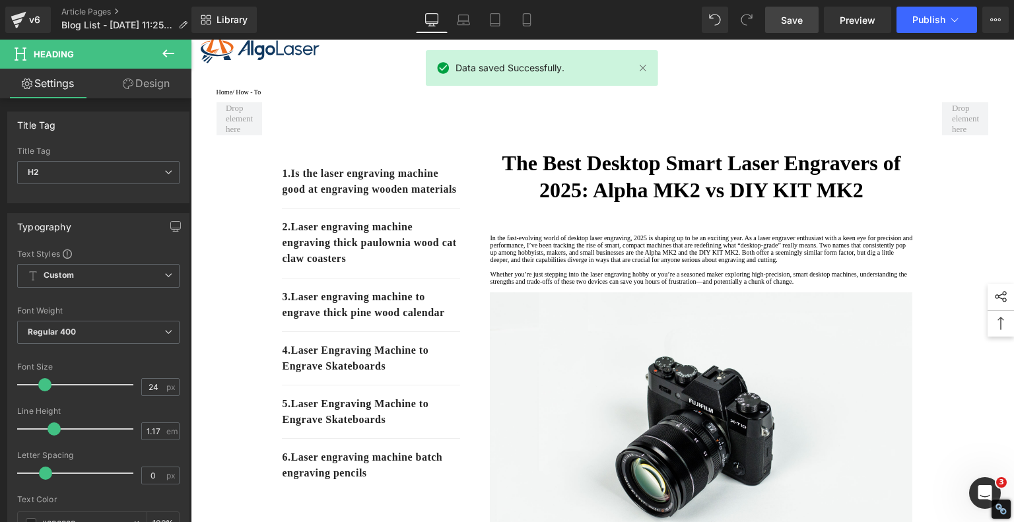
scroll to position [0, 0]
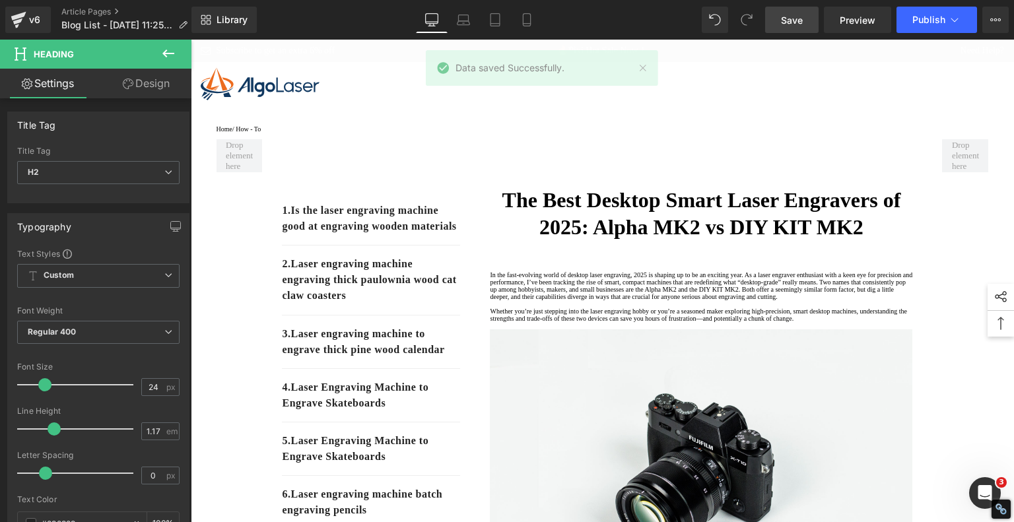
click at [391, 234] on p "1. Is the laser engraving machine good at engraving wooden materials" at bounding box center [371, 219] width 178 height 32
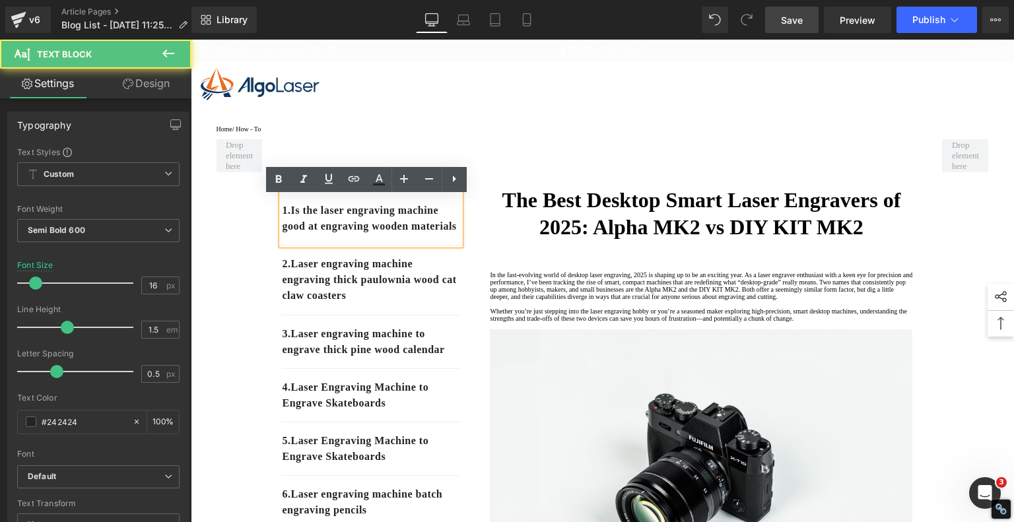
click at [380, 234] on p "1. Is the laser engraving machine good at engraving wooden materials" at bounding box center [371, 219] width 178 height 32
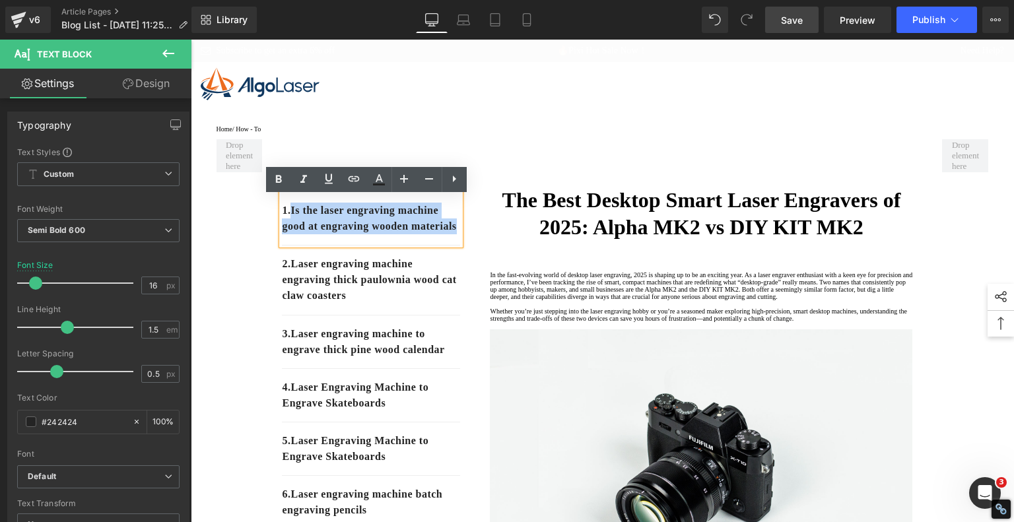
drag, startPoint x: 377, startPoint y: 247, endPoint x: 290, endPoint y: 212, distance: 94.2
click at [290, 212] on p "1. Is the laser engraving machine good at engraving wooden materials" at bounding box center [371, 219] width 178 height 32
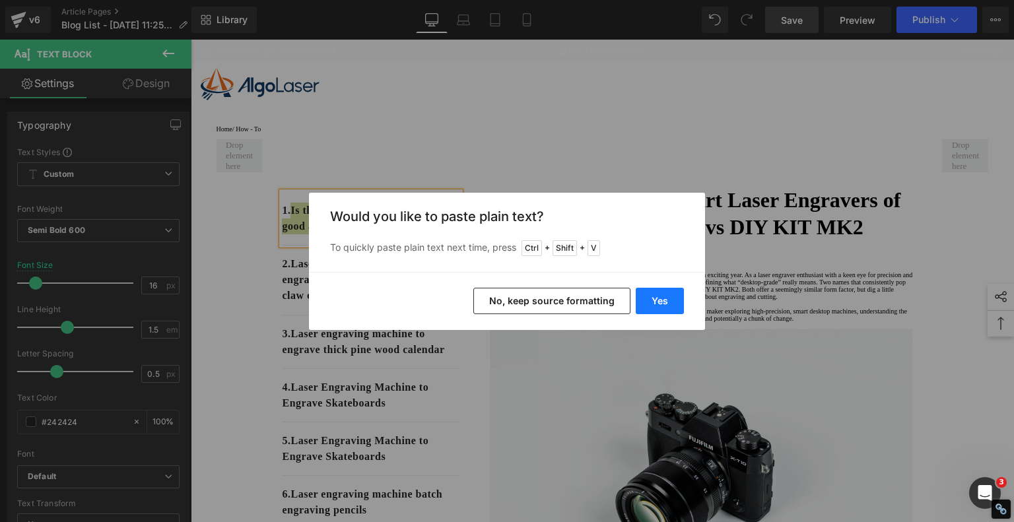
click at [649, 300] on button "Yes" at bounding box center [659, 301] width 48 height 26
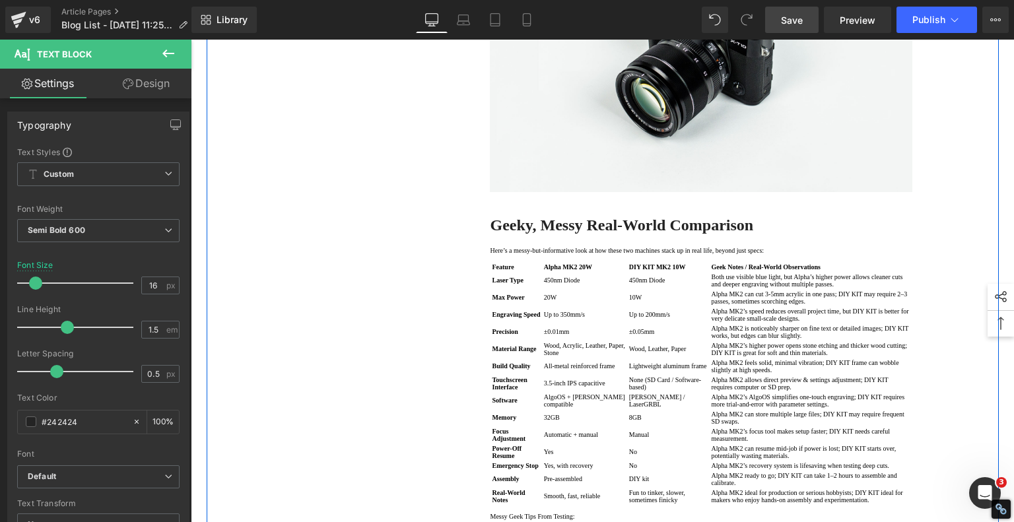
scroll to position [858, 0]
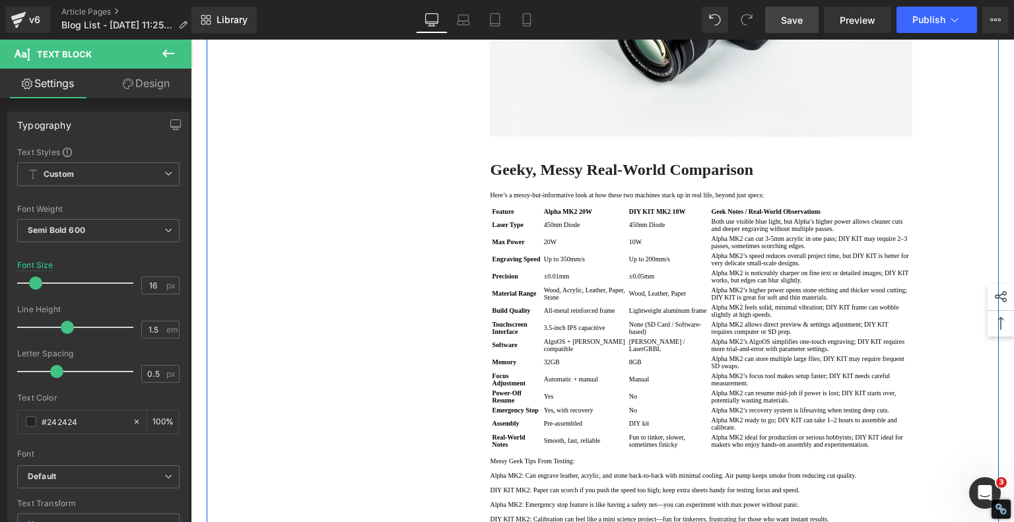
click at [586, 178] on strong "Geeky, Messy Real-World Comparison" at bounding box center [621, 169] width 263 height 17
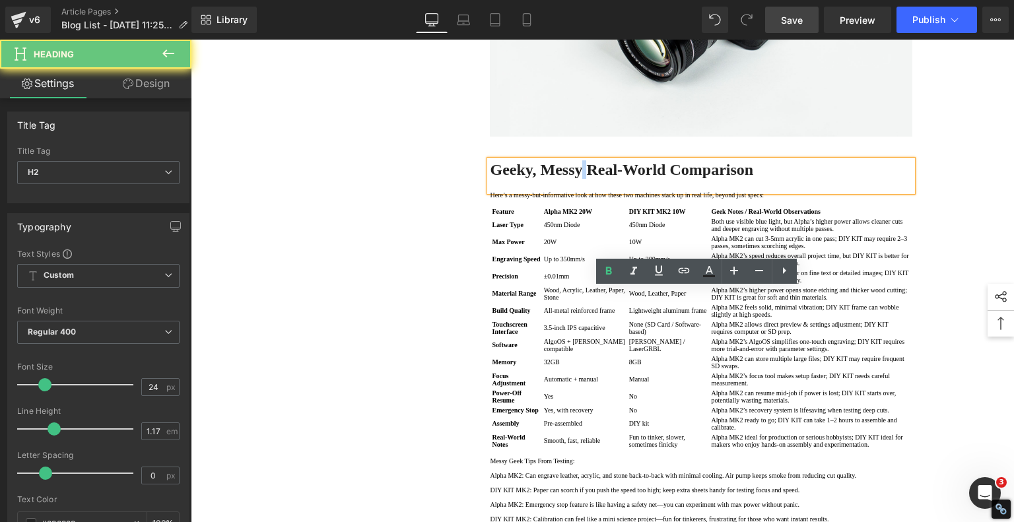
click at [586, 178] on strong "Geeky, Messy Real-World Comparison" at bounding box center [621, 169] width 263 height 17
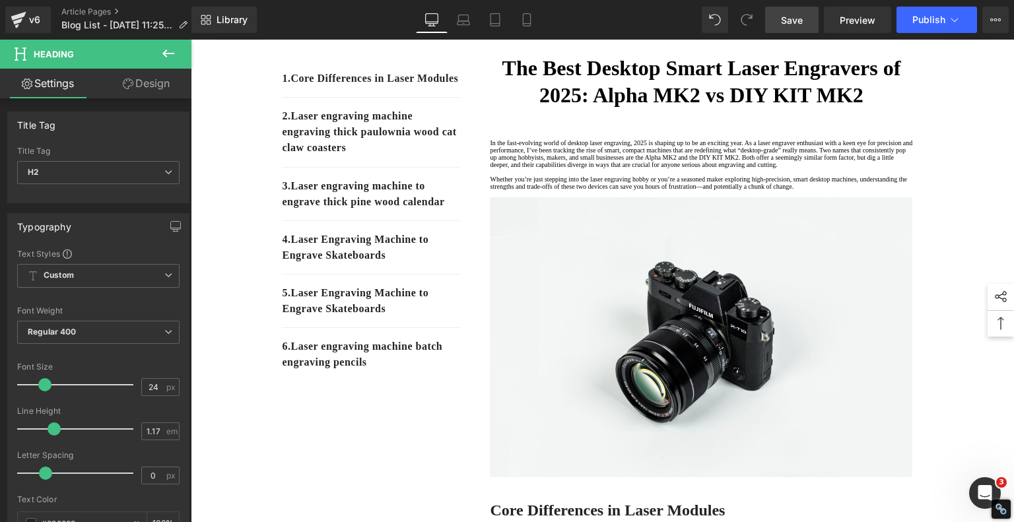
scroll to position [66, 0]
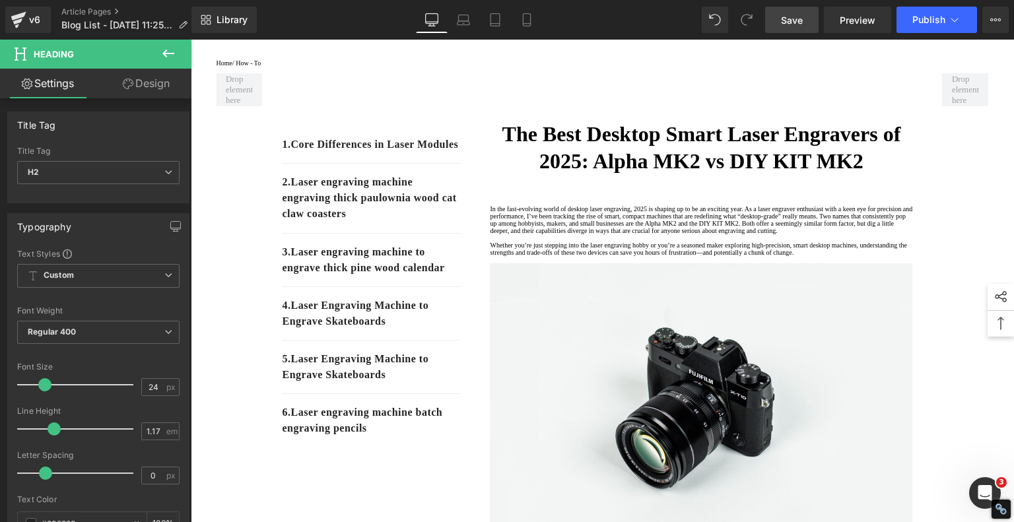
click at [406, 222] on p "2. Laser engraving machine engraving thick paulownia wood cat claw coasters" at bounding box center [371, 198] width 178 height 48
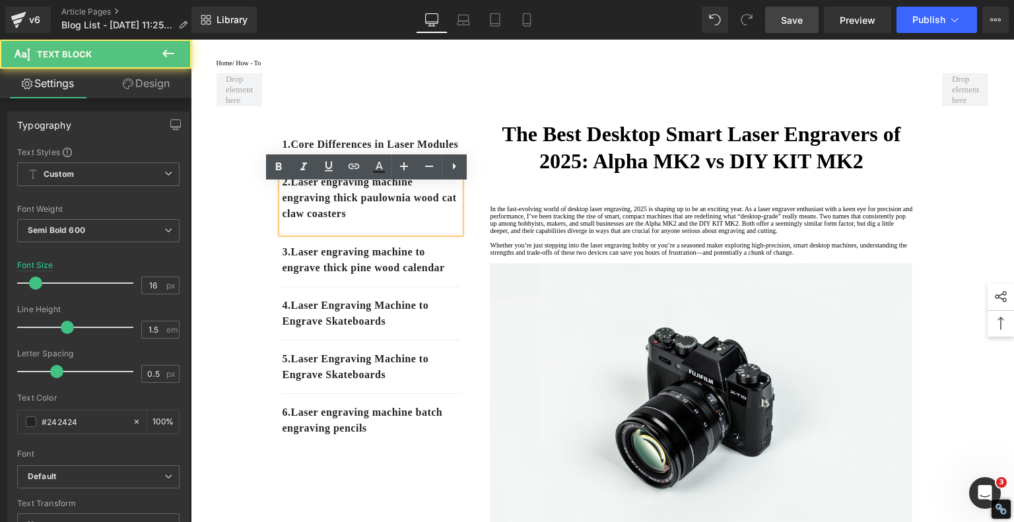
click at [401, 222] on p "2. Laser engraving machine engraving thick paulownia wood cat claw coasters" at bounding box center [371, 198] width 178 height 48
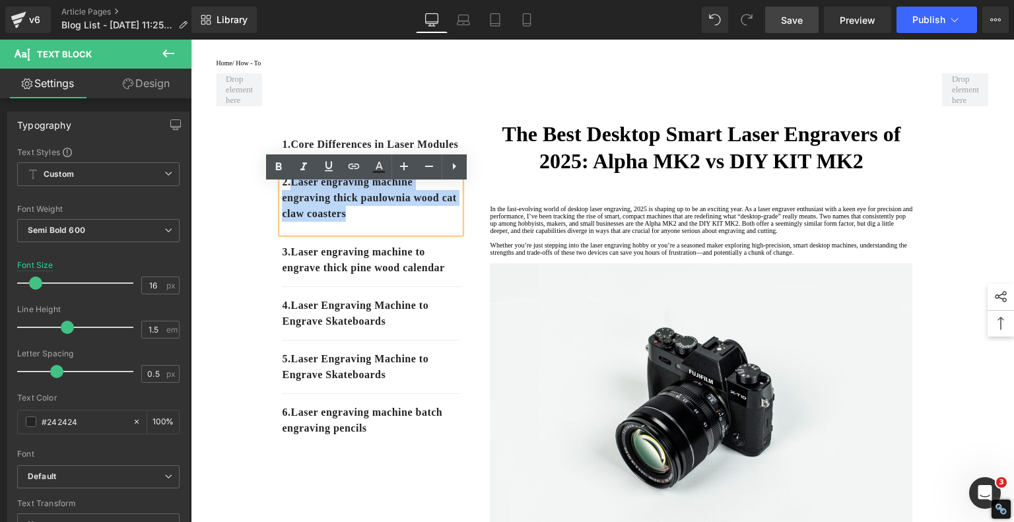
drag, startPoint x: 406, startPoint y: 234, endPoint x: 291, endPoint y: 200, distance: 120.5
click at [291, 200] on p "2. Laser engraving machine engraving thick paulownia wood cat claw coasters" at bounding box center [371, 198] width 178 height 48
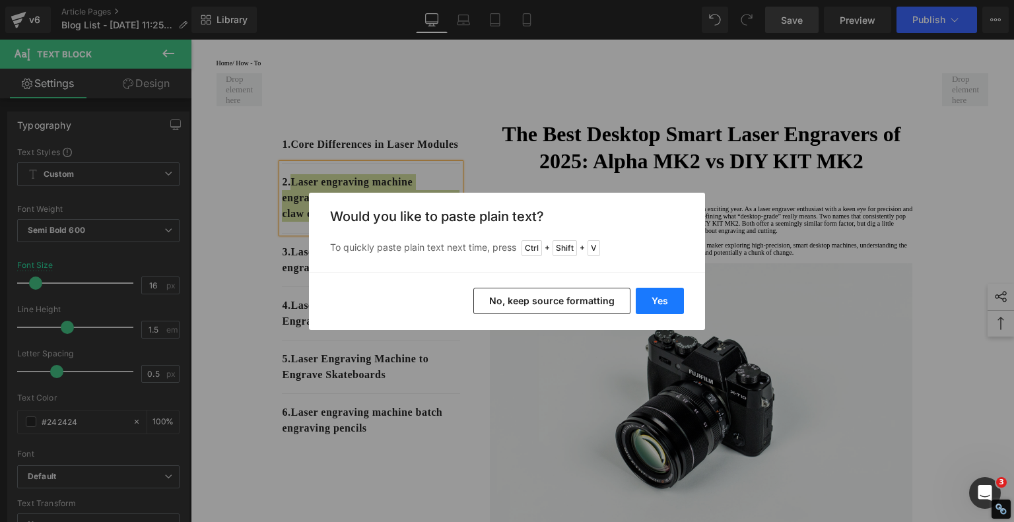
drag, startPoint x: 669, startPoint y: 303, endPoint x: 208, endPoint y: 255, distance: 463.8
click at [669, 303] on button "Yes" at bounding box center [659, 301] width 48 height 26
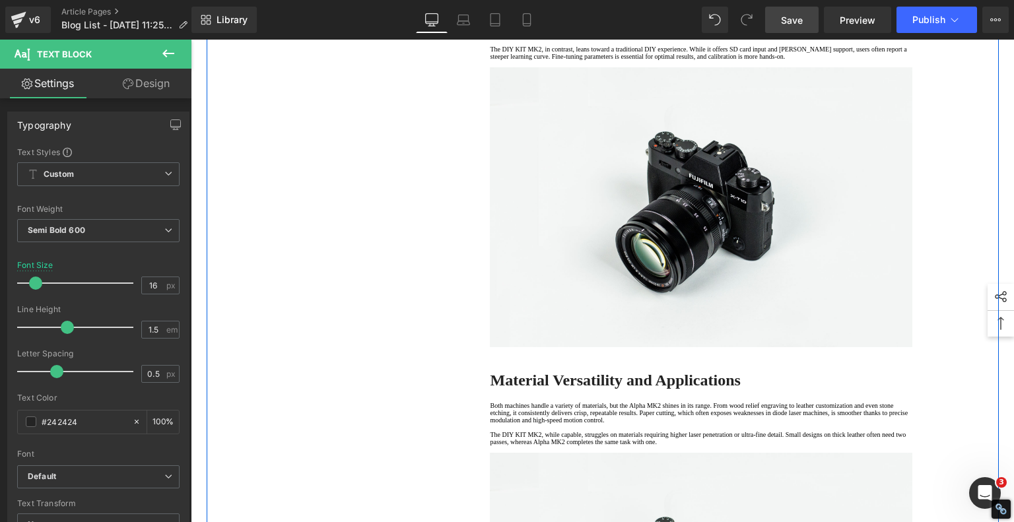
scroll to position [1848, 0]
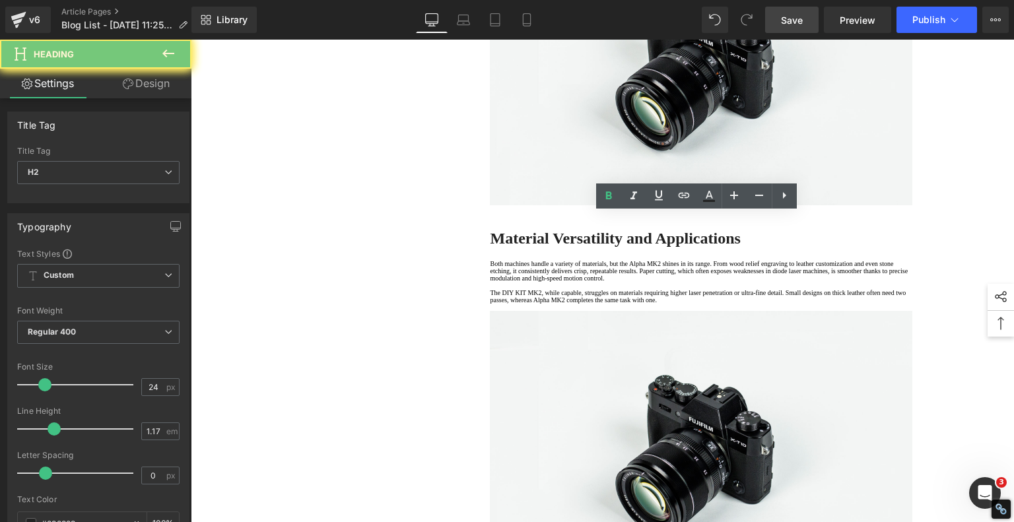
copy strong "User Experience and Smart Features"
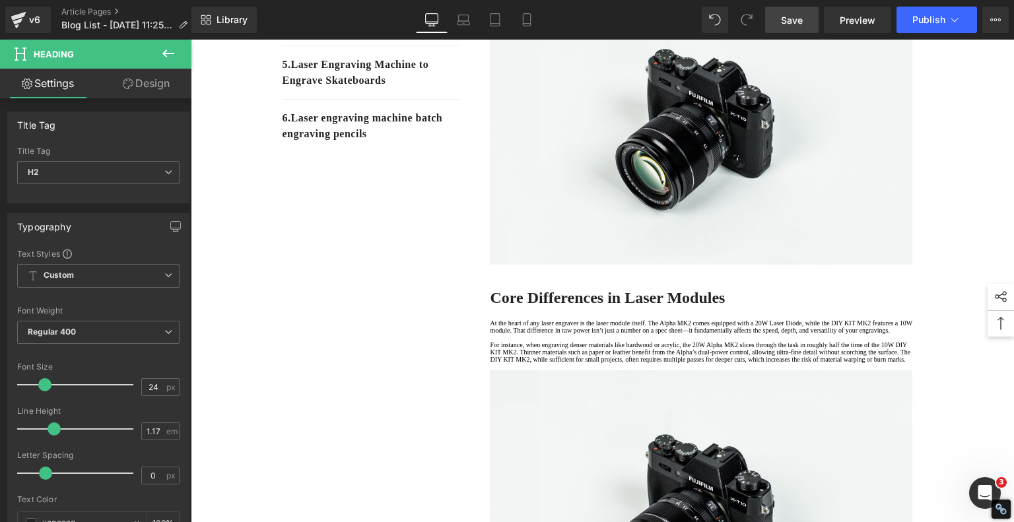
scroll to position [198, 0]
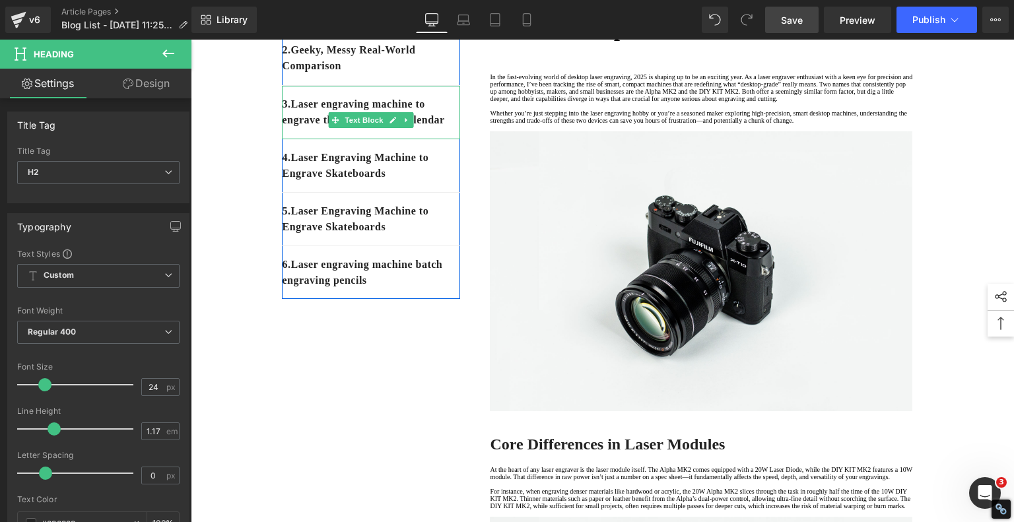
click at [346, 139] on div "3. Laser engraving machine to engrave thick pine wood calendar" at bounding box center [371, 112] width 178 height 53
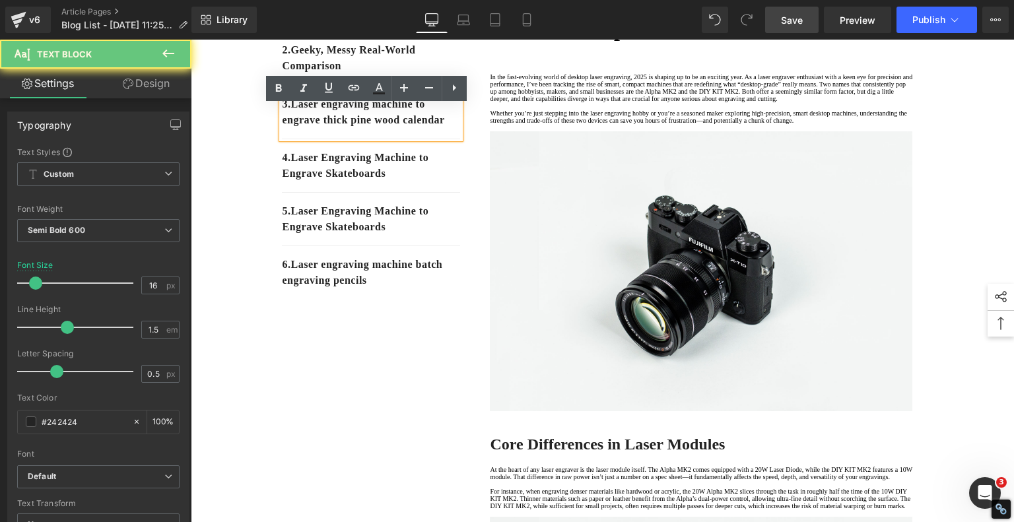
click at [334, 139] on div "3. Laser engraving machine to engrave thick pine wood calendar" at bounding box center [371, 112] width 178 height 53
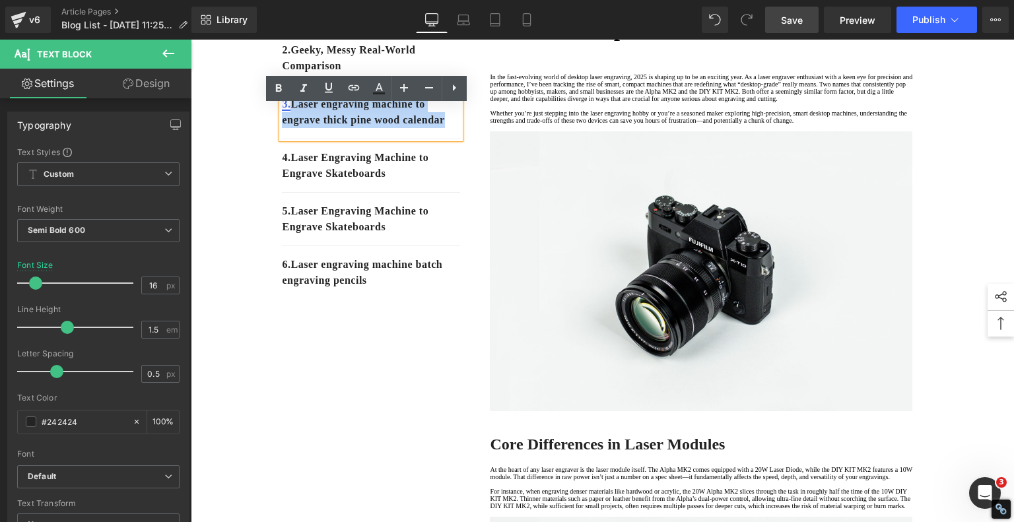
drag, startPoint x: 330, startPoint y: 158, endPoint x: 289, endPoint y: 121, distance: 55.1
click at [289, 121] on p "3. Laser engraving machine to engrave thick pine wood calendar" at bounding box center [371, 112] width 178 height 32
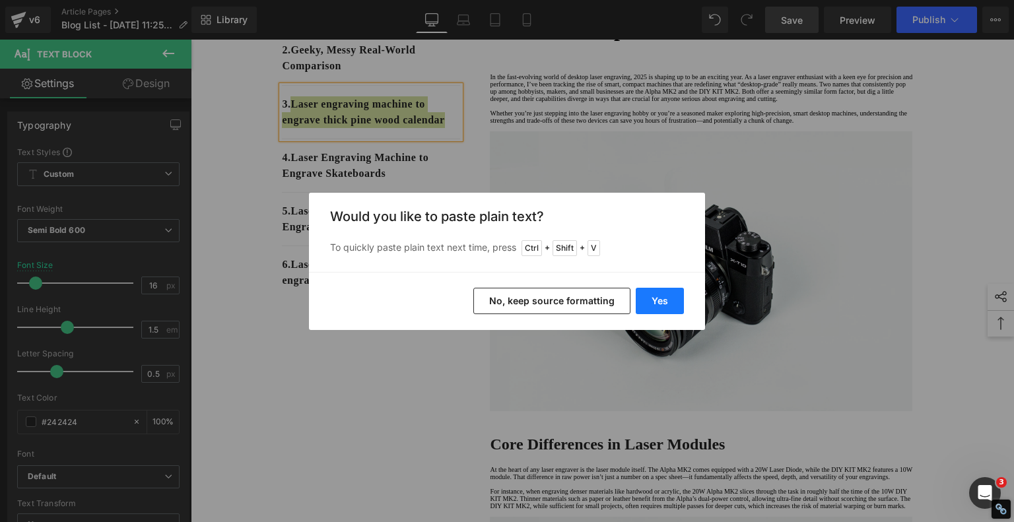
click at [652, 292] on button "Yes" at bounding box center [659, 301] width 48 height 26
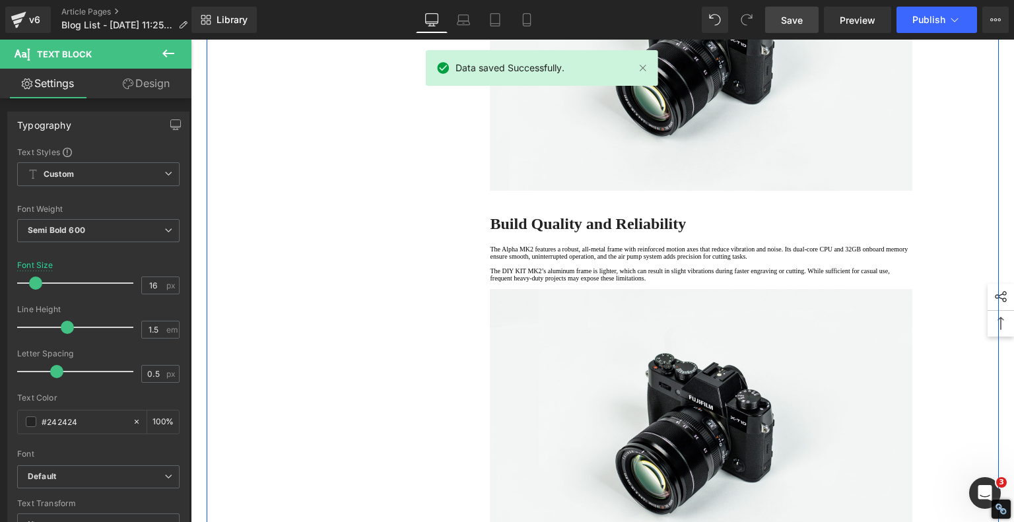
scroll to position [2310, 0]
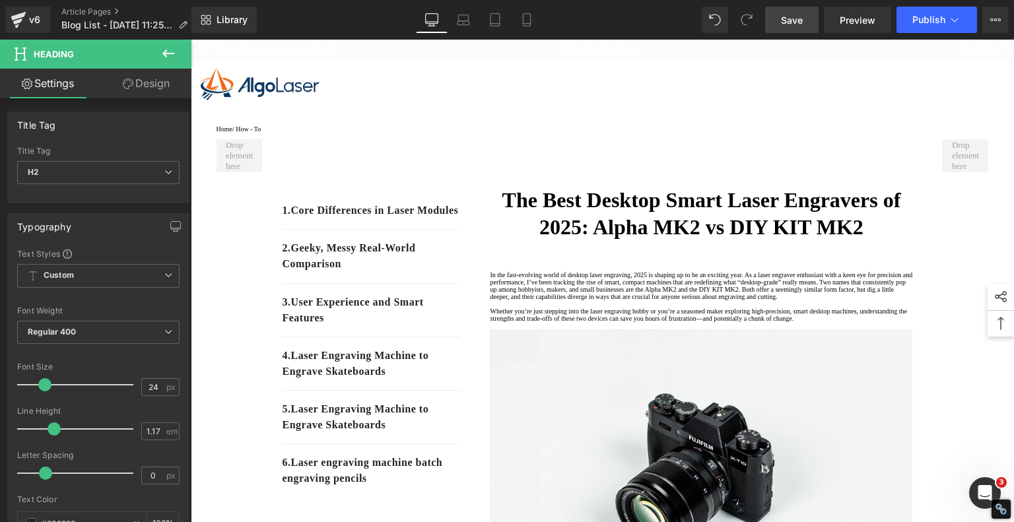
scroll to position [198, 0]
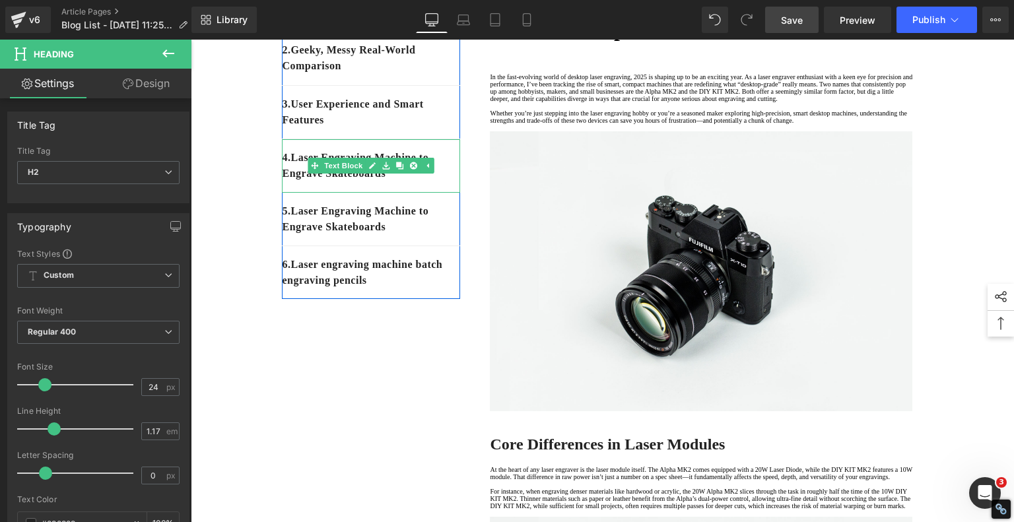
click at [421, 193] on div "4. Laser Engraving Machine to Engrave Skateboards" at bounding box center [371, 165] width 178 height 53
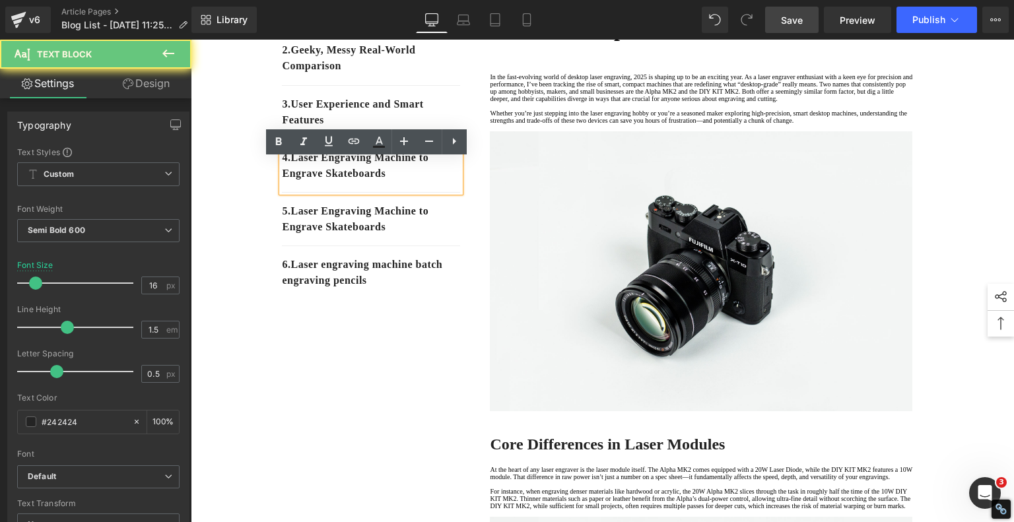
click at [415, 181] on p "4. Laser Engraving Machine to Engrave Skateboards" at bounding box center [371, 166] width 178 height 32
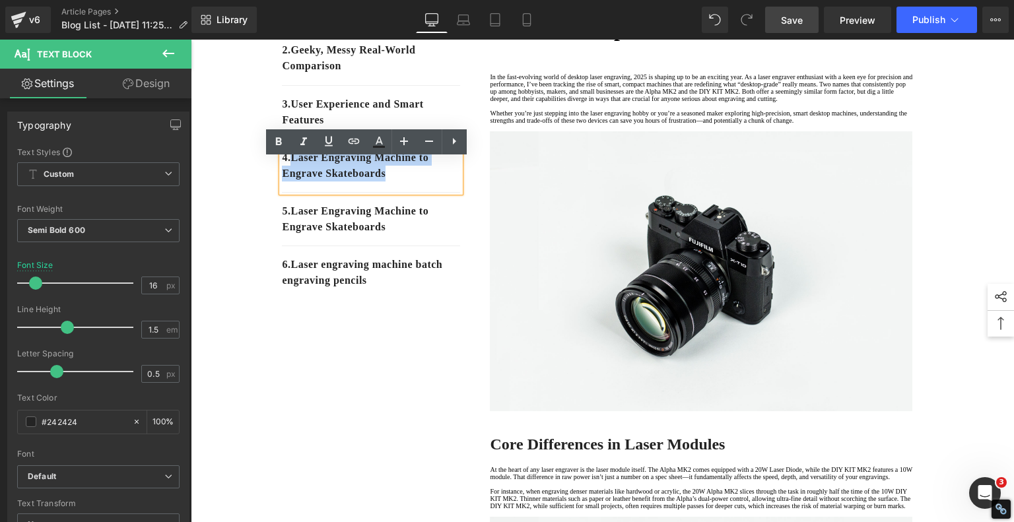
drag, startPoint x: 404, startPoint y: 192, endPoint x: 290, endPoint y: 179, distance: 114.8
click at [290, 179] on p "4. Laser Engraving Machine to Engrave Skateboards" at bounding box center [371, 166] width 178 height 32
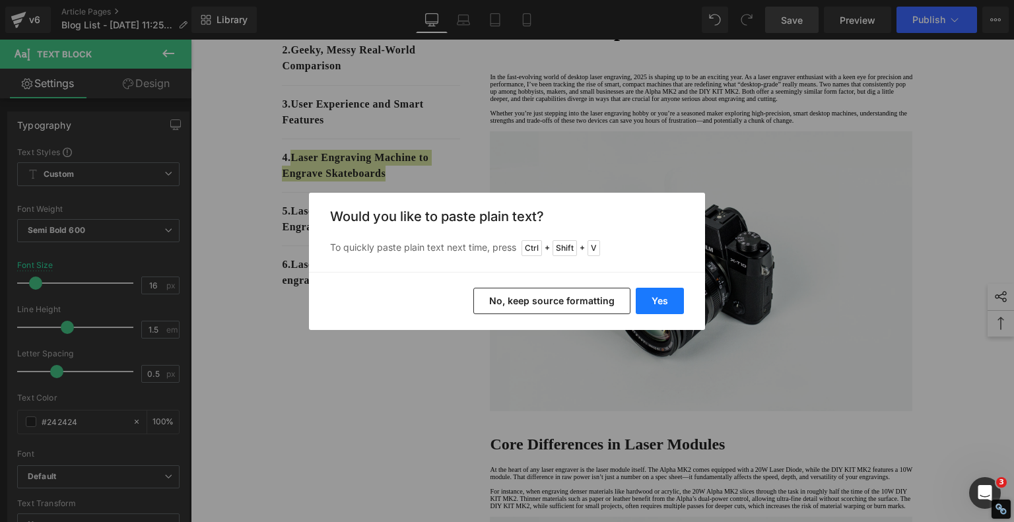
click at [660, 306] on button "Yes" at bounding box center [659, 301] width 48 height 26
